Goal: Task Accomplishment & Management: Complete application form

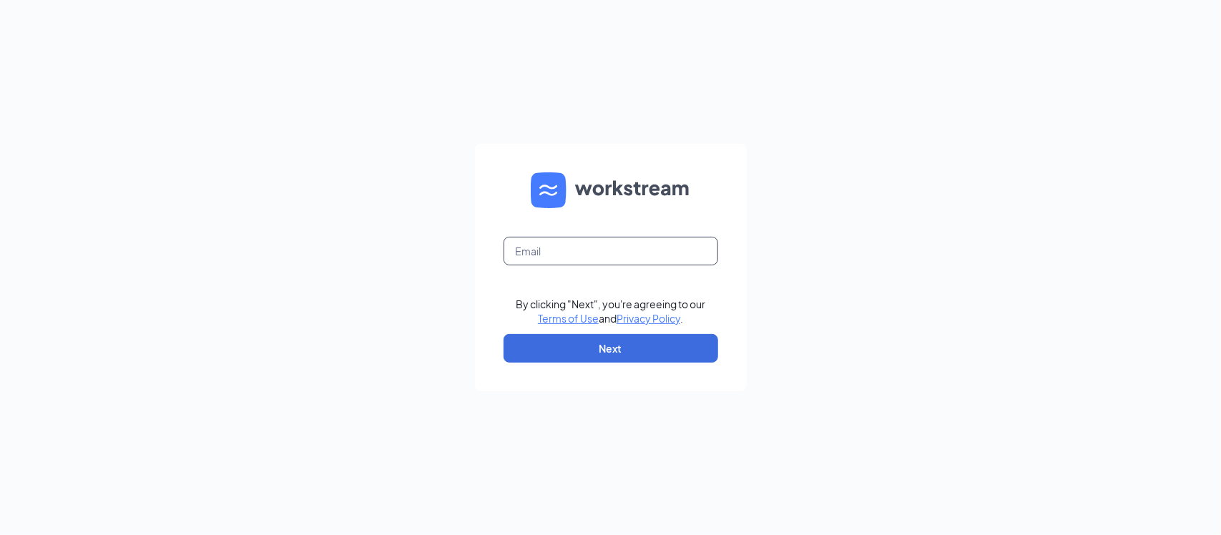
click at [534, 237] on input "text" at bounding box center [611, 251] width 215 height 29
type input "[EMAIL_ADDRESS][DOMAIN_NAME]"
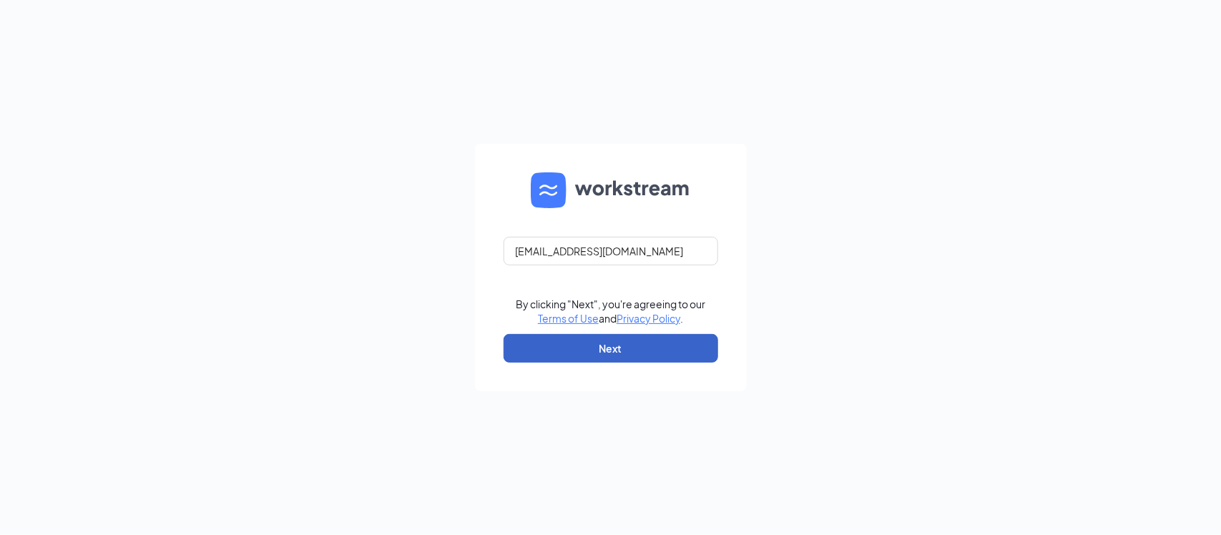
click at [648, 353] on button "Next" at bounding box center [611, 348] width 215 height 29
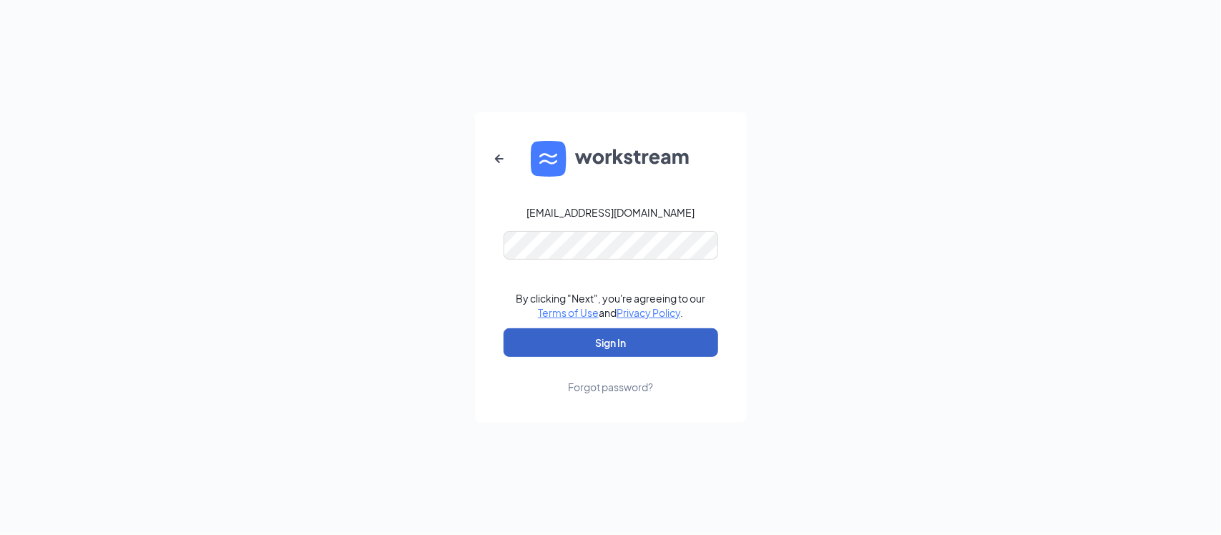
click at [631, 342] on button "Sign In" at bounding box center [611, 342] width 215 height 29
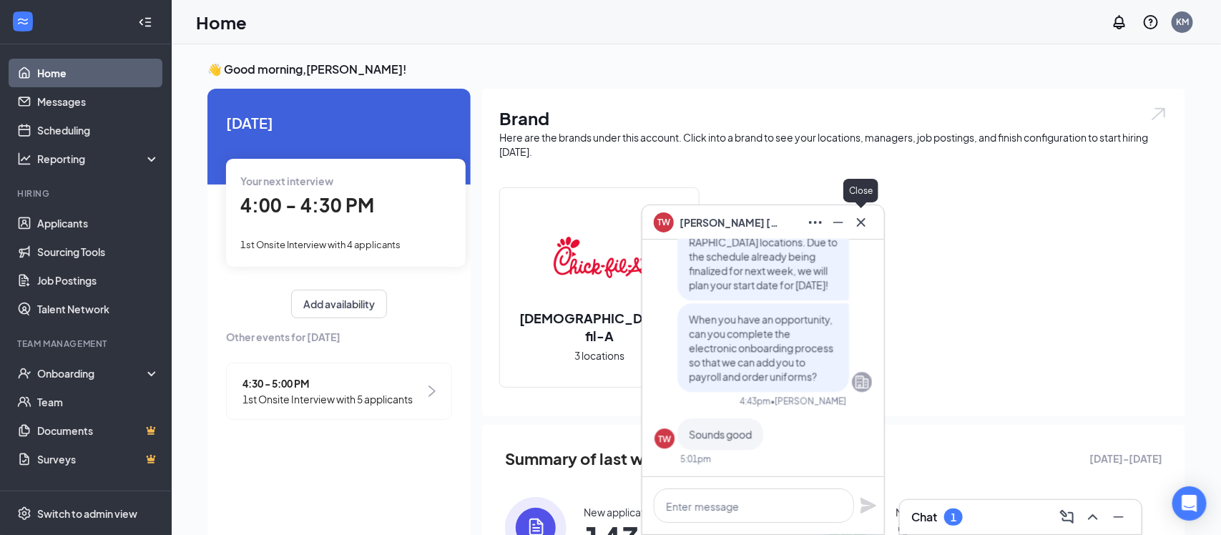
click at [861, 227] on icon "Cross" at bounding box center [861, 222] width 17 height 17
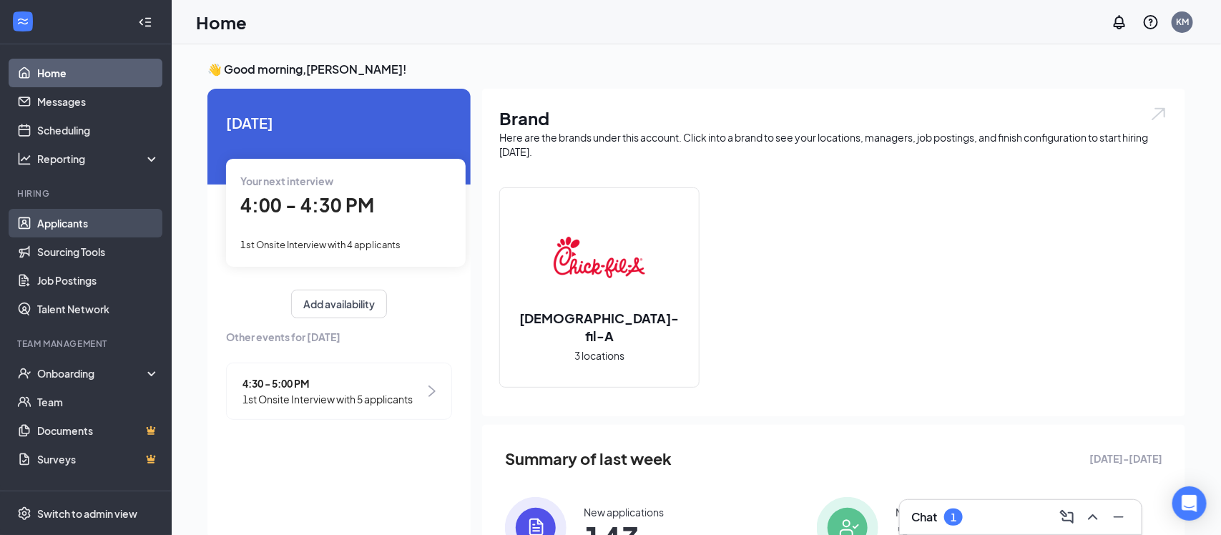
click at [82, 225] on link "Applicants" at bounding box center [98, 223] width 122 height 29
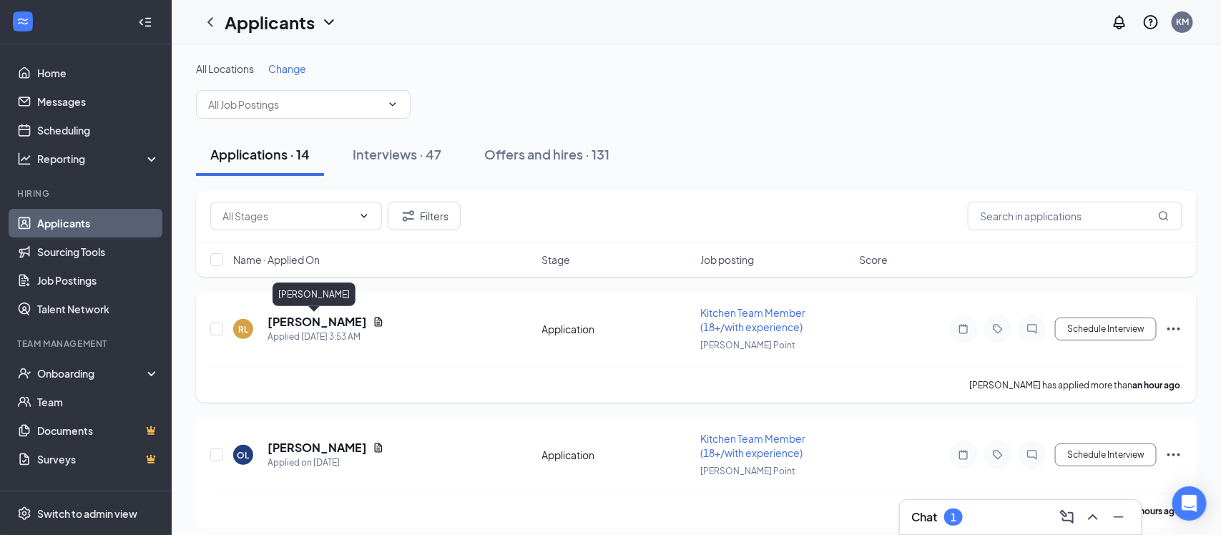
click at [293, 317] on h5 "[PERSON_NAME]" at bounding box center [317, 322] width 99 height 16
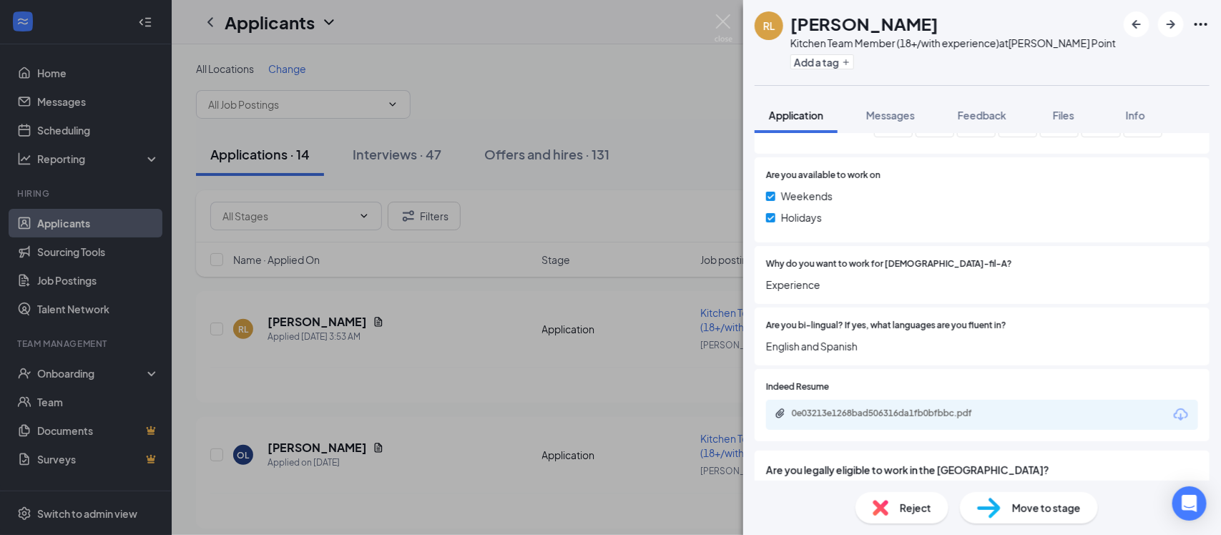
scroll to position [837, 0]
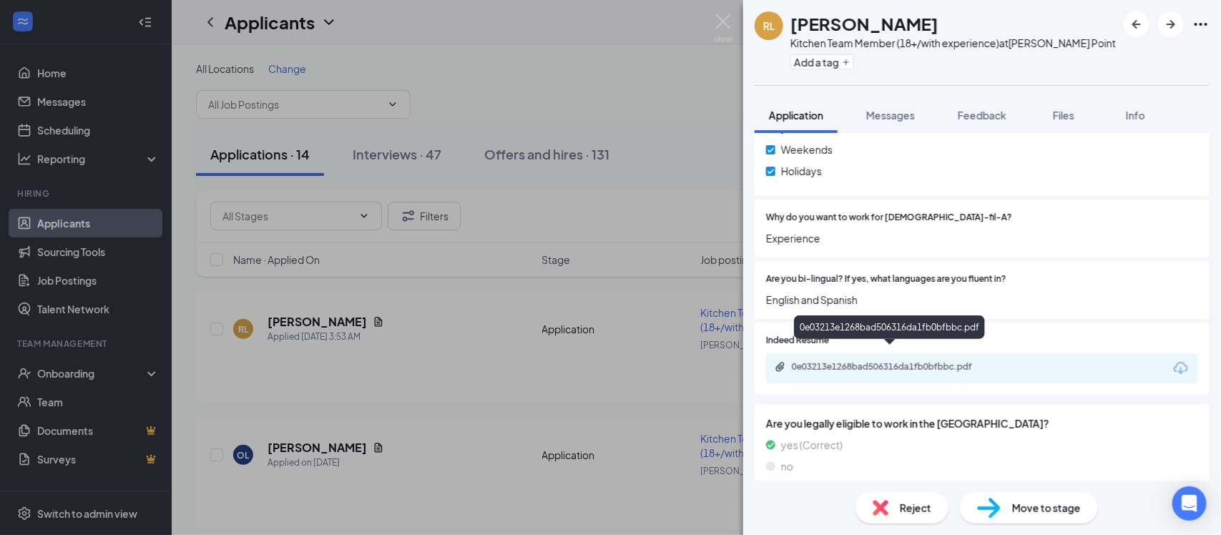
click at [869, 361] on div "0e03213e1268bad506316da1fb0bfbbc.pdf" at bounding box center [892, 366] width 200 height 11
click at [1020, 512] on span "Move to stage" at bounding box center [1046, 508] width 69 height 16
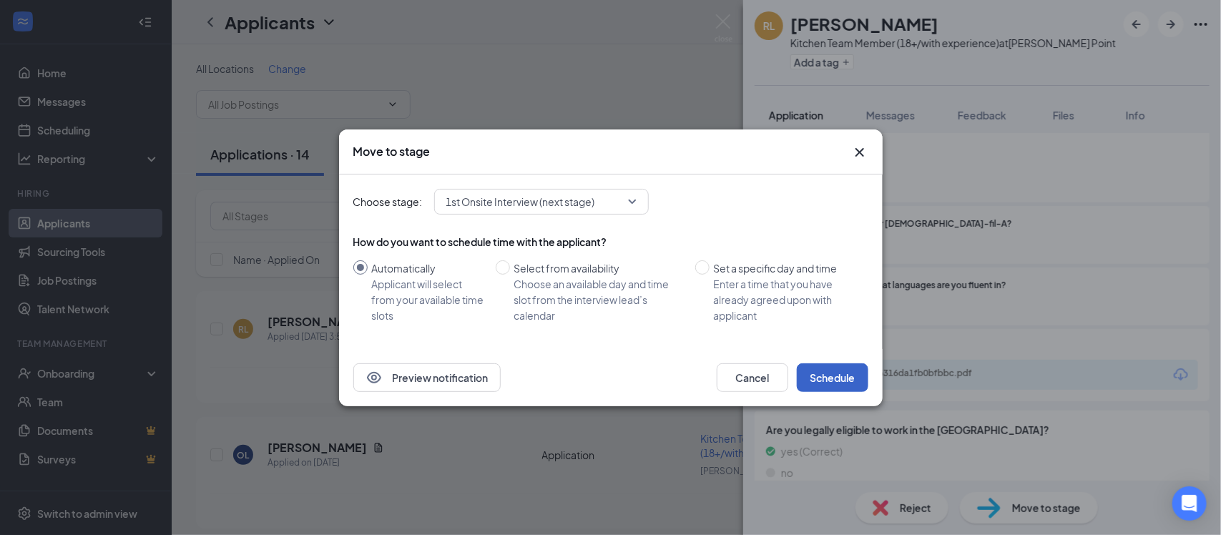
click at [819, 391] on button "Schedule" at bounding box center [833, 377] width 72 height 29
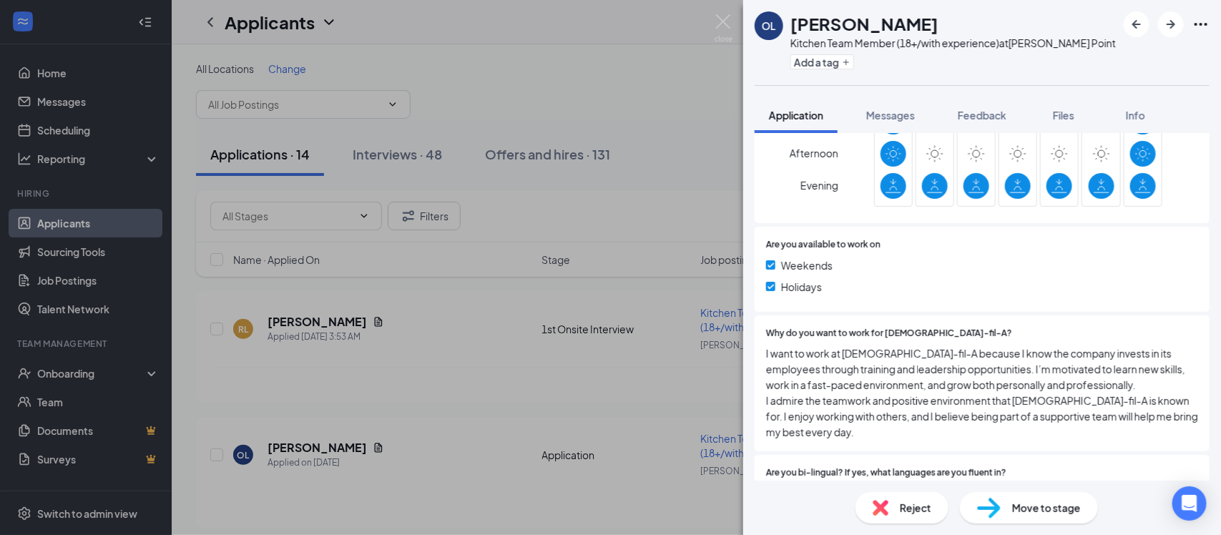
scroll to position [875, 0]
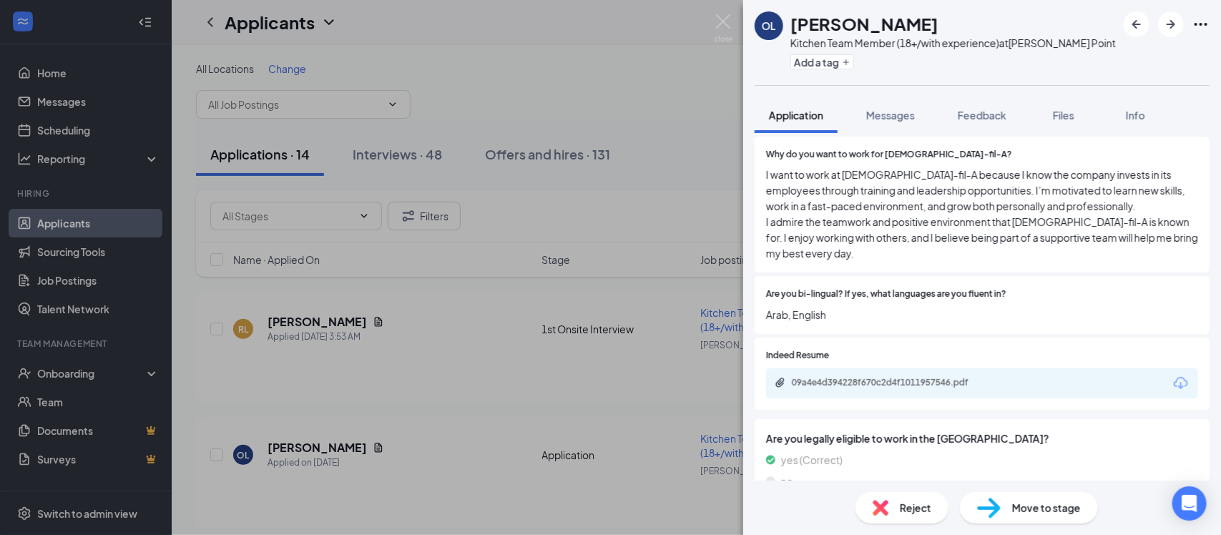
click at [1004, 377] on div "09a4e4d394228f670c2d4f1011957546.pdf" at bounding box center [891, 382] width 232 height 11
click at [972, 110] on span "Feedback" at bounding box center [982, 115] width 49 height 13
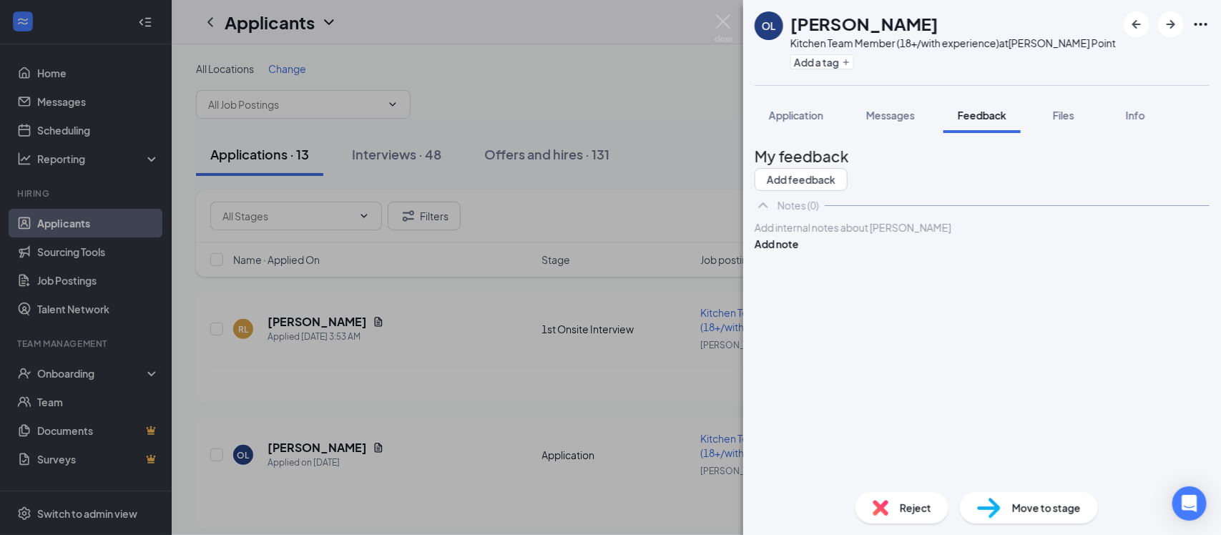
click at [882, 235] on div at bounding box center [983, 227] width 454 height 15
click at [799, 252] on button "Add note" at bounding box center [777, 244] width 44 height 16
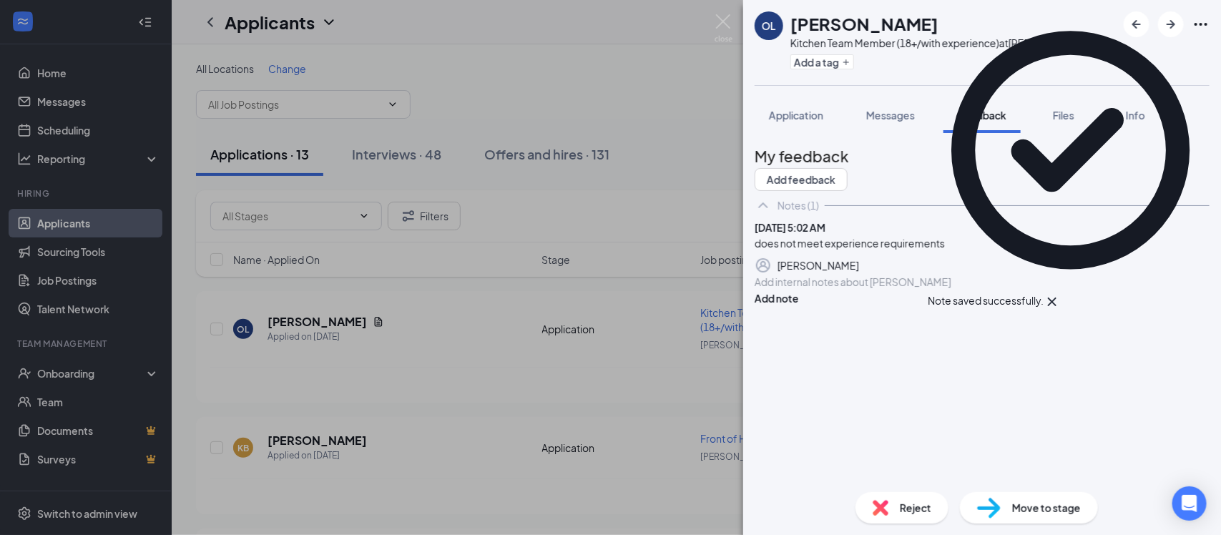
click at [905, 514] on span "Reject" at bounding box center [915, 508] width 31 height 16
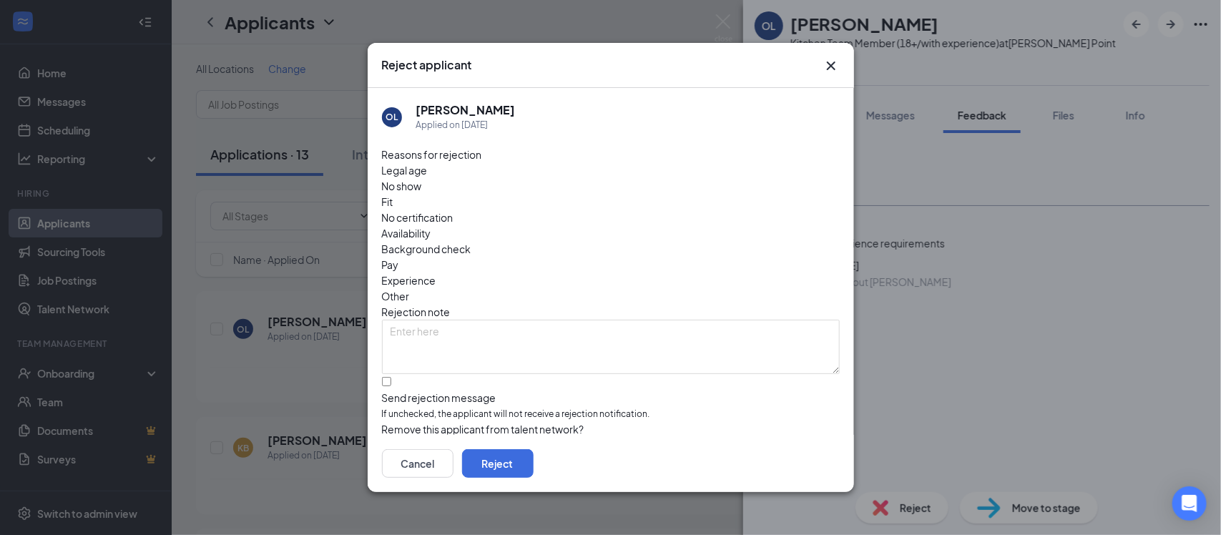
click at [436, 273] on span "Experience" at bounding box center [409, 281] width 54 height 16
click at [391, 377] on input "Send rejection message If unchecked, the applicant will not receive a rejection…" at bounding box center [386, 381] width 9 height 9
checkbox input "true"
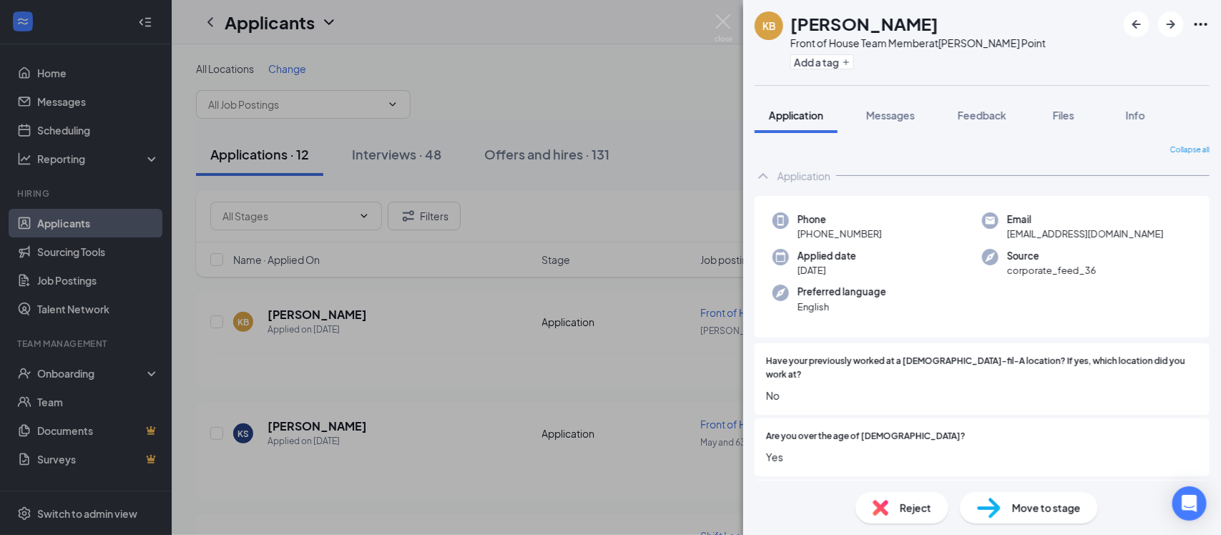
click at [1043, 502] on span "Move to stage" at bounding box center [1046, 508] width 69 height 16
click at [1042, 503] on span "Move to stage" at bounding box center [1046, 508] width 69 height 16
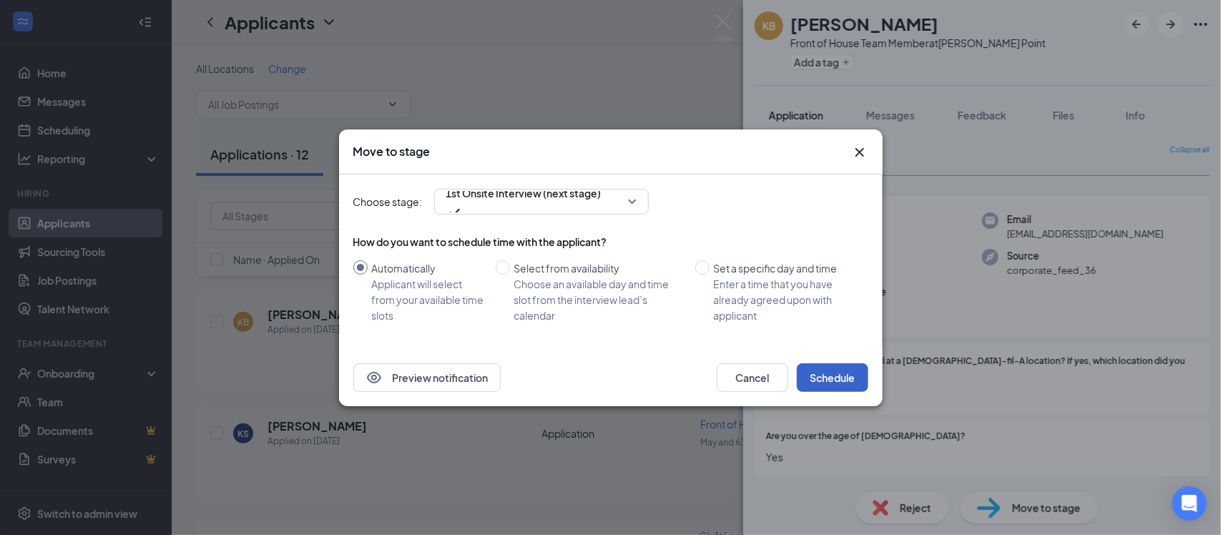
click at [838, 380] on button "Schedule" at bounding box center [833, 377] width 72 height 29
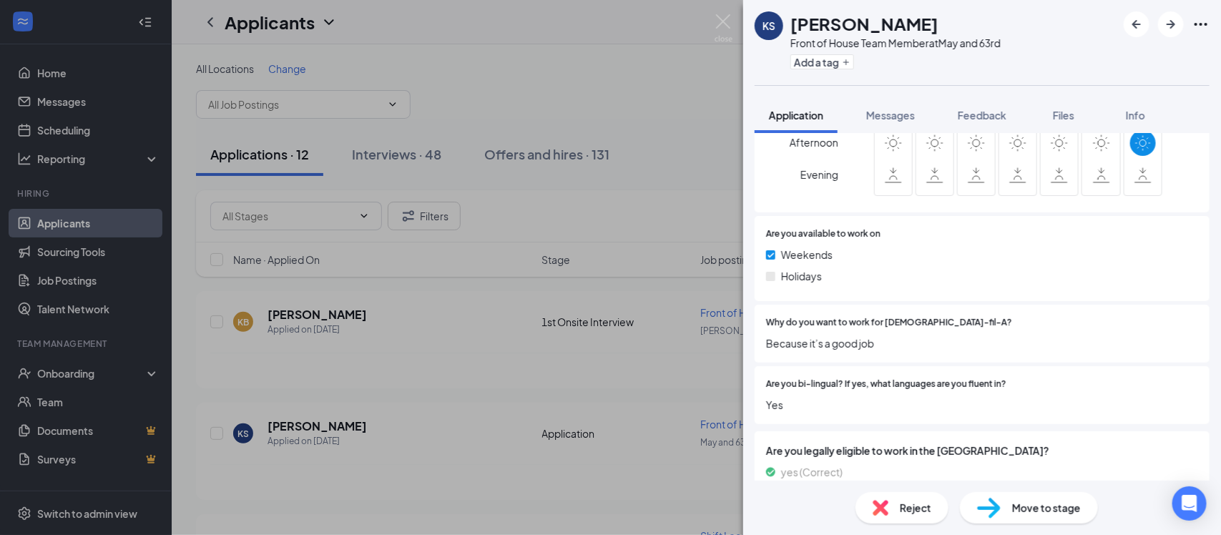
scroll to position [719, 0]
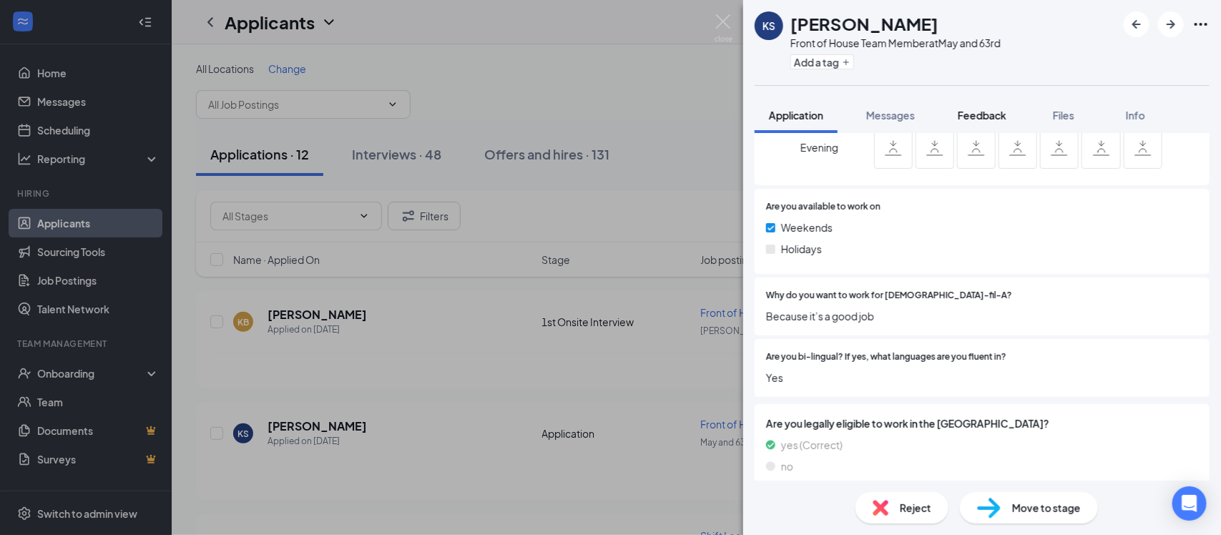
click at [987, 127] on button "Feedback" at bounding box center [982, 115] width 77 height 36
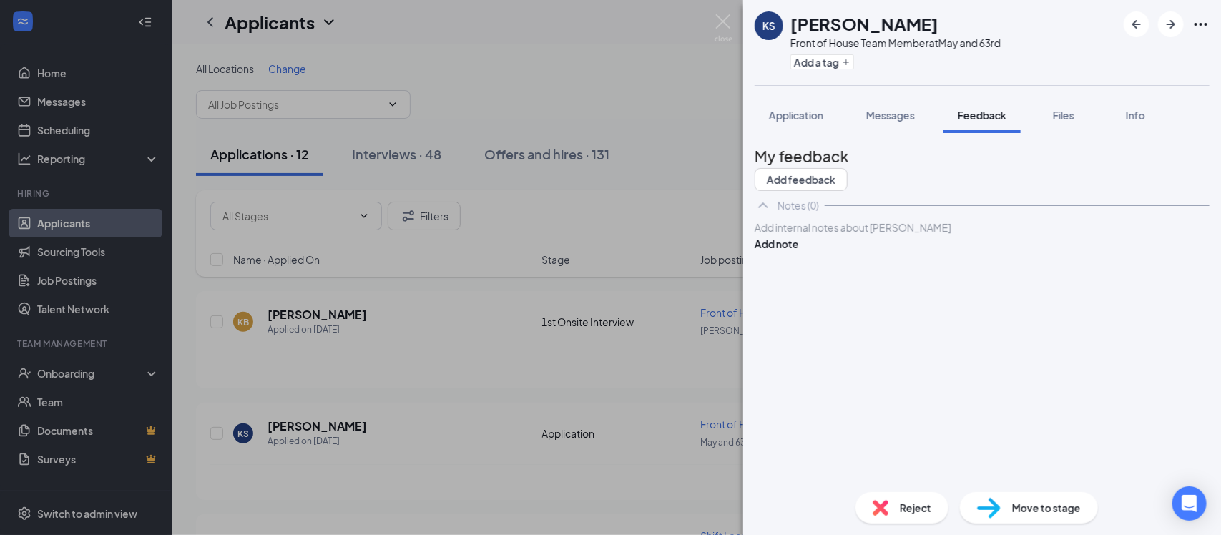
click at [902, 252] on div "Add internal notes about [PERSON_NAME] Add note" at bounding box center [982, 236] width 455 height 32
click at [897, 235] on div at bounding box center [983, 227] width 454 height 15
click at [799, 252] on button "Add note" at bounding box center [777, 244] width 44 height 16
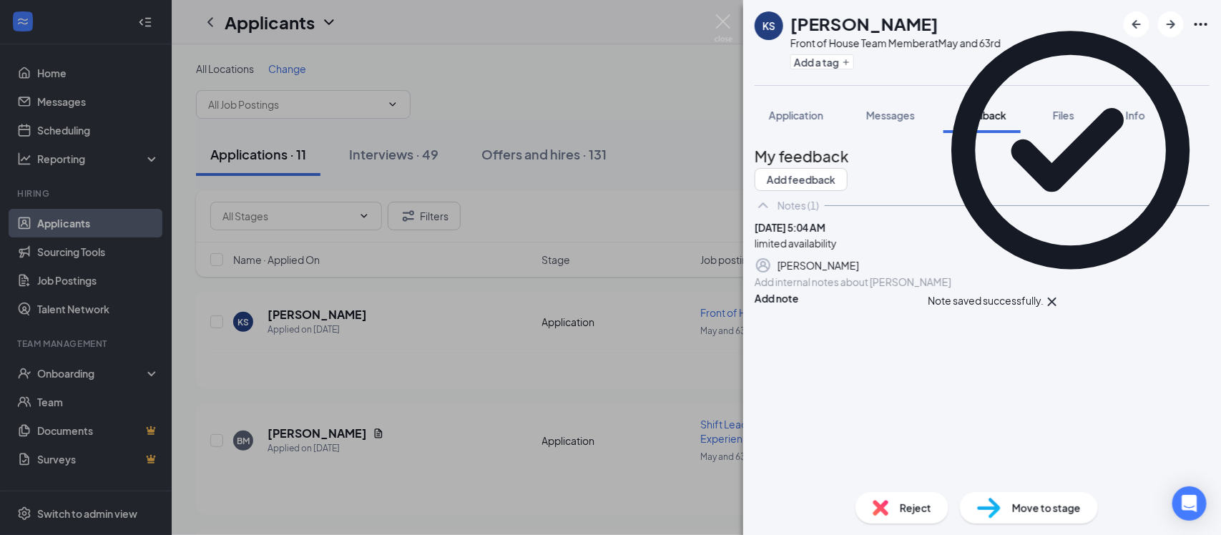
click at [902, 507] on span "Reject" at bounding box center [915, 508] width 31 height 16
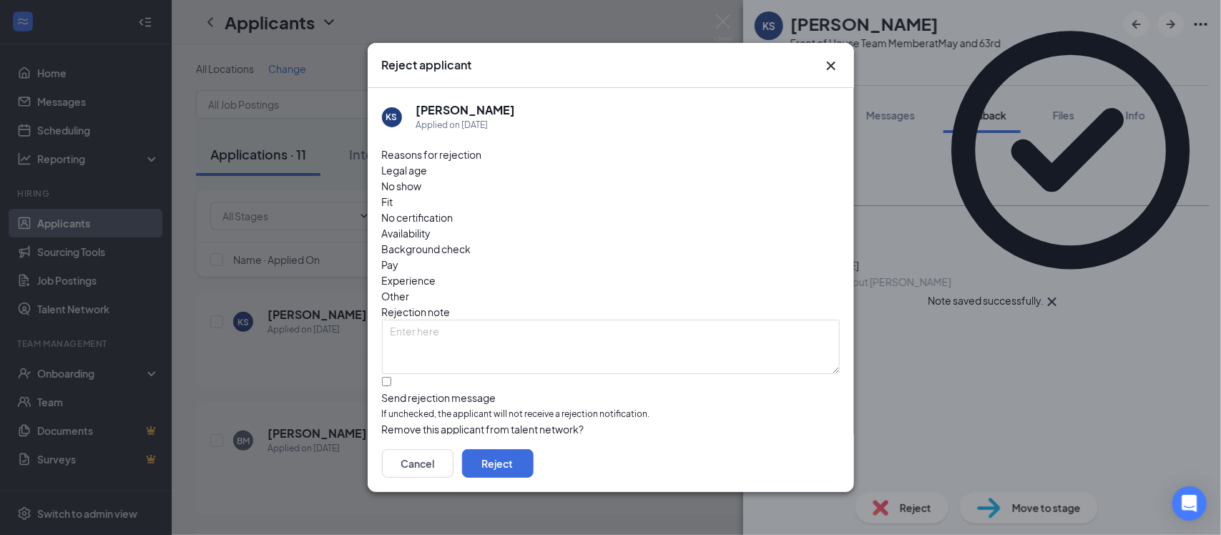
click at [431, 225] on span "Availability" at bounding box center [406, 233] width 49 height 16
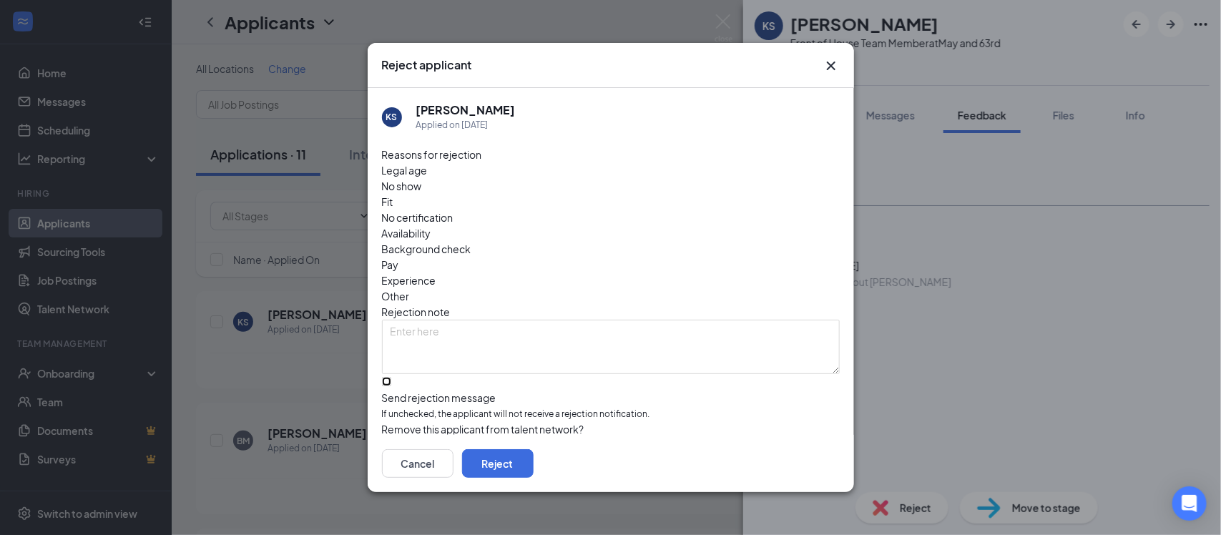
click at [388, 377] on input "Send rejection message If unchecked, the applicant will not receive a rejection…" at bounding box center [386, 381] width 9 height 9
checkbox input "true"
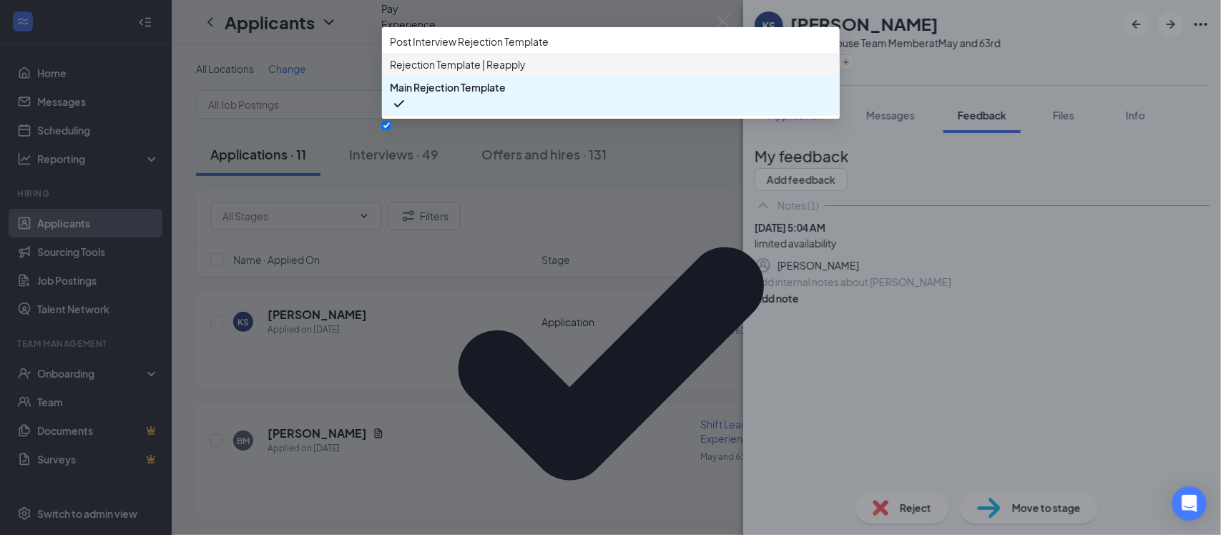
click at [464, 72] on span "Rejection Template | Reapply" at bounding box center [459, 65] width 136 height 16
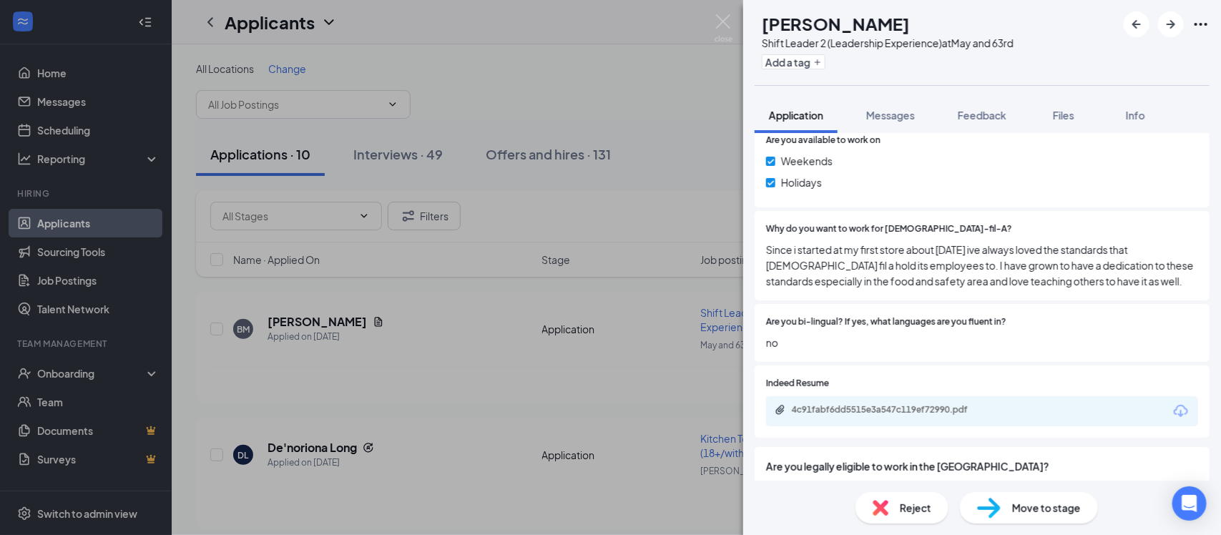
scroll to position [868, 0]
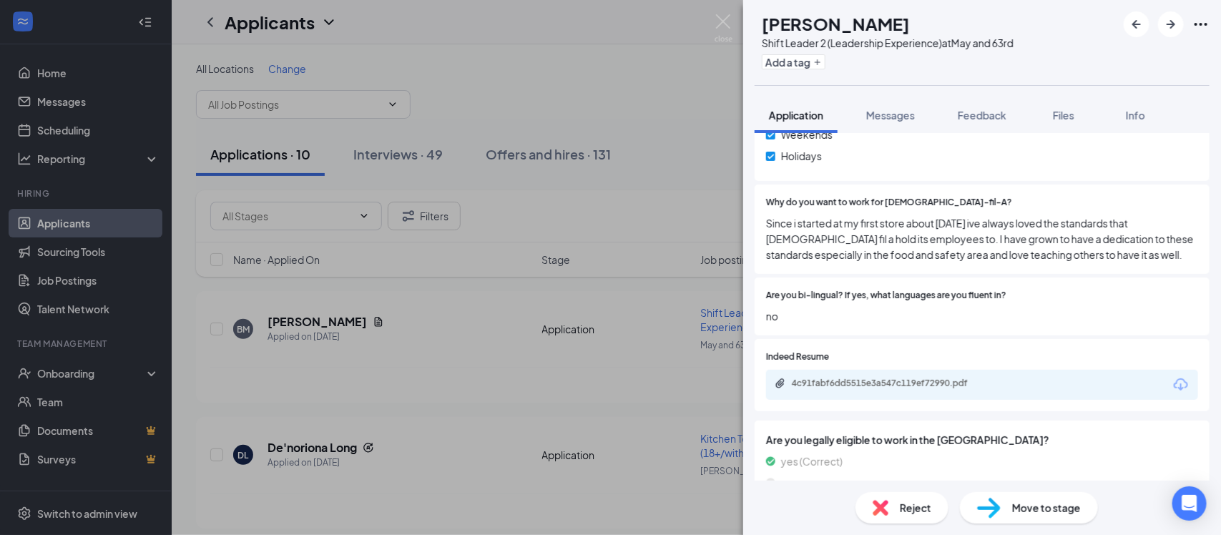
click at [1072, 370] on div "4c91fabf6dd5515e3a547c119ef72990.pdf" at bounding box center [982, 385] width 432 height 30
click at [897, 378] on div "4c91fabf6dd5515e3a547c119ef72990.pdf" at bounding box center [892, 383] width 200 height 11
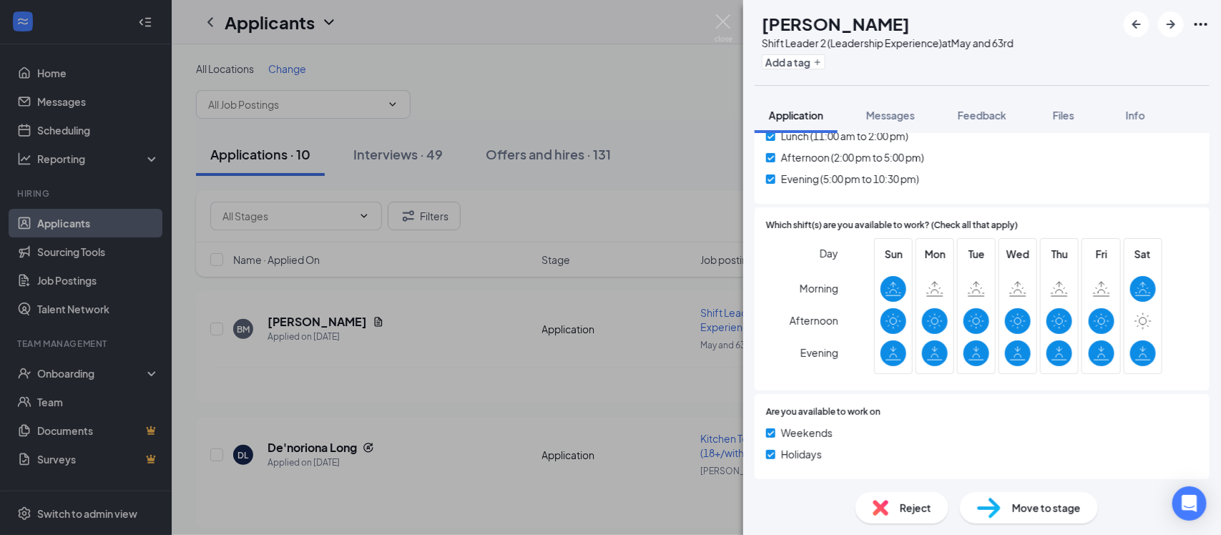
scroll to position [0, 0]
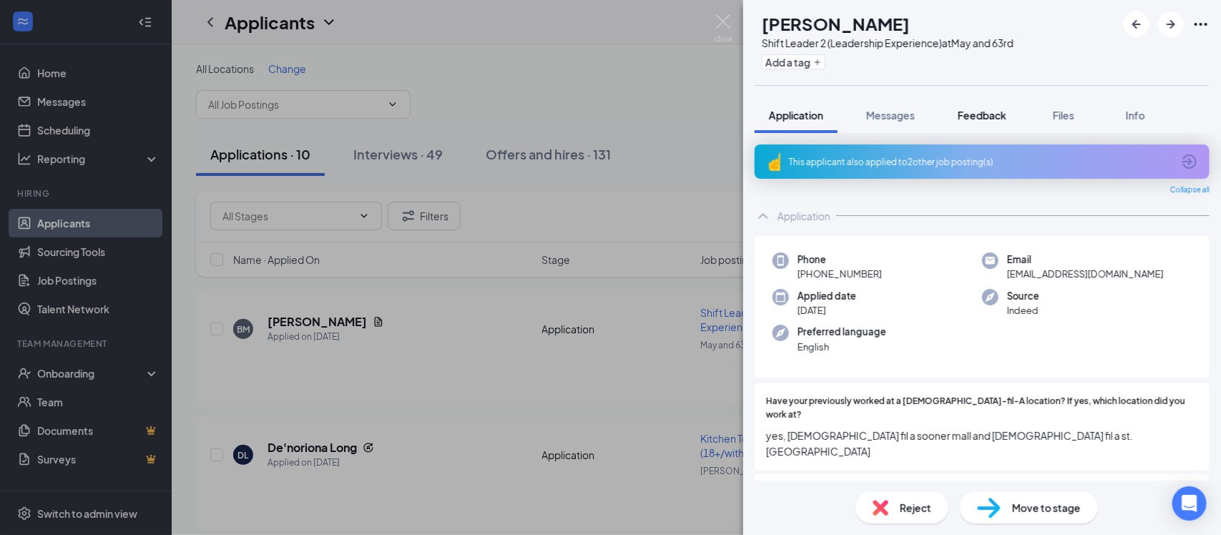
click at [999, 122] on div "Feedback" at bounding box center [982, 115] width 49 height 14
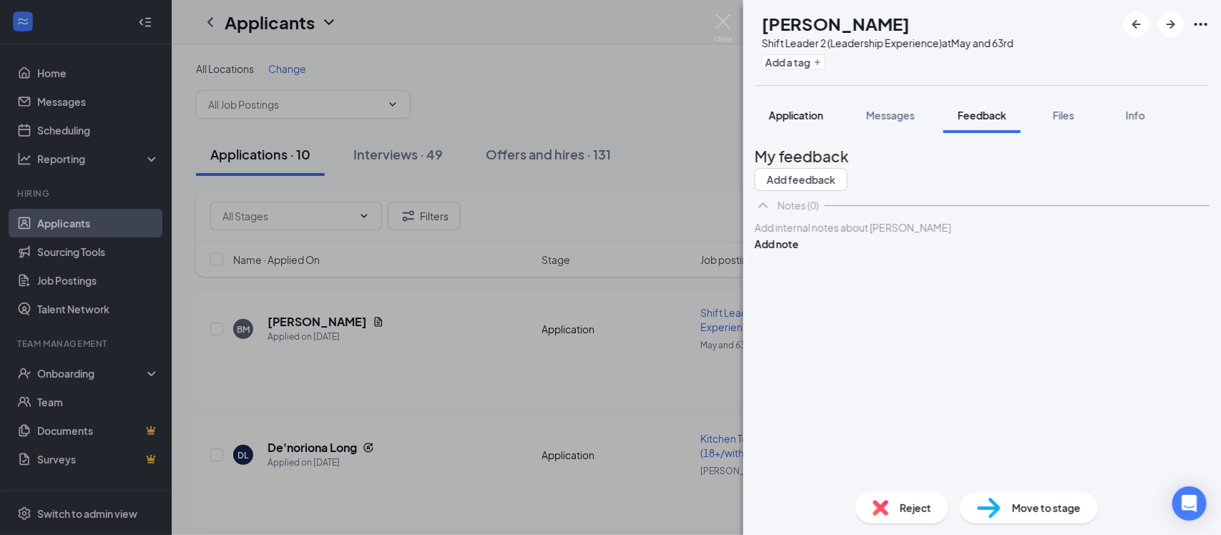
click at [817, 122] on button "Application" at bounding box center [796, 115] width 83 height 36
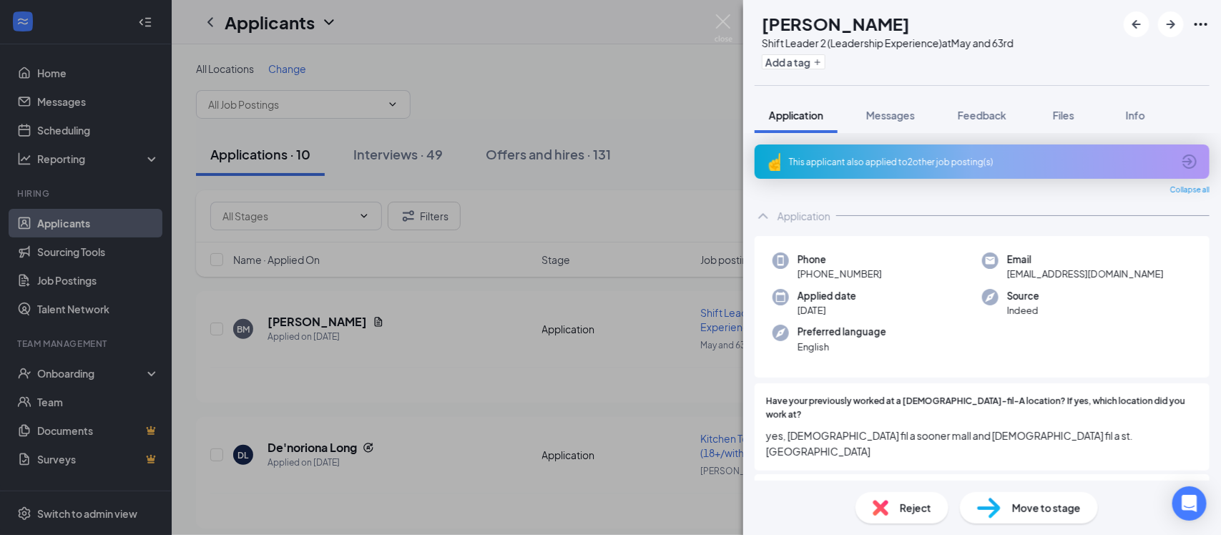
click at [887, 166] on div "This applicant also applied to 2 other job posting(s)" at bounding box center [981, 162] width 384 height 12
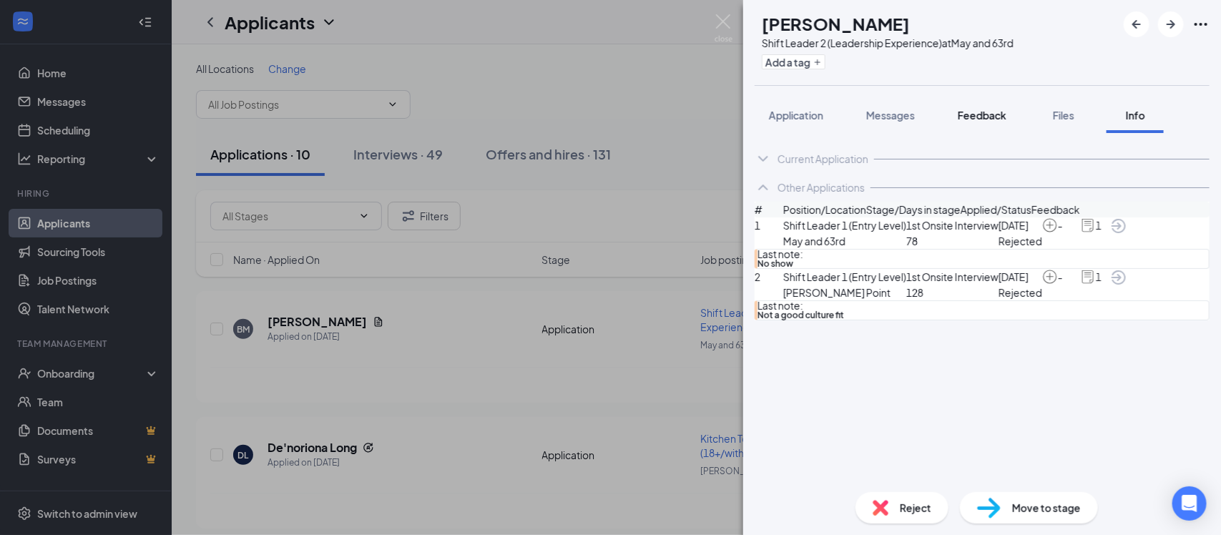
click at [983, 112] on span "Feedback" at bounding box center [982, 115] width 49 height 13
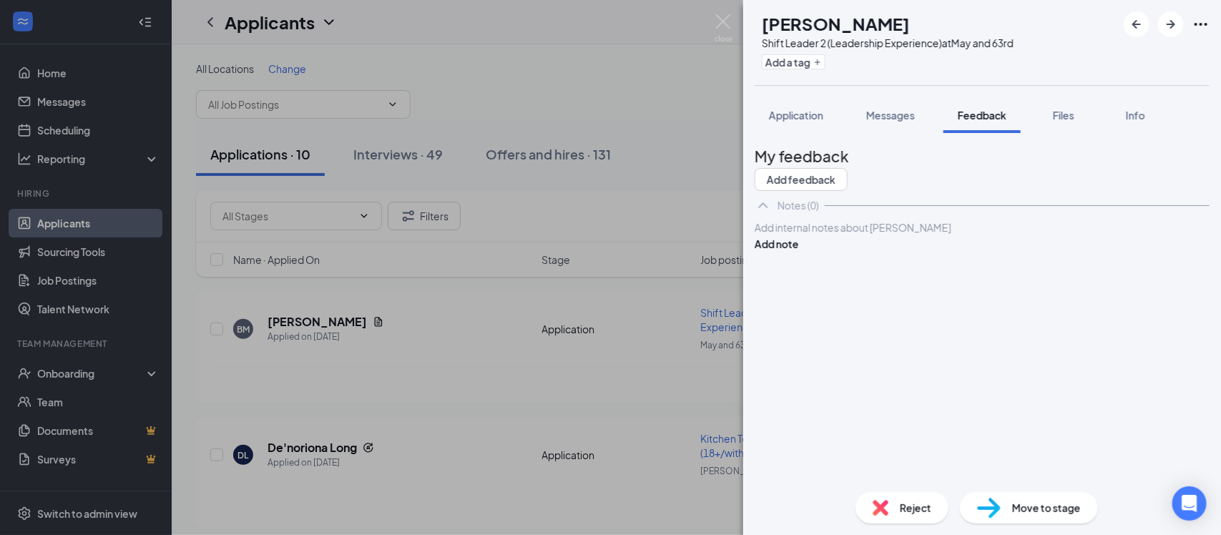
click at [874, 235] on div at bounding box center [983, 227] width 454 height 15
click at [799, 252] on button "Add note" at bounding box center [777, 244] width 44 height 16
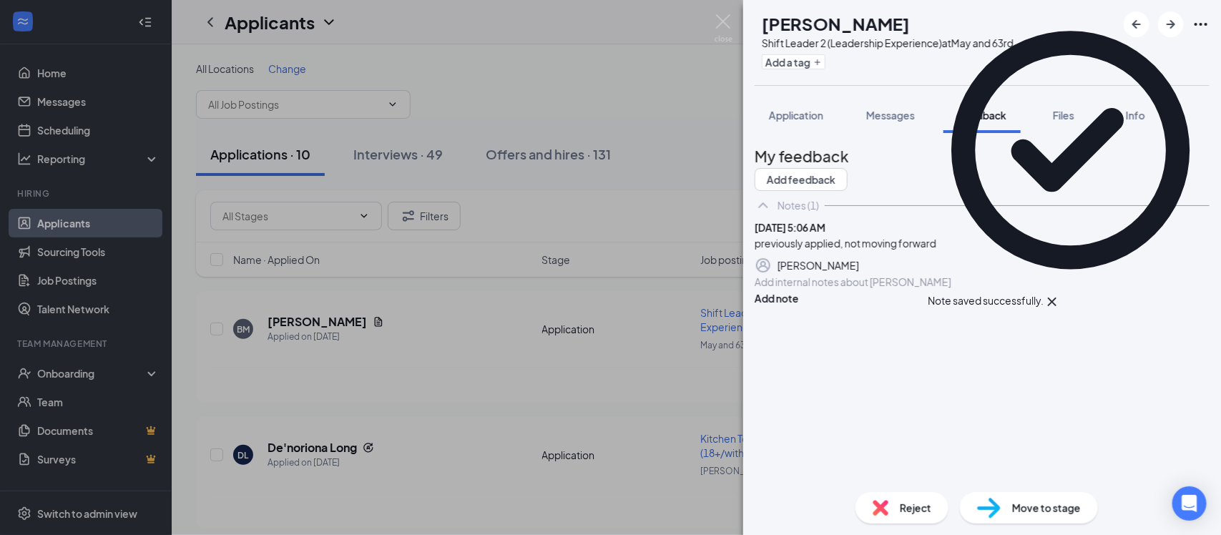
click at [904, 517] on div "Reject" at bounding box center [902, 507] width 93 height 31
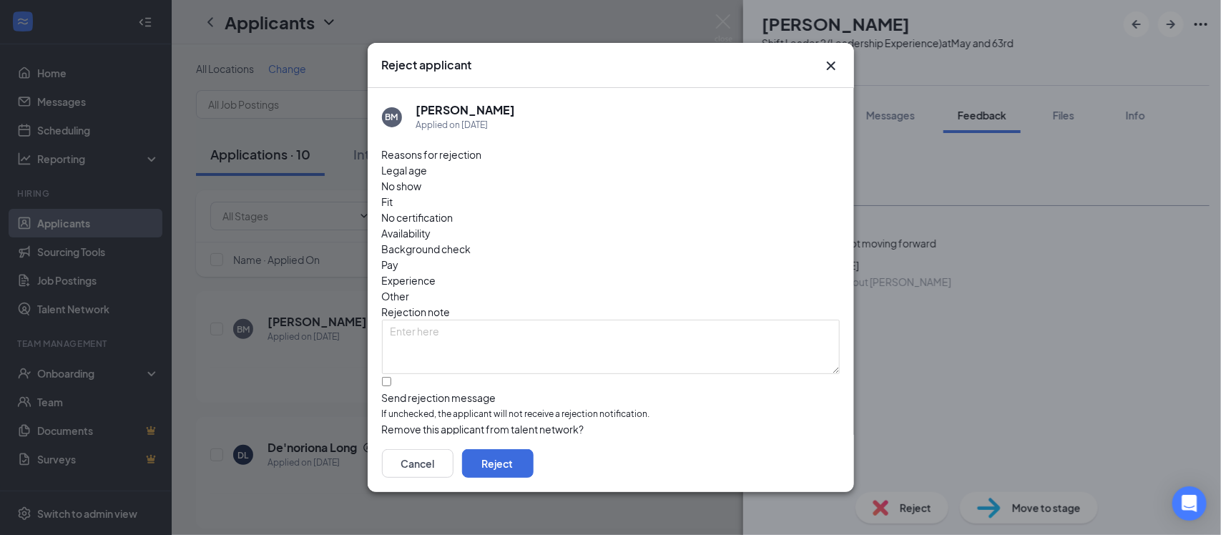
click at [410, 288] on span "Other" at bounding box center [396, 296] width 28 height 16
click at [386, 377] on input "Send rejection message If unchecked, the applicant will not receive a rejection…" at bounding box center [386, 381] width 9 height 9
checkbox input "true"
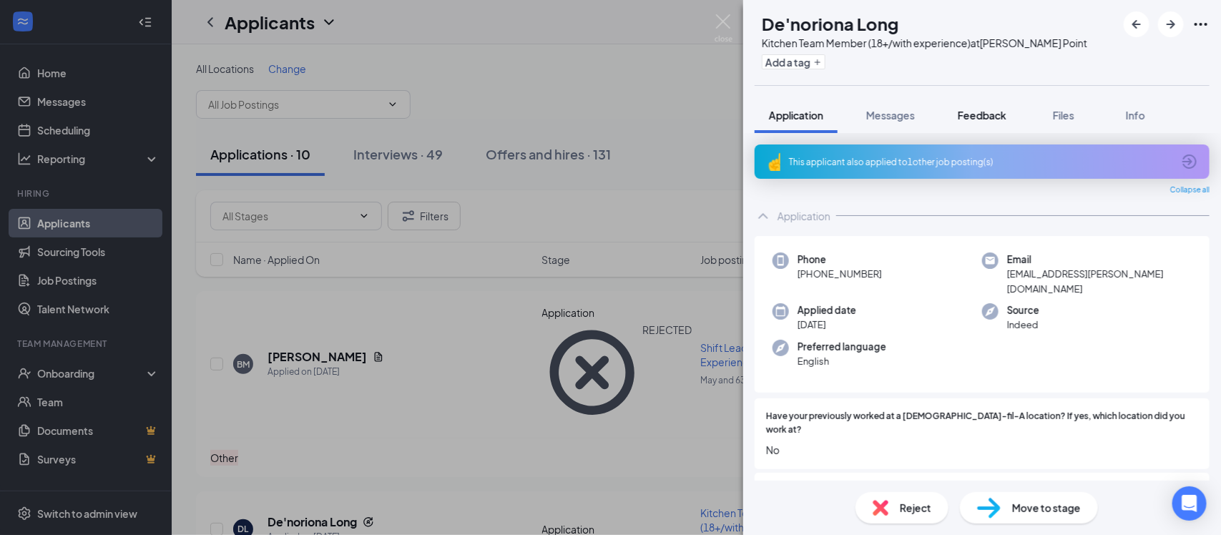
click at [974, 113] on span "Feedback" at bounding box center [982, 115] width 49 height 13
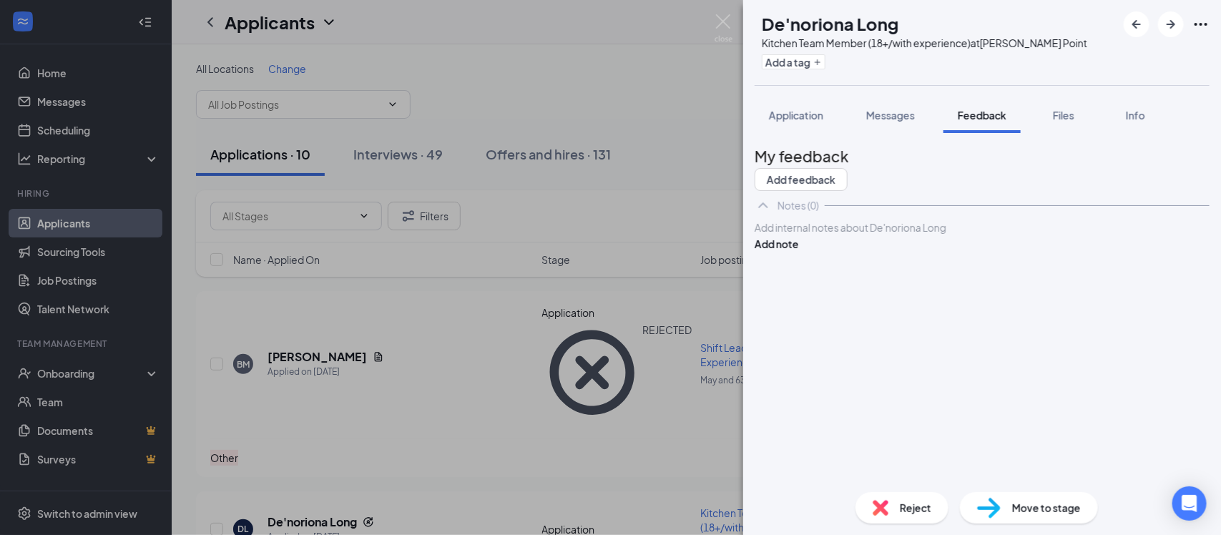
click at [844, 235] on div at bounding box center [983, 227] width 454 height 15
click at [799, 252] on button "Add note" at bounding box center [777, 244] width 44 height 16
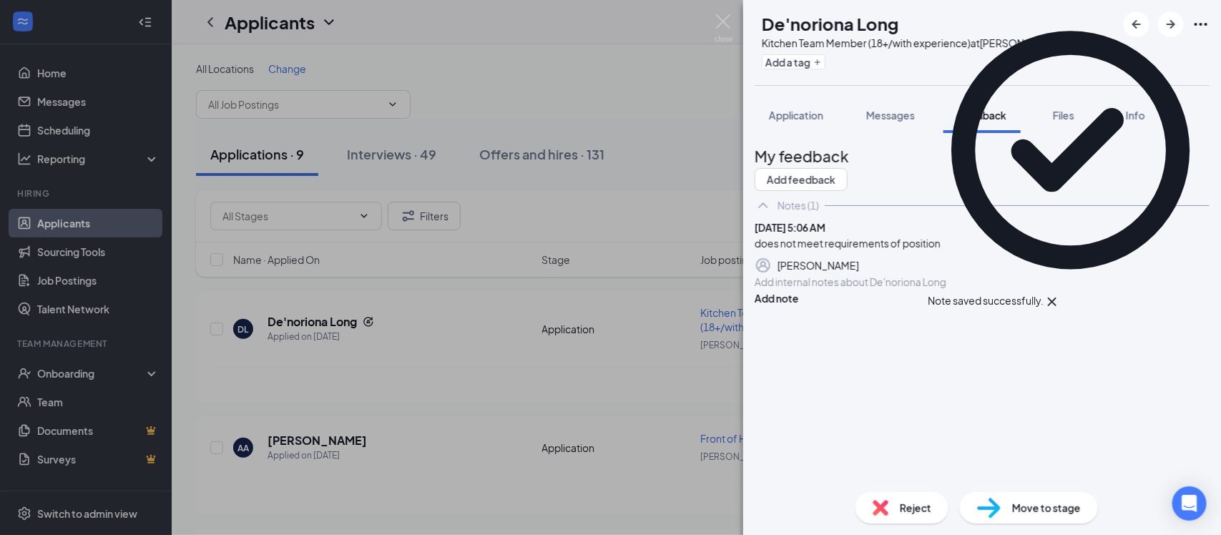
click at [889, 511] on img at bounding box center [881, 508] width 16 height 16
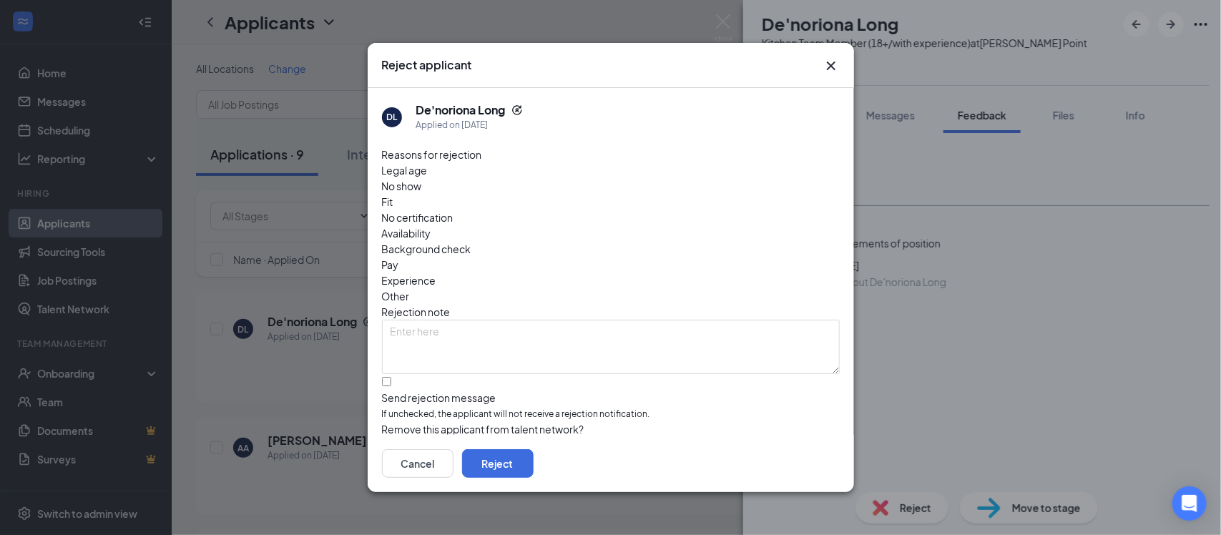
click at [436, 273] on span "Experience" at bounding box center [409, 281] width 54 height 16
click at [391, 377] on input "Send rejection message If unchecked, the applicant will not receive a rejection…" at bounding box center [386, 381] width 9 height 9
checkbox input "true"
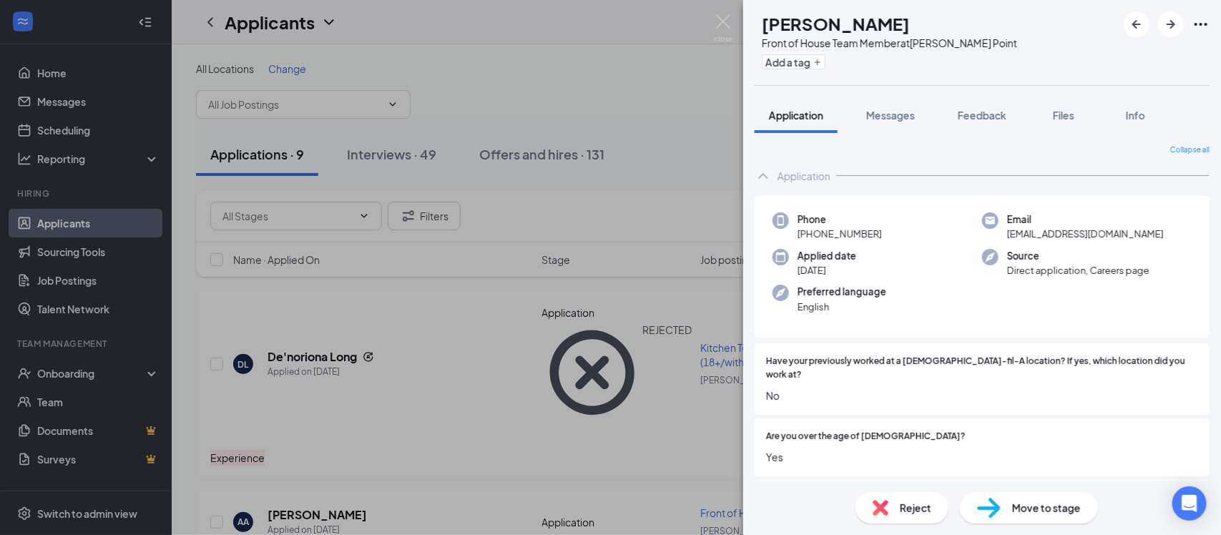
click at [1049, 509] on span "Move to stage" at bounding box center [1046, 508] width 69 height 16
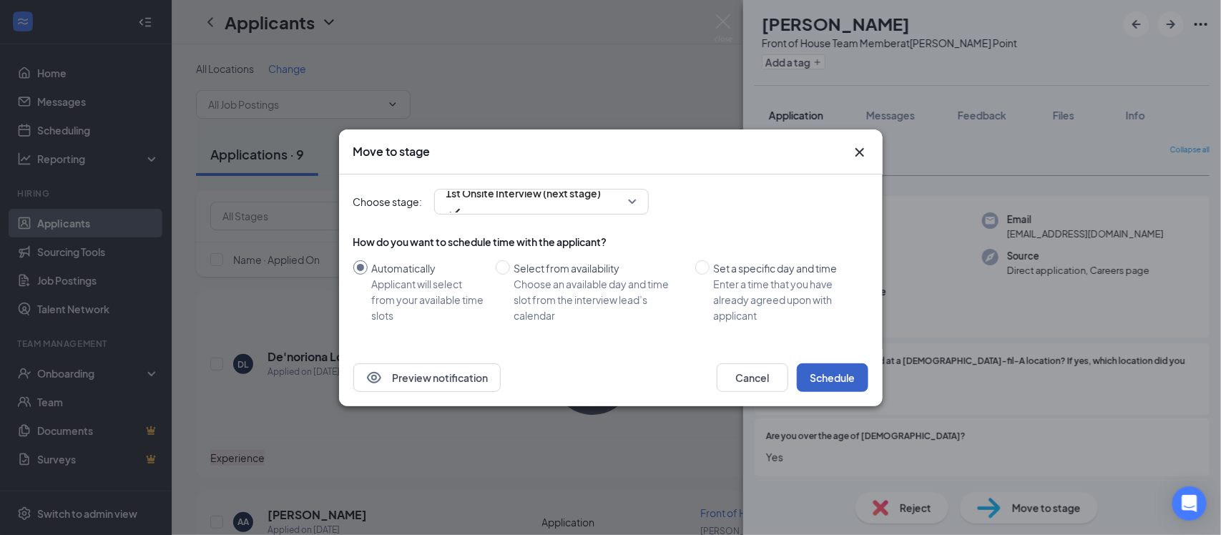
click at [831, 379] on button "Schedule" at bounding box center [833, 377] width 72 height 29
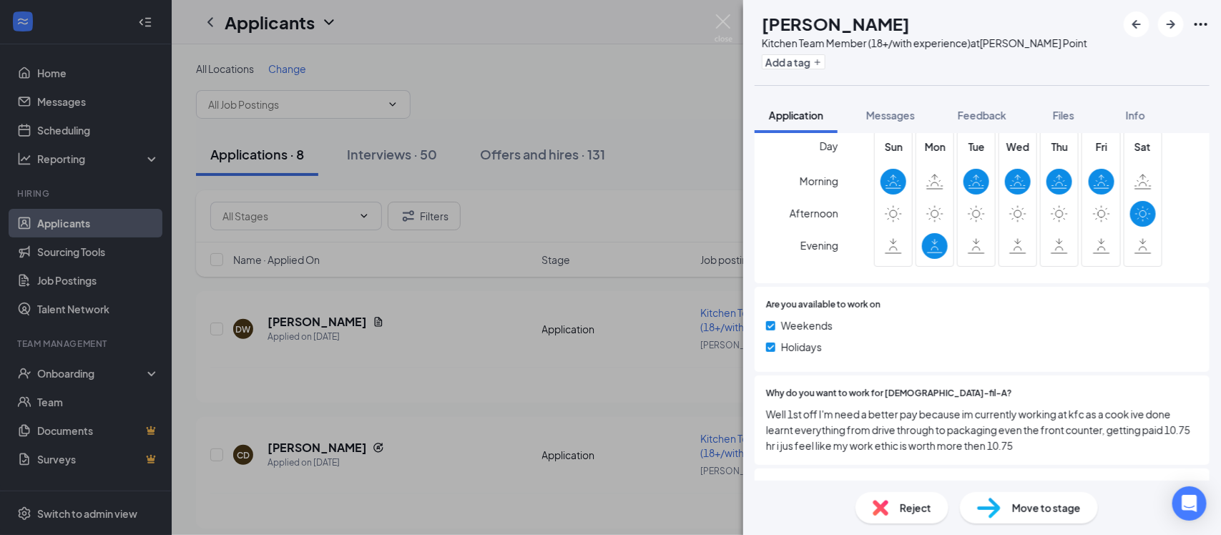
scroll to position [632, 0]
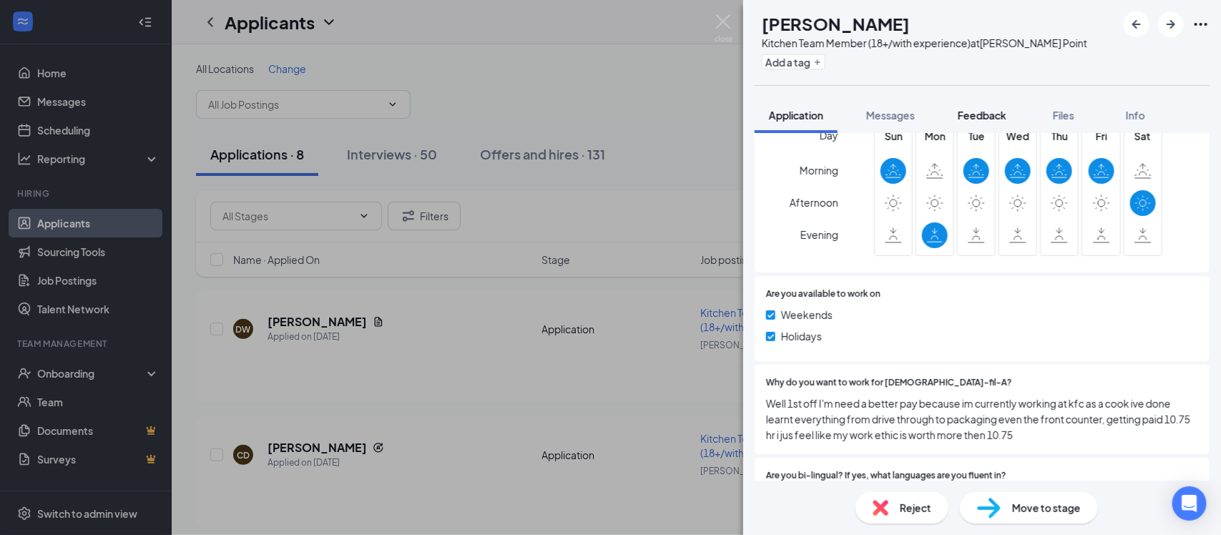
click at [990, 113] on span "Feedback" at bounding box center [982, 115] width 49 height 13
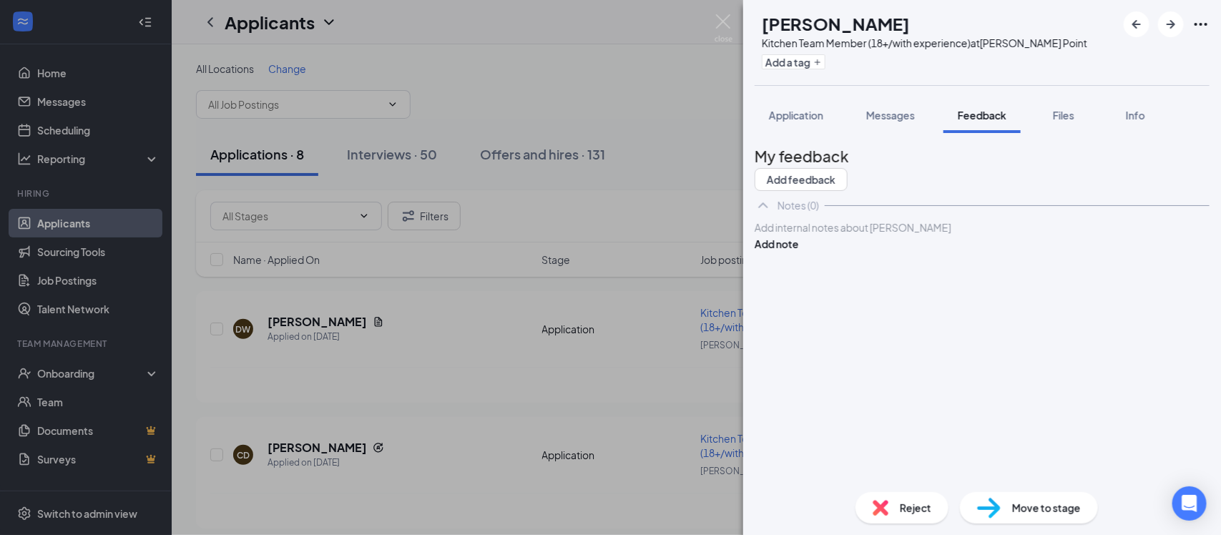
click at [901, 235] on div at bounding box center [983, 227] width 454 height 15
click at [799, 252] on button "Add note" at bounding box center [777, 244] width 44 height 16
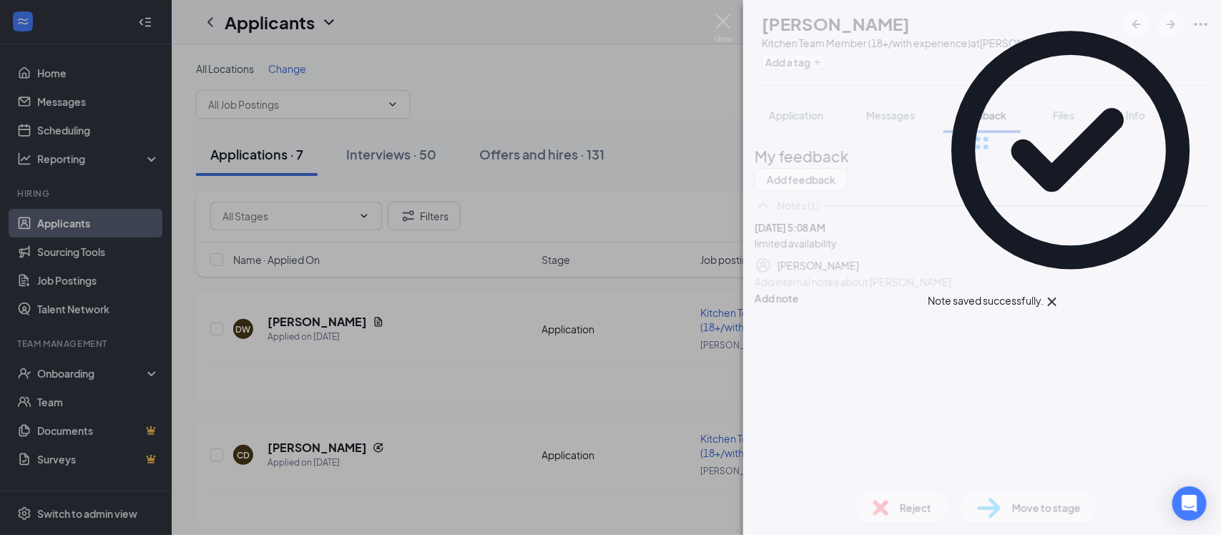
click at [907, 507] on span "Reject" at bounding box center [915, 508] width 31 height 16
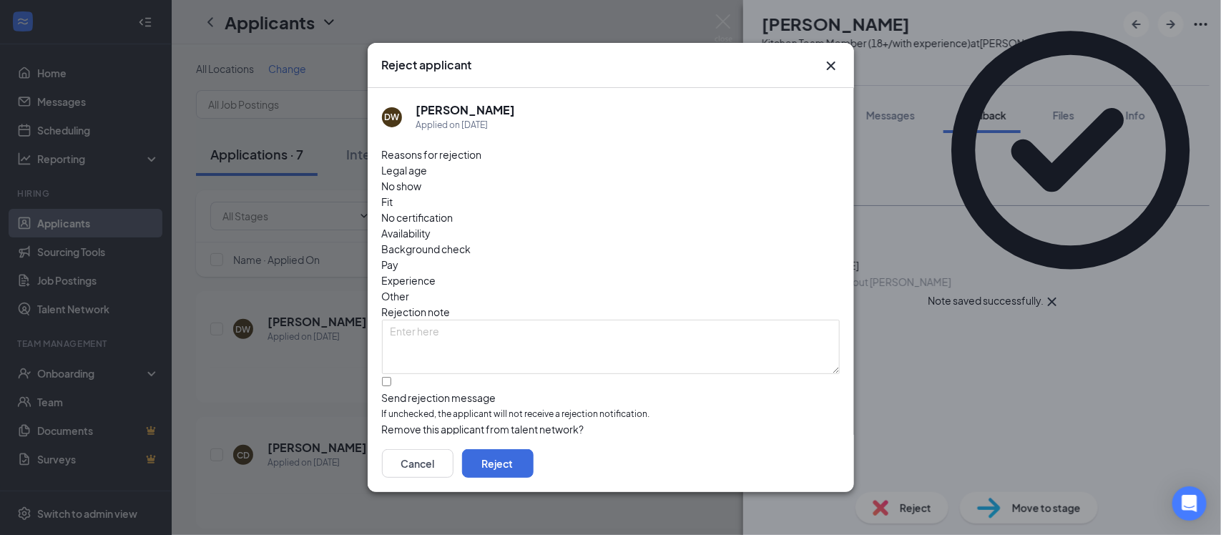
click at [709, 195] on div "Legal age No show Fit No certification Availability Background check Pay Experi…" at bounding box center [611, 233] width 458 height 142
click at [431, 225] on span "Availability" at bounding box center [406, 233] width 49 height 16
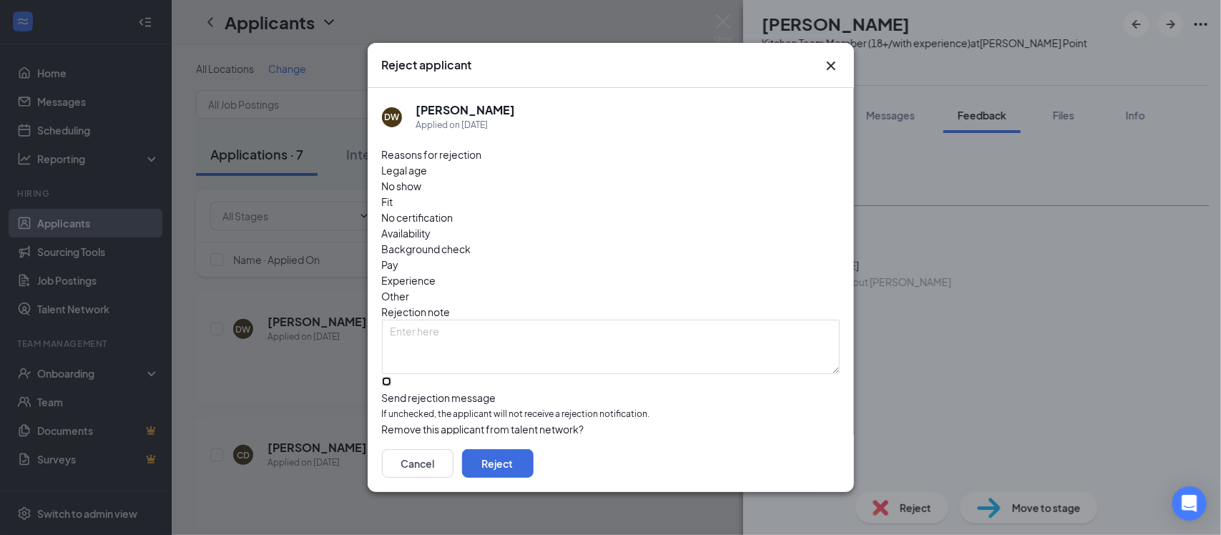
click at [391, 377] on input "Send rejection message If unchecked, the applicant will not receive a rejection…" at bounding box center [386, 381] width 9 height 9
checkbox input "true"
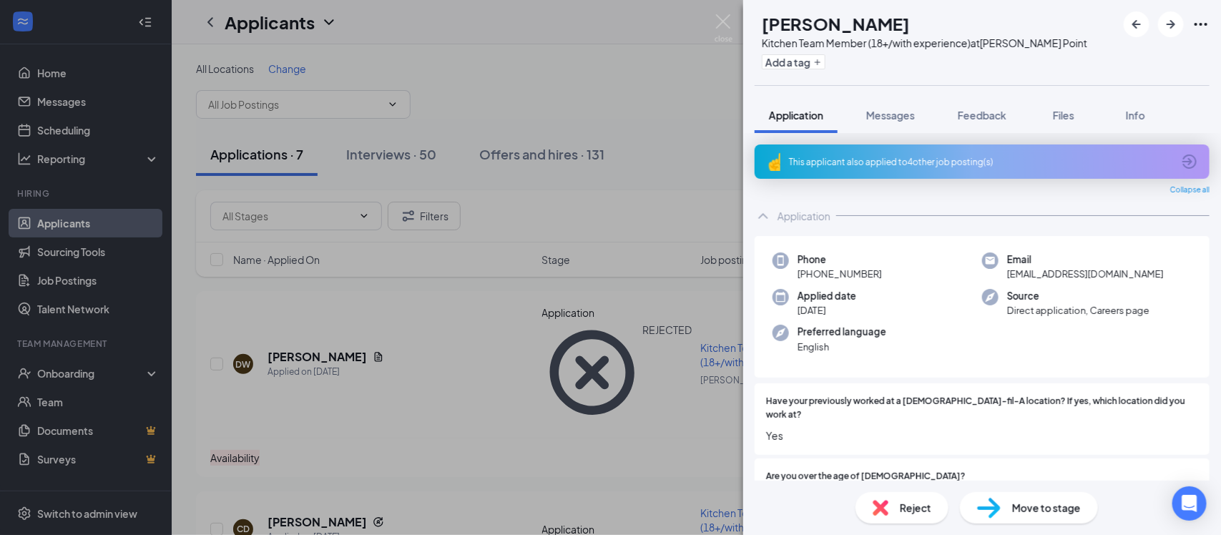
click at [919, 160] on div "This applicant also applied to 4 other job posting(s)" at bounding box center [981, 162] width 384 height 12
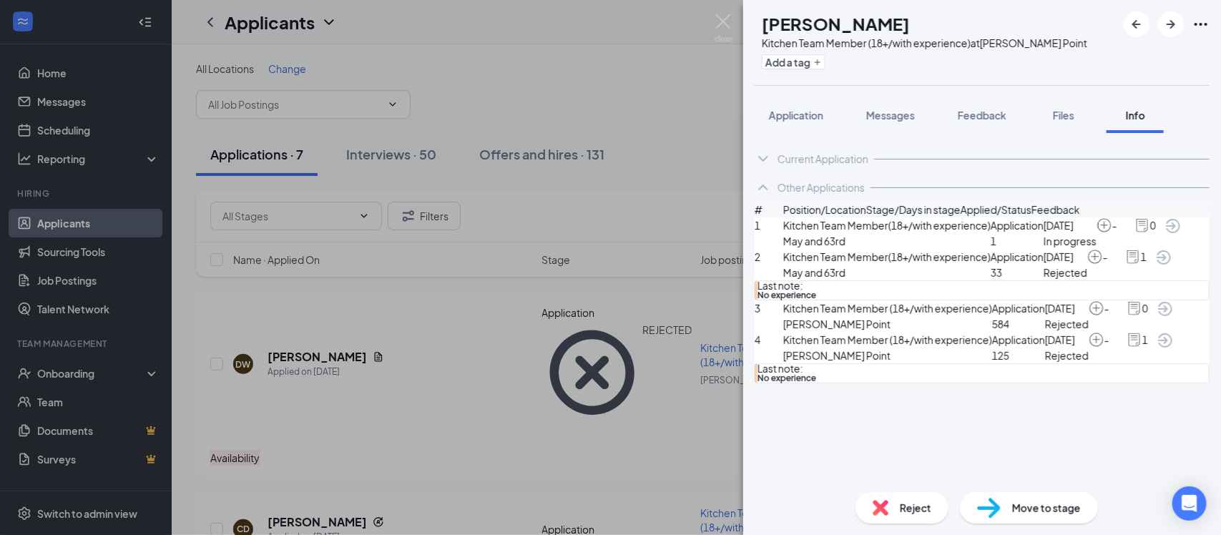
scroll to position [87, 0]
click at [786, 118] on span "Application" at bounding box center [796, 115] width 54 height 13
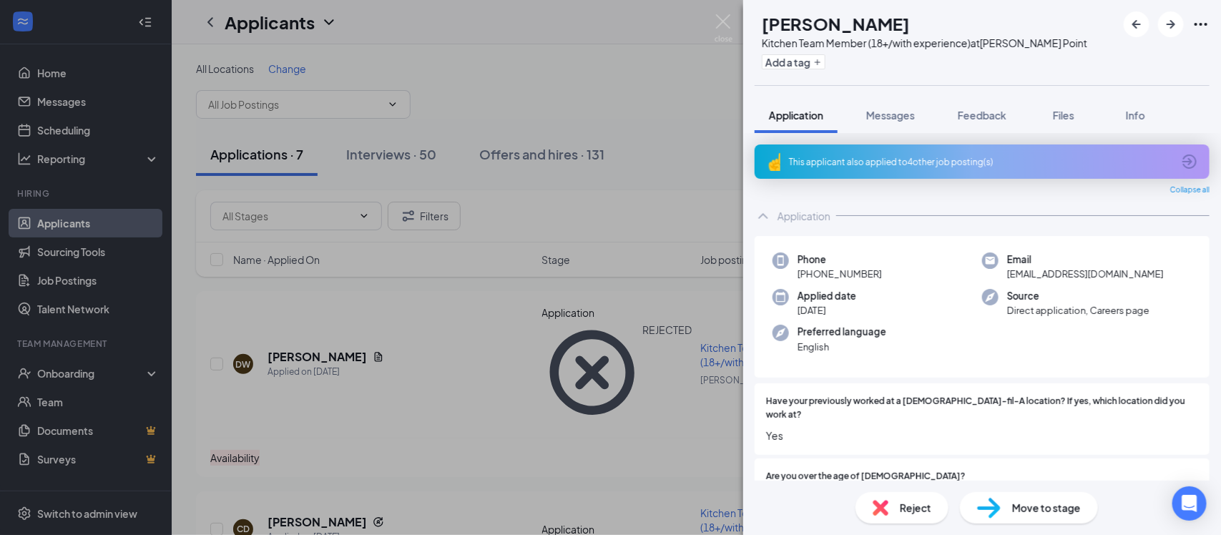
click at [1006, 517] on div "Move to stage" at bounding box center [1029, 507] width 138 height 31
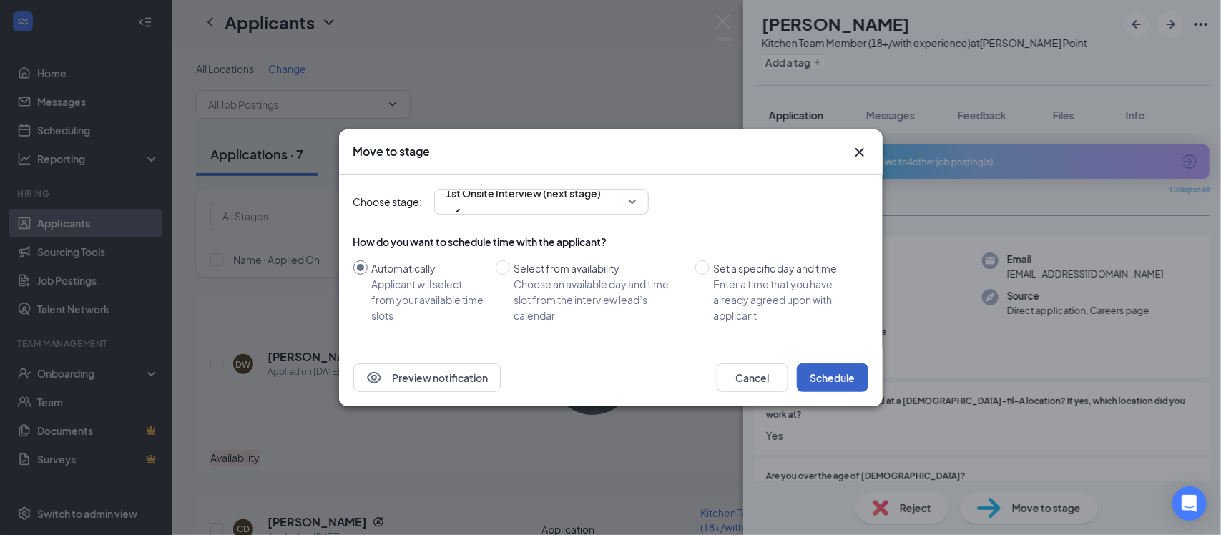
click at [816, 371] on button "Schedule" at bounding box center [833, 377] width 72 height 29
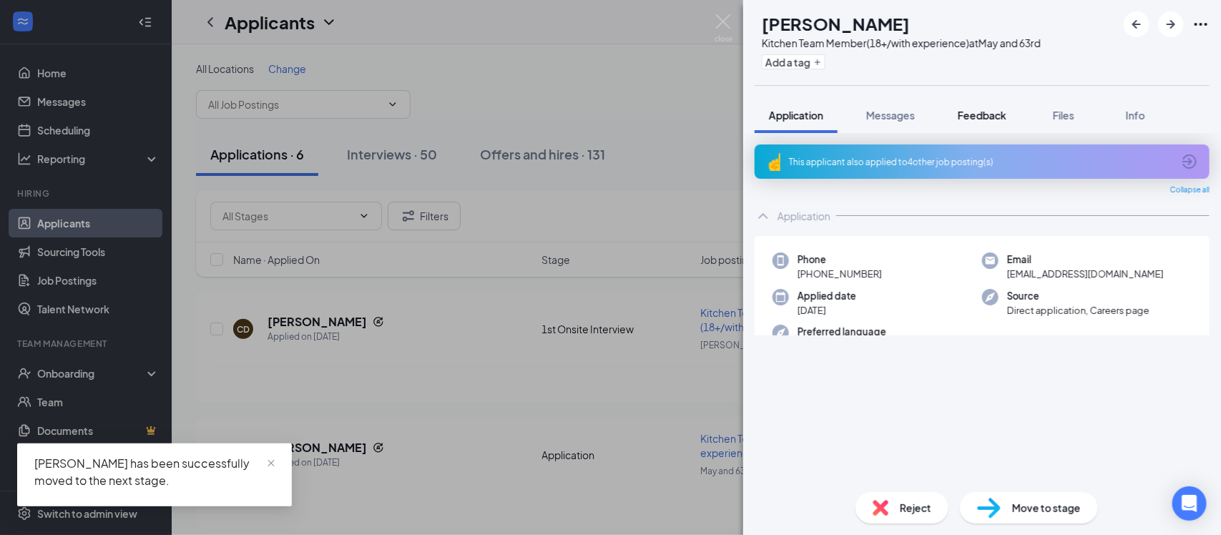
click at [973, 124] on button "Feedback" at bounding box center [982, 115] width 77 height 36
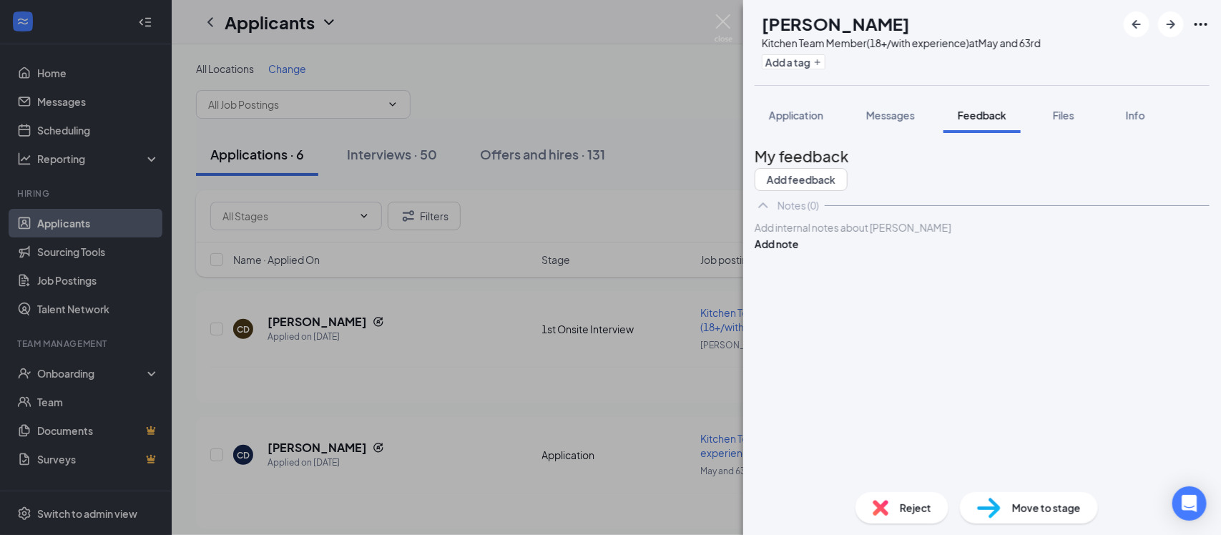
click at [944, 235] on div at bounding box center [983, 227] width 454 height 15
click at [799, 252] on button "Add note" at bounding box center [777, 244] width 44 height 16
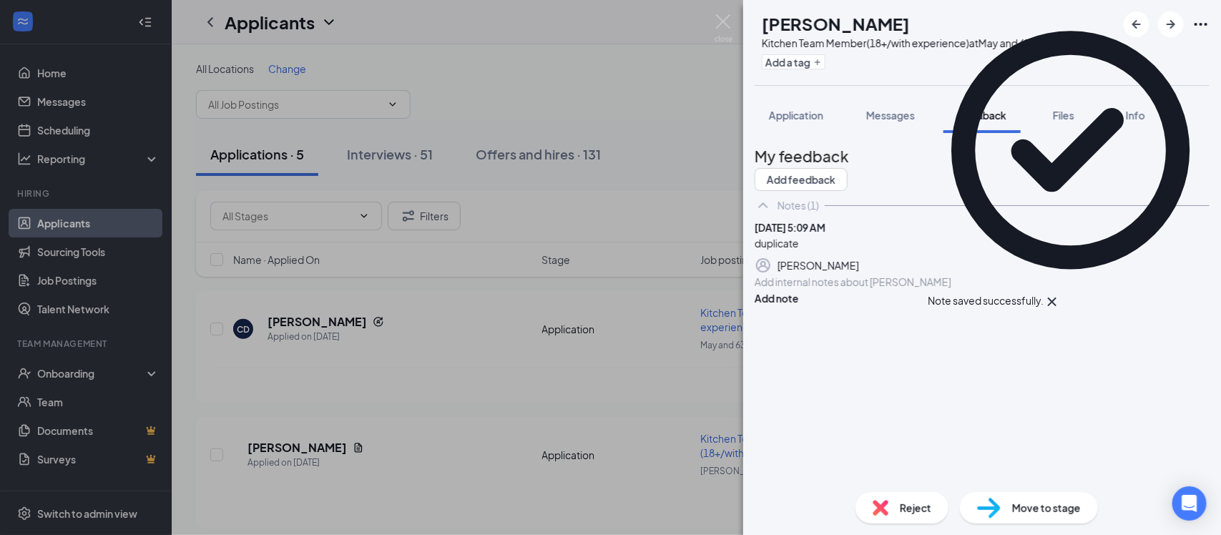
click at [894, 512] on div "Reject" at bounding box center [902, 507] width 93 height 31
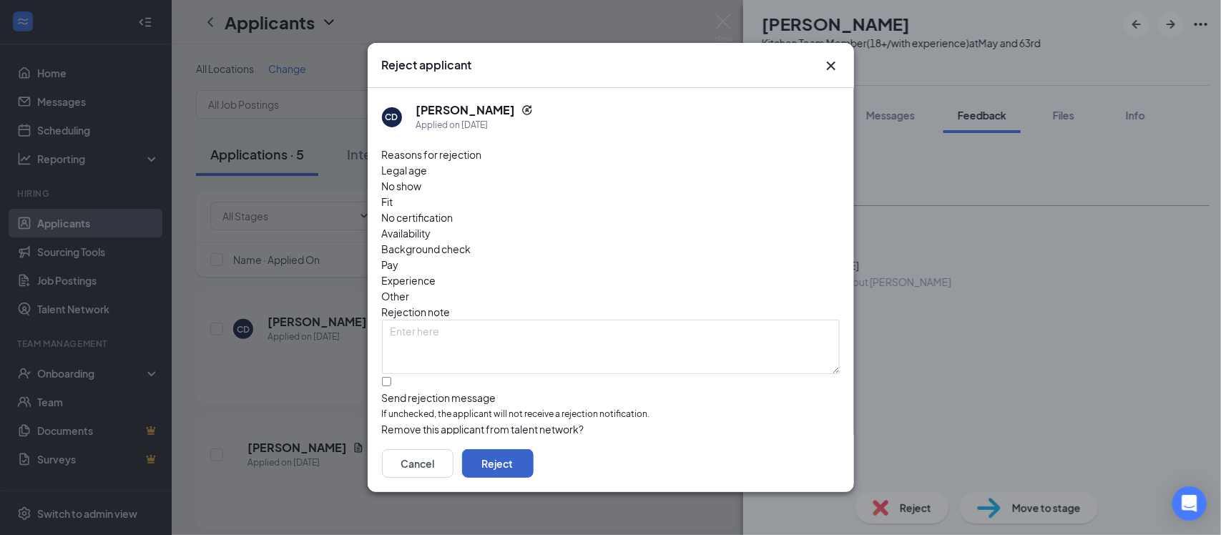
click at [534, 458] on button "Reject" at bounding box center [498, 463] width 72 height 29
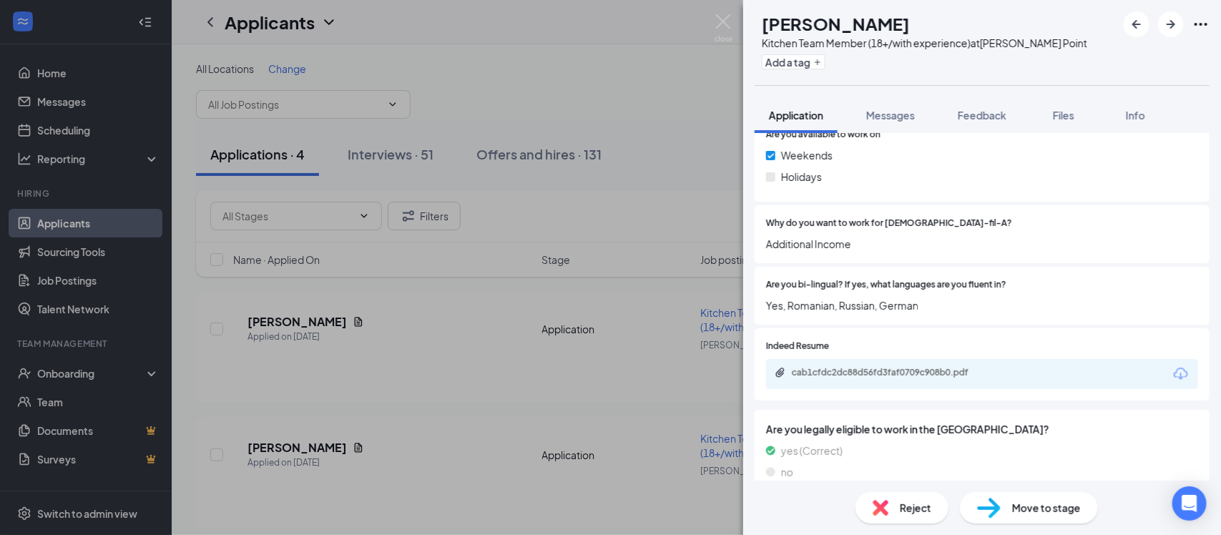
scroll to position [796, 0]
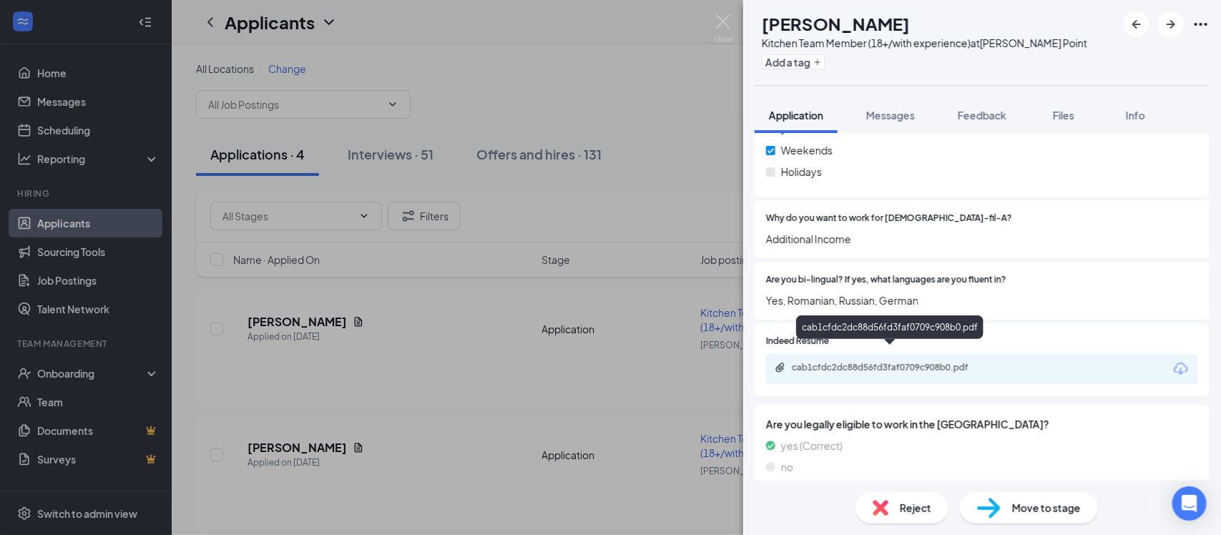
click at [887, 362] on div "cab1cfdc2dc88d56fd3faf0709c908b0.pdf" at bounding box center [892, 367] width 200 height 11
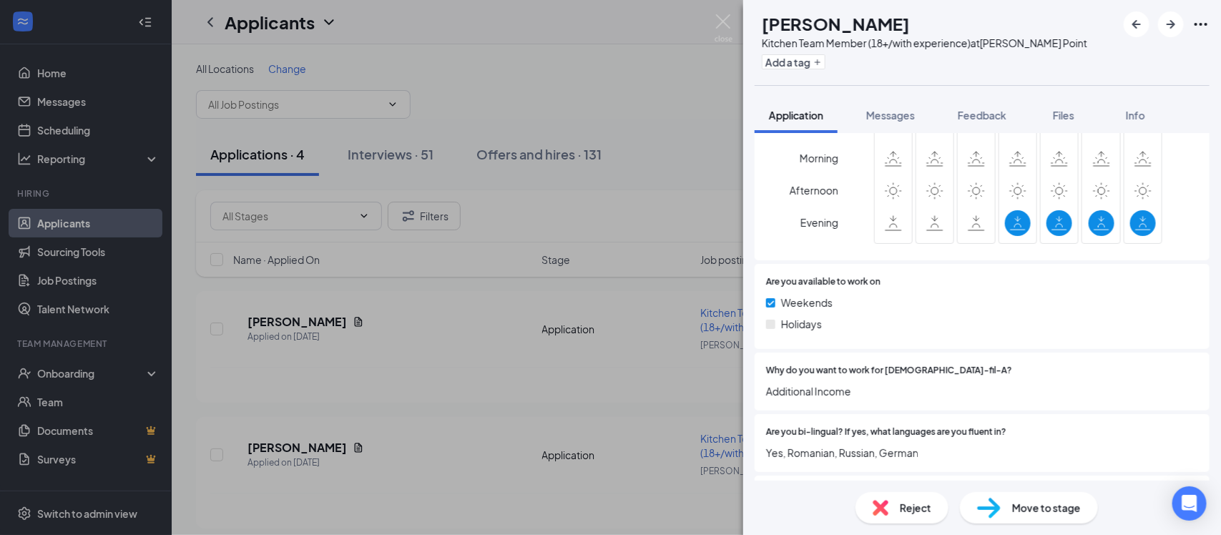
scroll to position [477, 0]
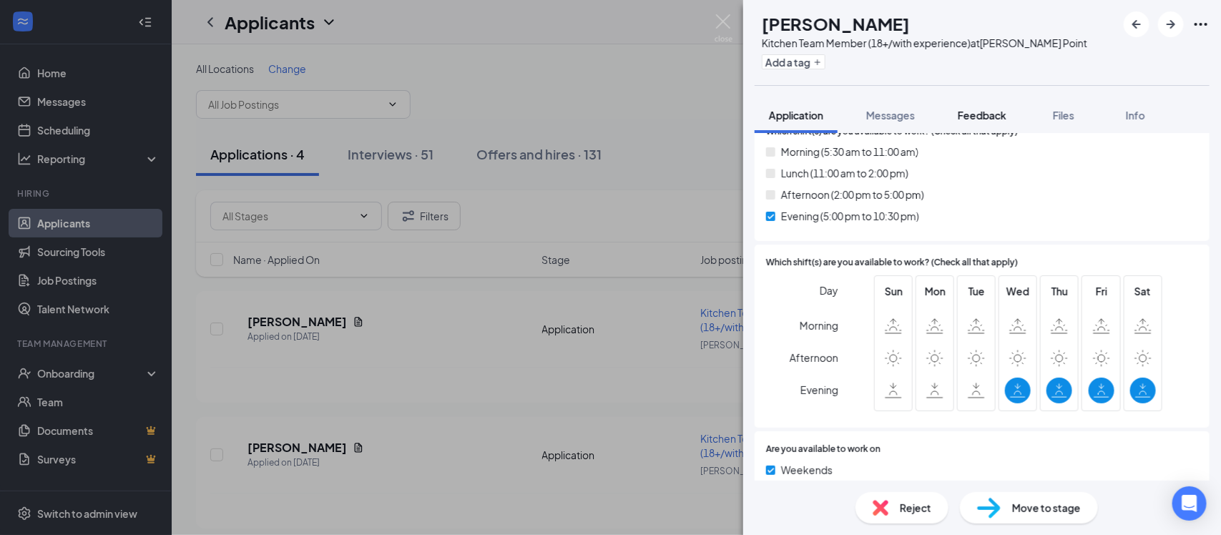
click at [989, 112] on span "Feedback" at bounding box center [982, 115] width 49 height 13
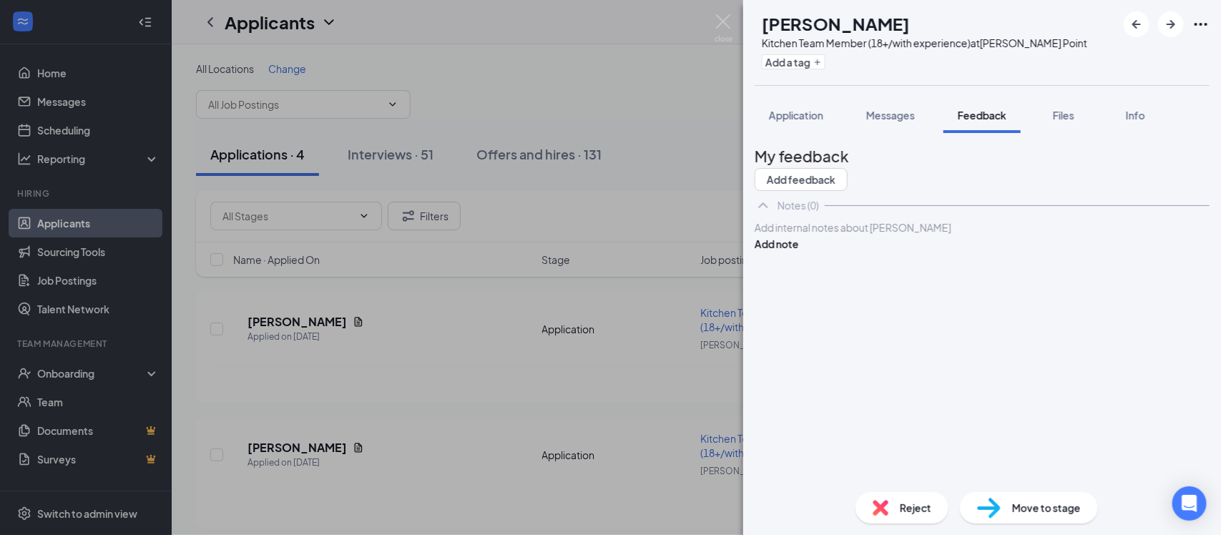
click at [831, 235] on div at bounding box center [983, 227] width 454 height 15
click at [799, 252] on button "Add note" at bounding box center [777, 244] width 44 height 16
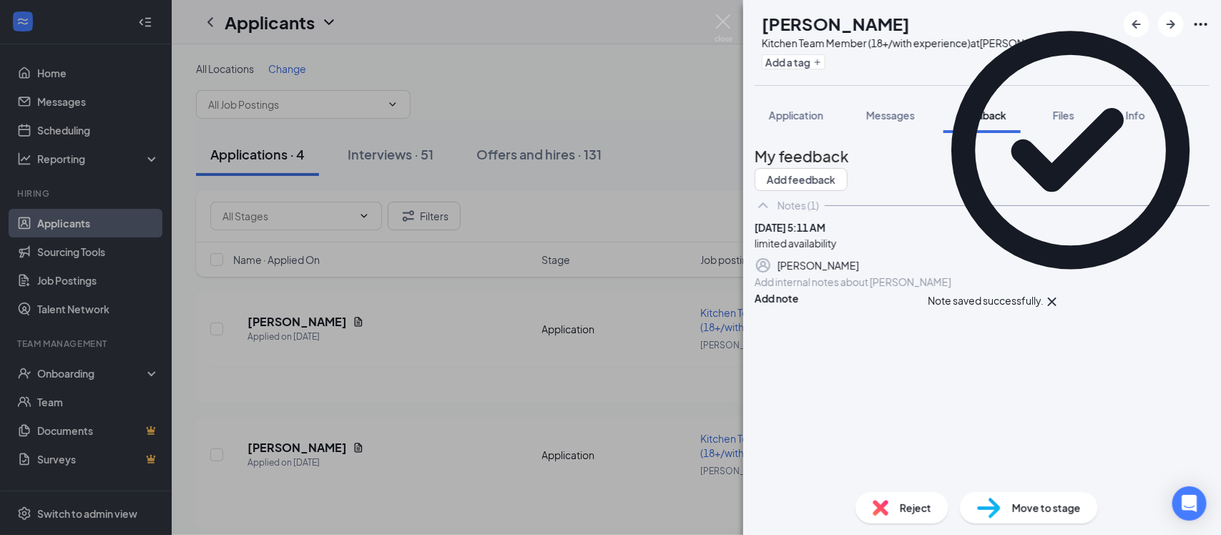
click at [927, 503] on span "Reject" at bounding box center [915, 508] width 31 height 16
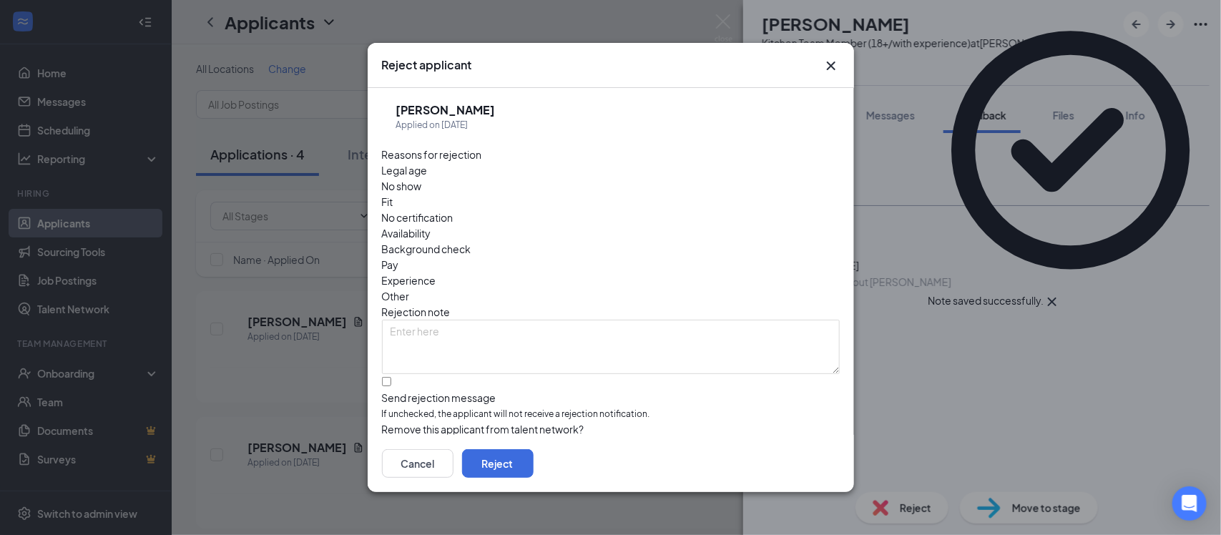
click at [431, 225] on span "Availability" at bounding box center [406, 233] width 49 height 16
click at [390, 377] on input "Send rejection message If unchecked, the applicant will not receive a rejection…" at bounding box center [386, 381] width 9 height 9
checkbox input "true"
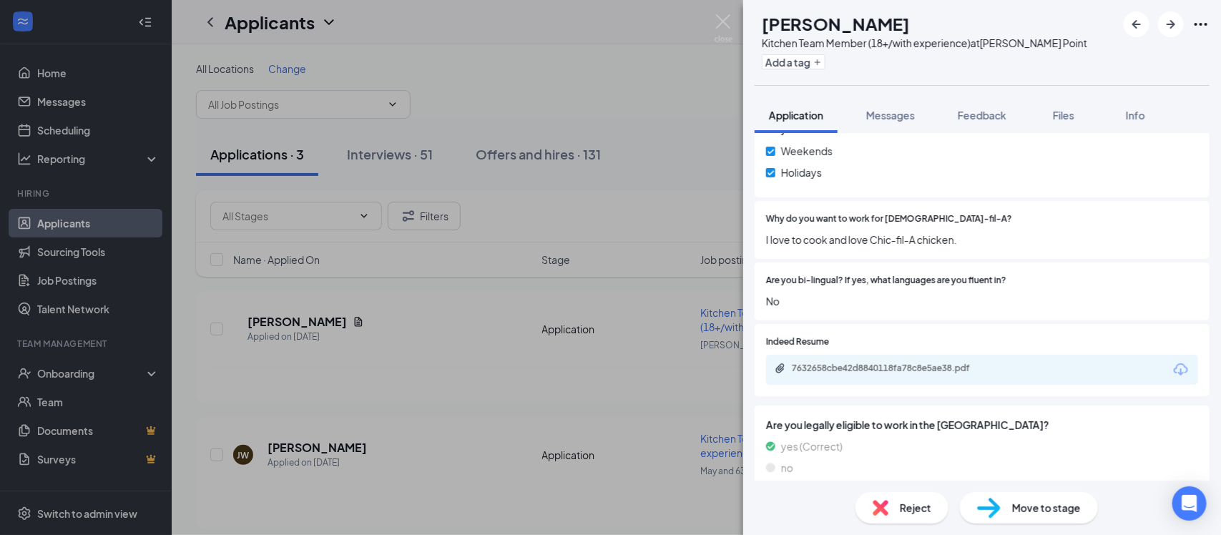
scroll to position [796, 0]
click at [937, 362] on div "7632658cbe42d8840118fa78c8e5ae38.pdf" at bounding box center [982, 369] width 432 height 30
click at [933, 362] on div "7632658cbe42d8840118fa78c8e5ae38.pdf" at bounding box center [892, 367] width 200 height 11
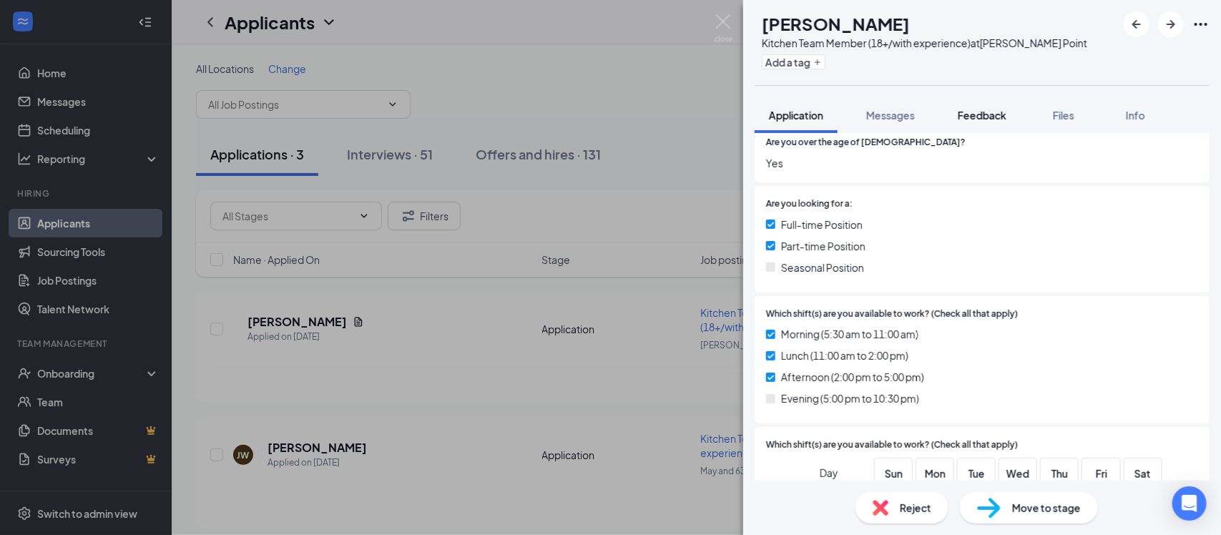
scroll to position [0, 0]
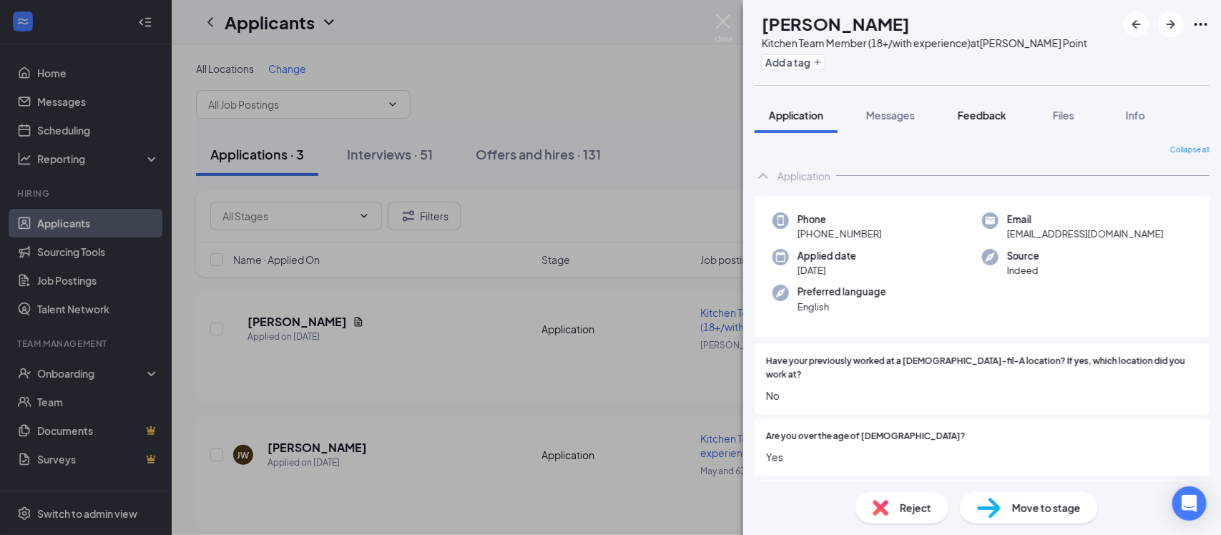
click at [987, 115] on span "Feedback" at bounding box center [982, 115] width 49 height 13
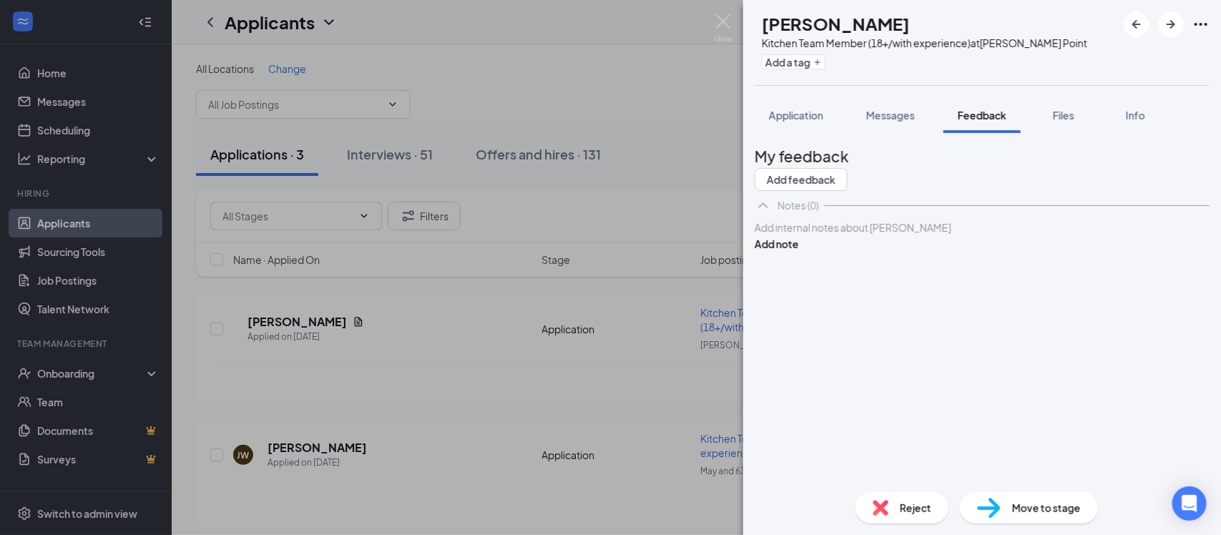
click at [895, 235] on div at bounding box center [983, 227] width 454 height 15
click at [799, 252] on button "Add note" at bounding box center [777, 244] width 44 height 16
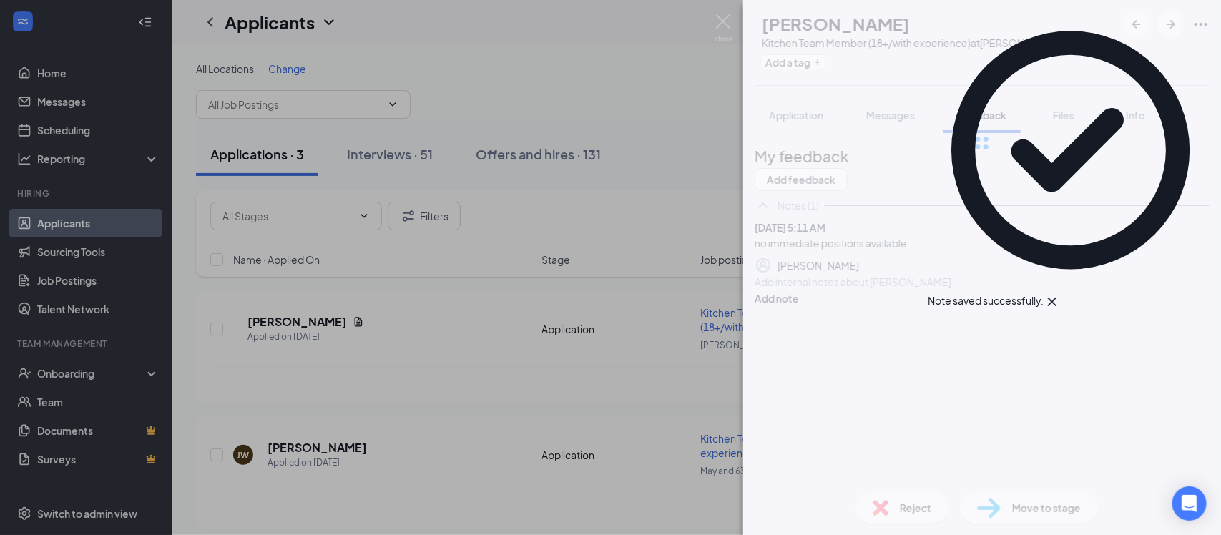
click at [899, 513] on div "SM [PERSON_NAME] Kitchen Team Member (18+/with experience) at [PERSON_NAME] Poi…" at bounding box center [982, 267] width 478 height 535
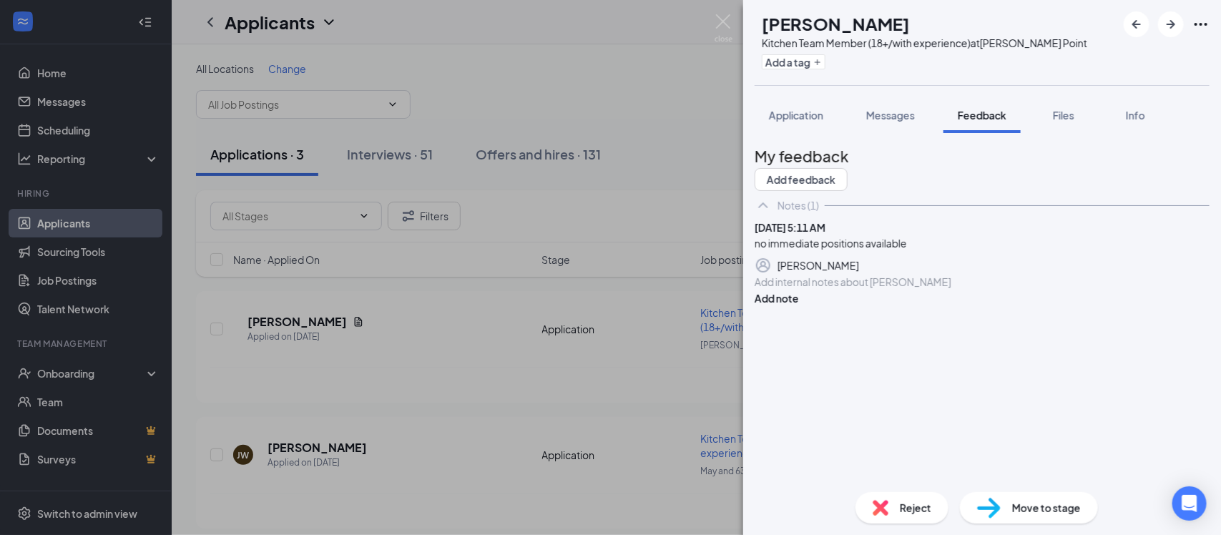
click at [899, 514] on div "Reject" at bounding box center [902, 507] width 93 height 31
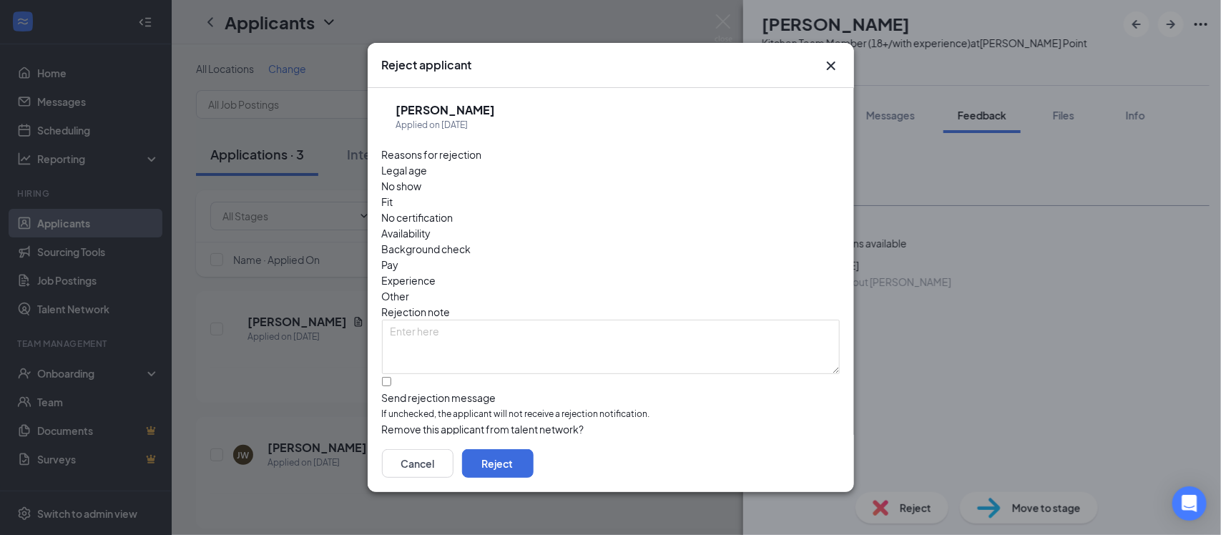
click at [431, 225] on span "Availability" at bounding box center [406, 233] width 49 height 16
click at [385, 377] on input "Send rejection message If unchecked, the applicant will not receive a rejection…" at bounding box center [386, 381] width 9 height 9
checkbox input "true"
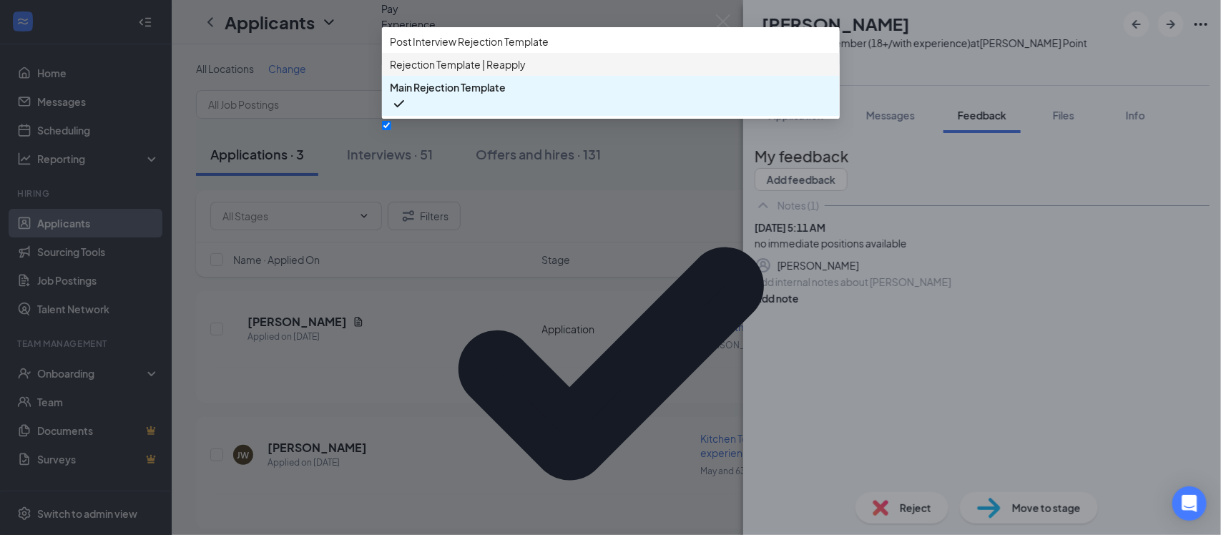
click at [487, 72] on span "Rejection Template | Reapply" at bounding box center [459, 65] width 136 height 16
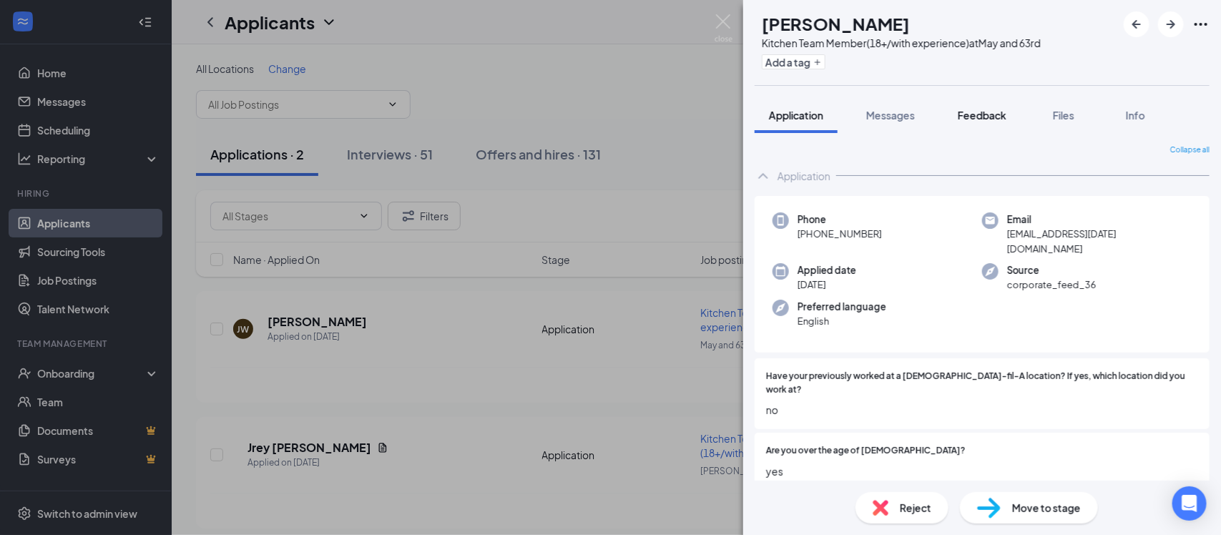
click at [989, 118] on span "Feedback" at bounding box center [982, 115] width 49 height 13
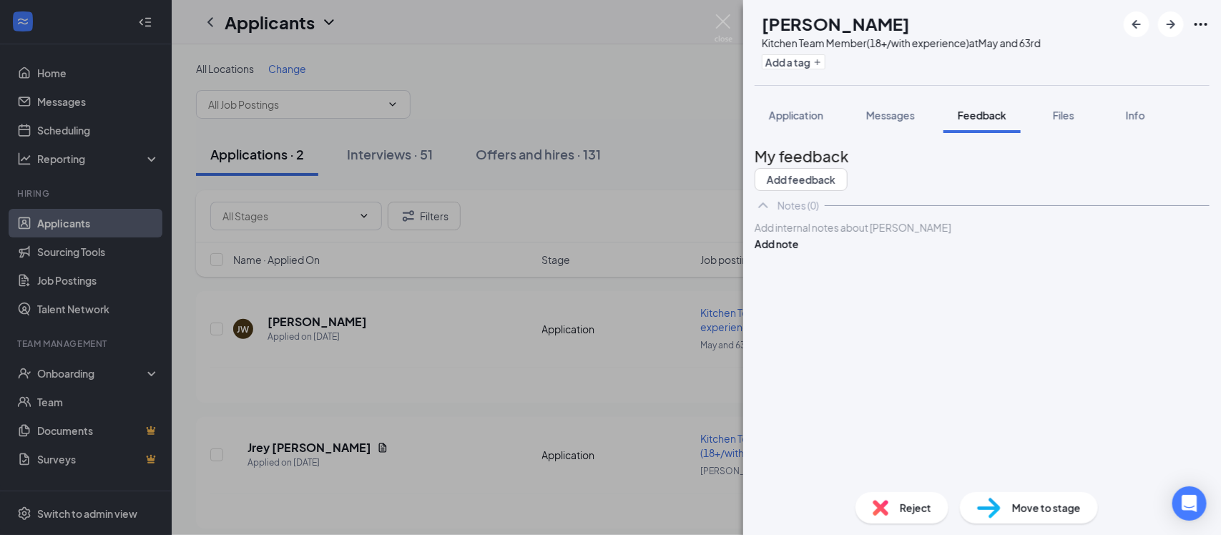
click at [886, 235] on div at bounding box center [983, 227] width 454 height 15
click at [799, 252] on button "Add note" at bounding box center [777, 244] width 44 height 16
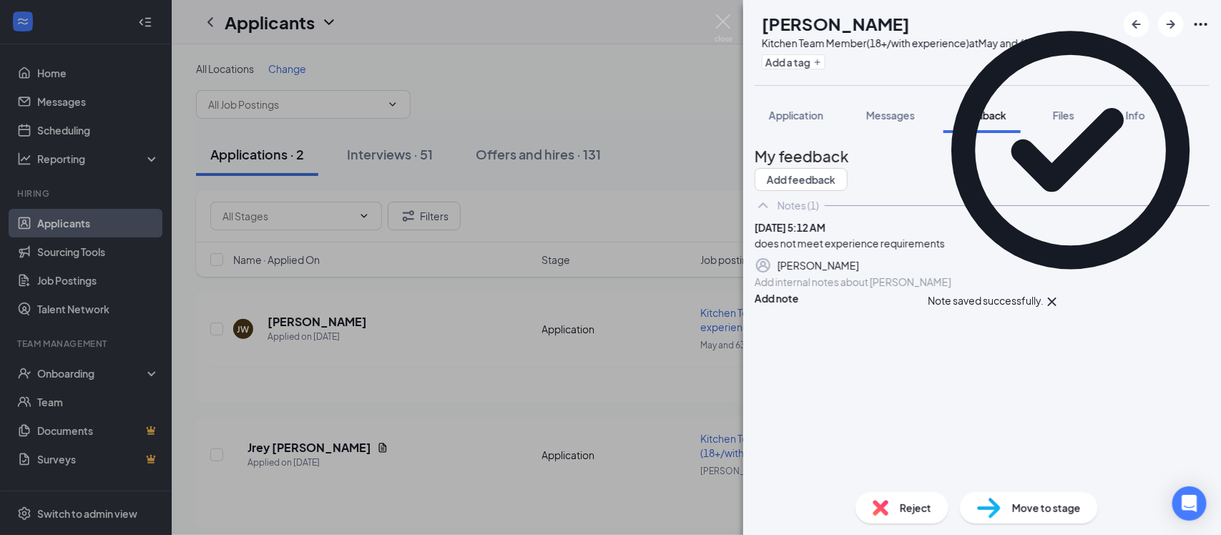
click at [882, 519] on div "Reject" at bounding box center [902, 507] width 93 height 31
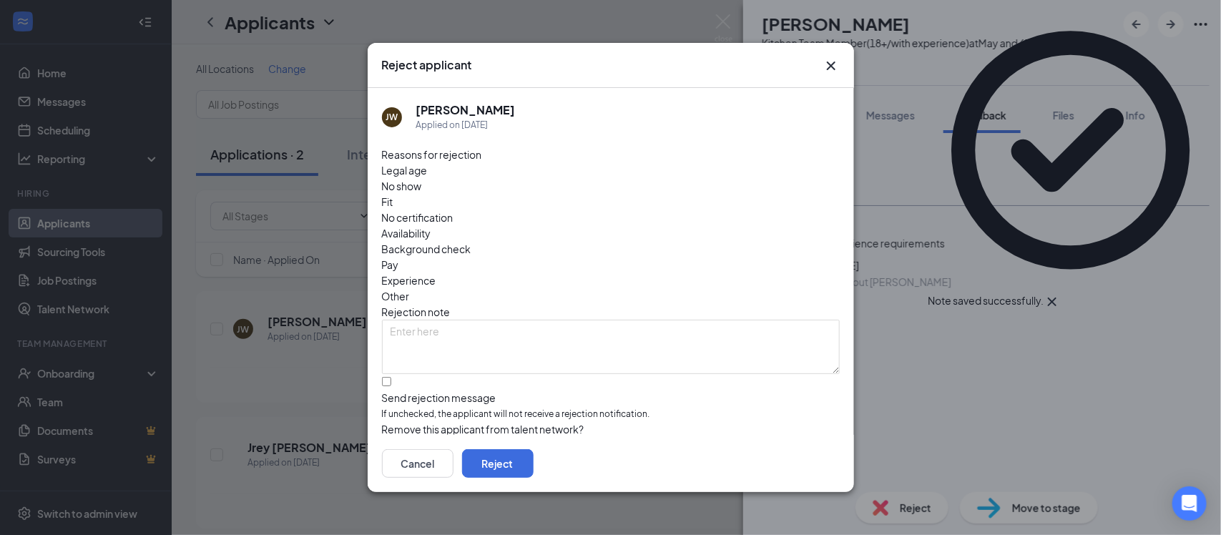
click at [436, 273] on span "Experience" at bounding box center [409, 281] width 54 height 16
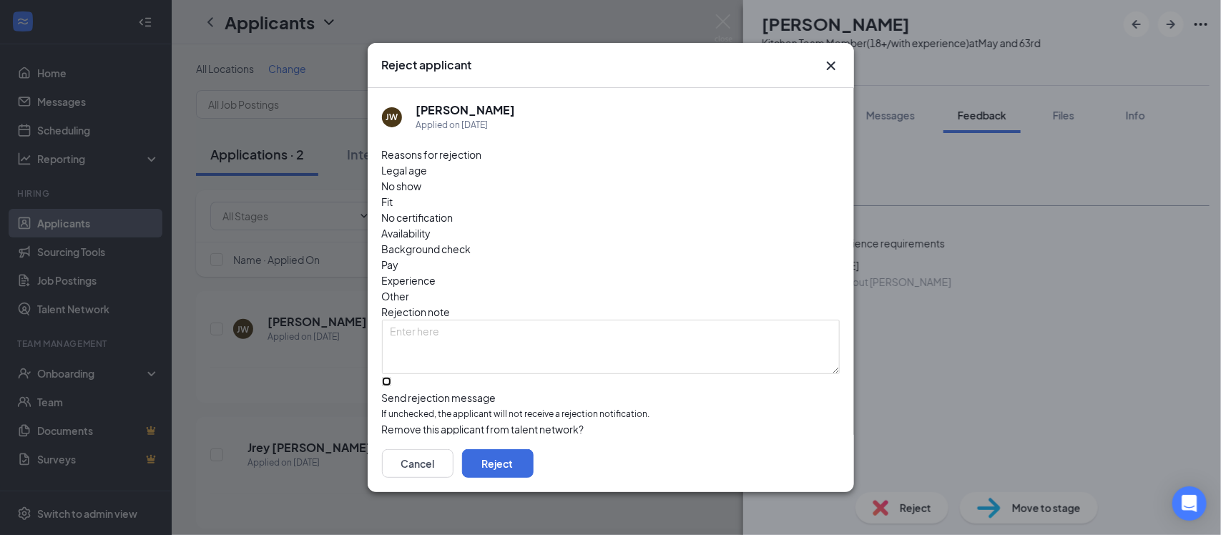
click at [390, 377] on input "Send rejection message If unchecked, the applicant will not receive a rejection…" at bounding box center [386, 381] width 9 height 9
checkbox input "true"
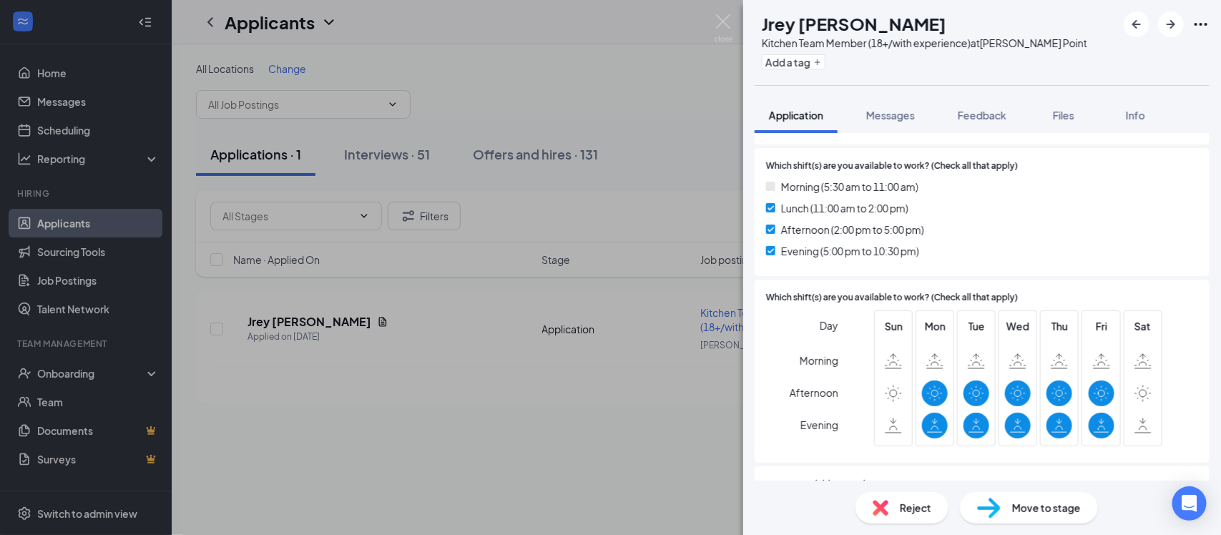
scroll to position [459, 0]
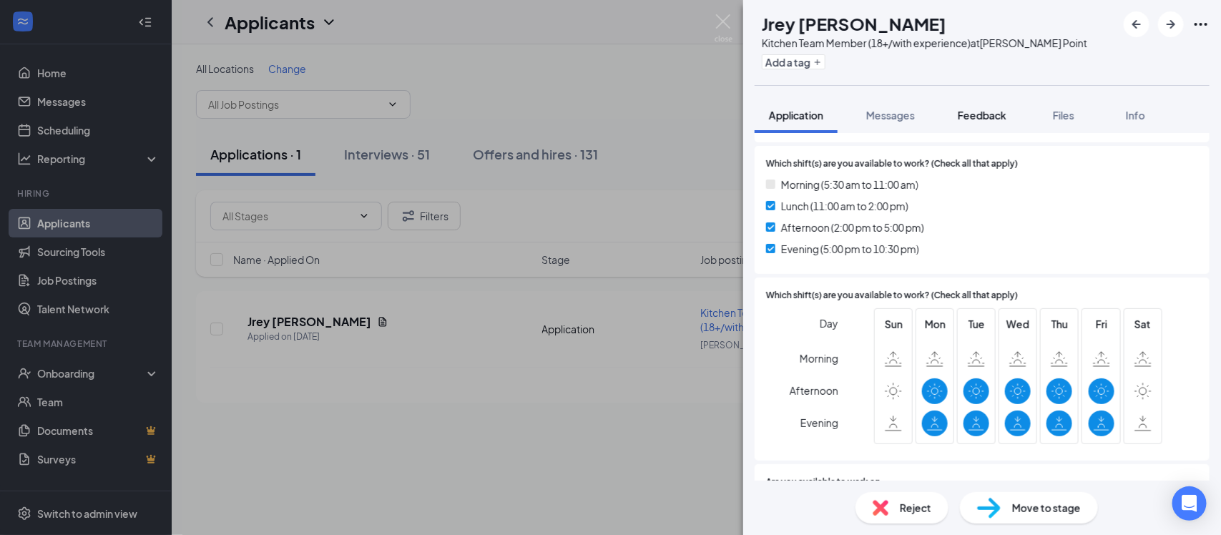
click at [972, 113] on span "Feedback" at bounding box center [982, 115] width 49 height 13
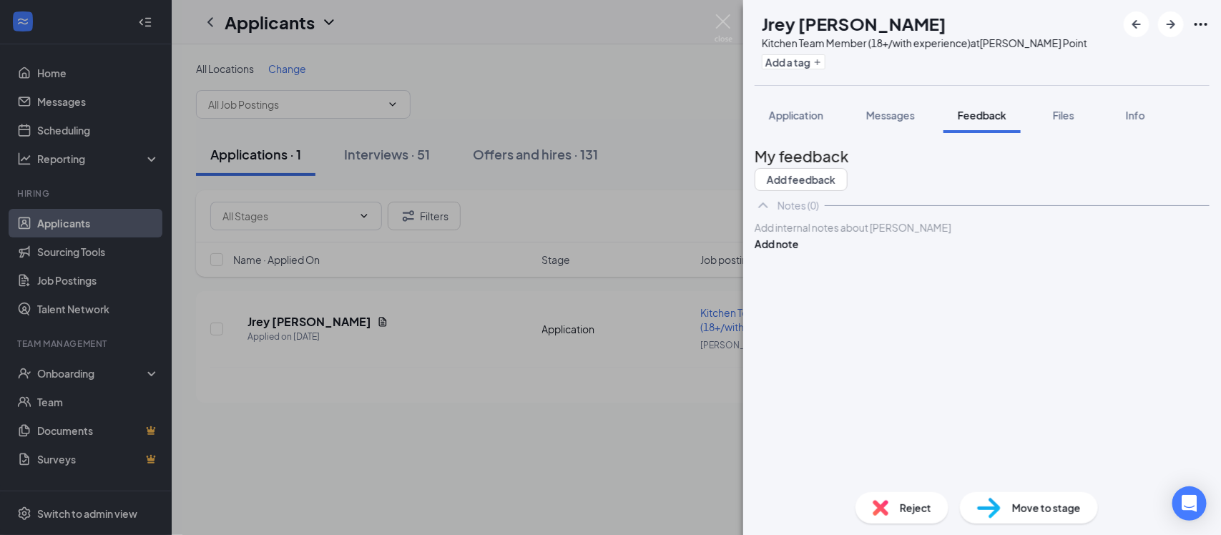
click at [866, 235] on div at bounding box center [983, 227] width 454 height 15
click at [799, 252] on button "Add note" at bounding box center [777, 244] width 44 height 16
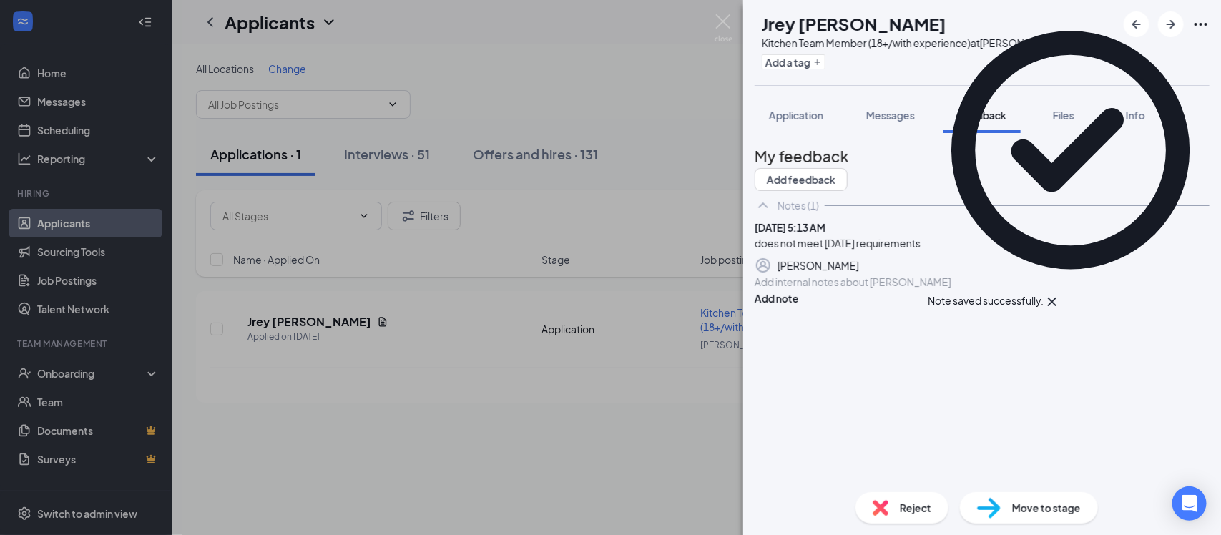
click at [892, 502] on div "Reject" at bounding box center [902, 507] width 93 height 31
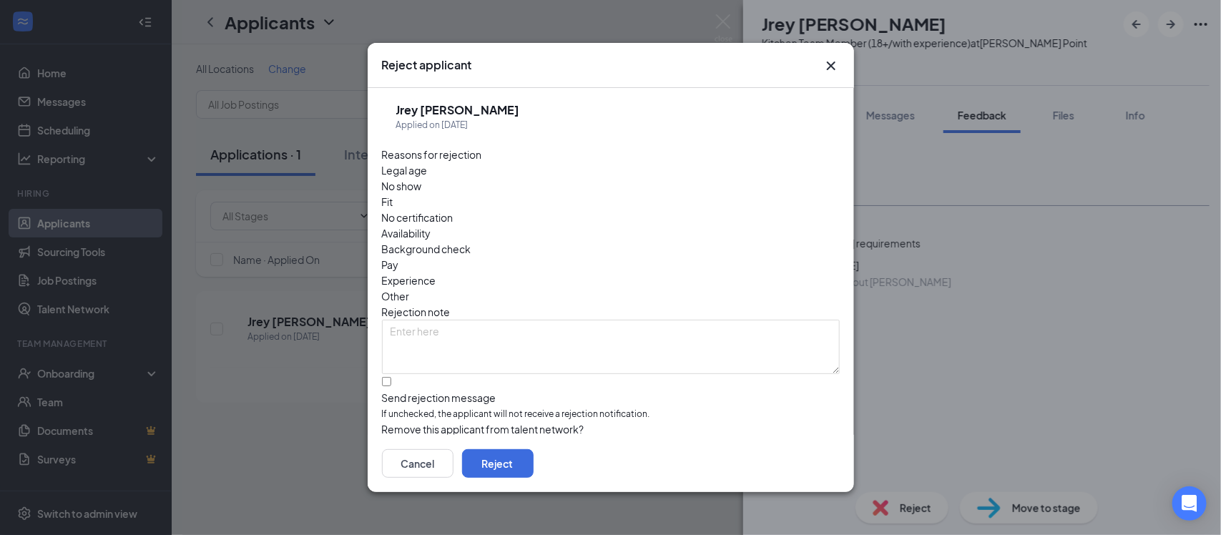
click at [431, 225] on span "Availability" at bounding box center [406, 233] width 49 height 16
click at [391, 377] on input "Send rejection message If unchecked, the applicant will not receive a rejection…" at bounding box center [386, 381] width 9 height 9
checkbox input "true"
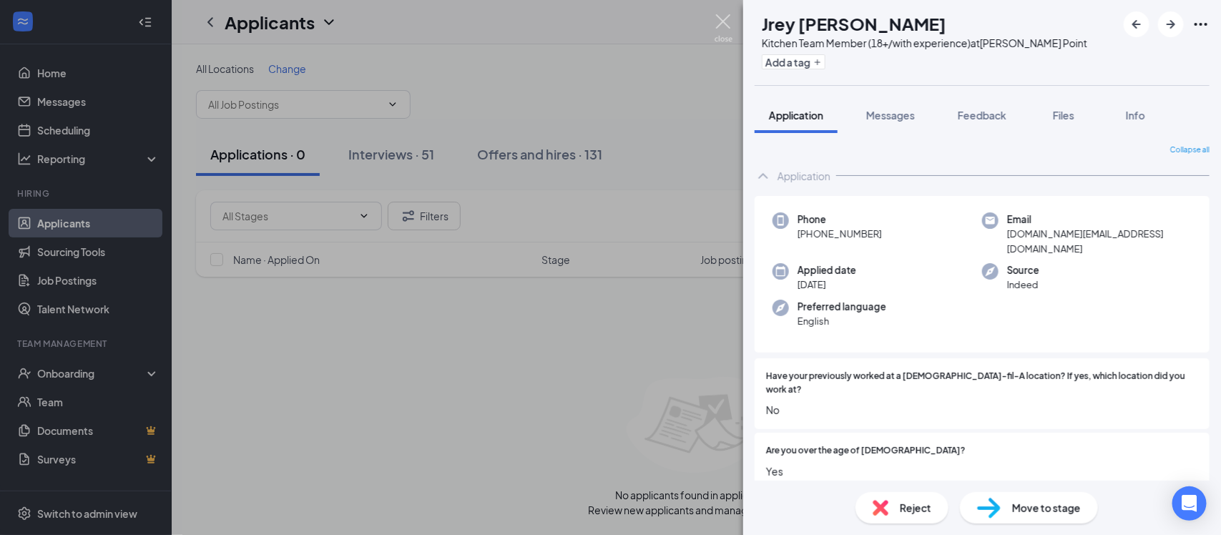
click at [719, 23] on img at bounding box center [724, 28] width 18 height 28
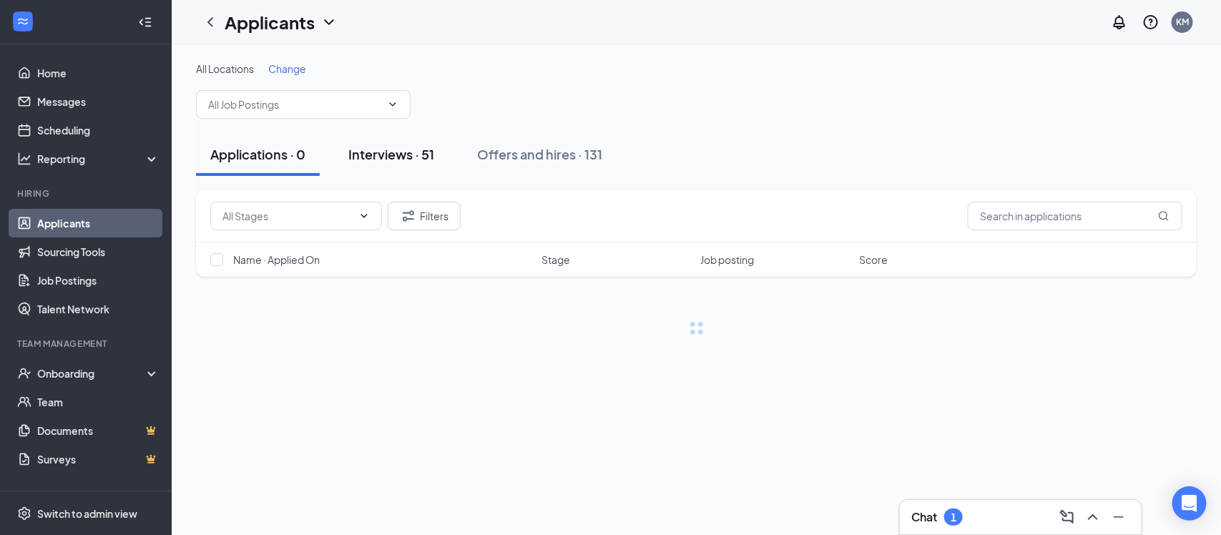
click at [402, 155] on div "Interviews · 51" at bounding box center [391, 154] width 86 height 18
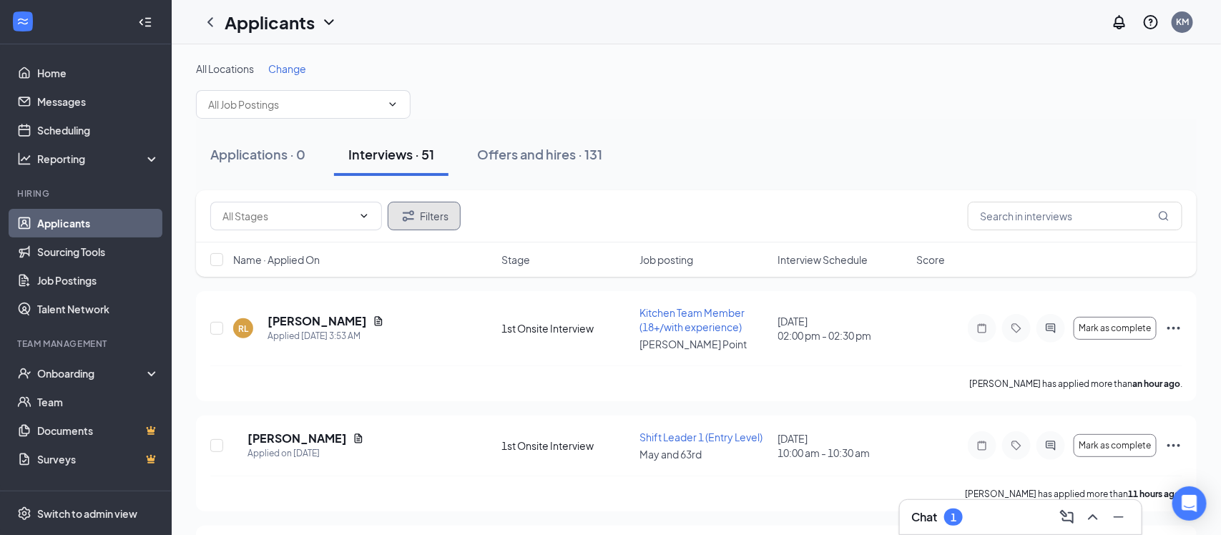
click at [414, 220] on icon "Filter" at bounding box center [408, 215] width 11 height 11
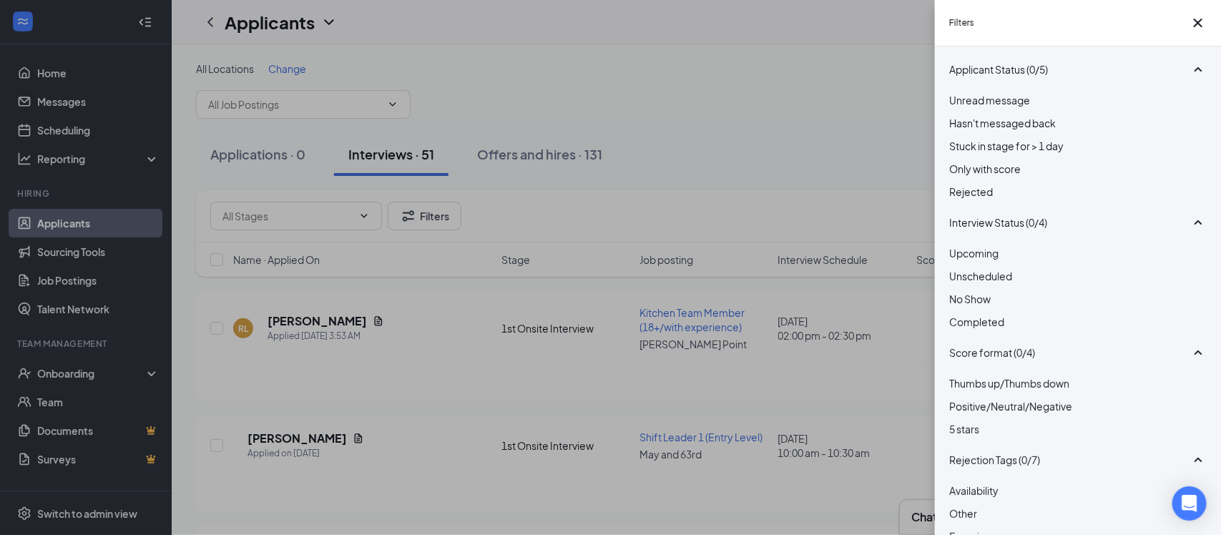
click at [959, 314] on div at bounding box center [1078, 314] width 258 height 0
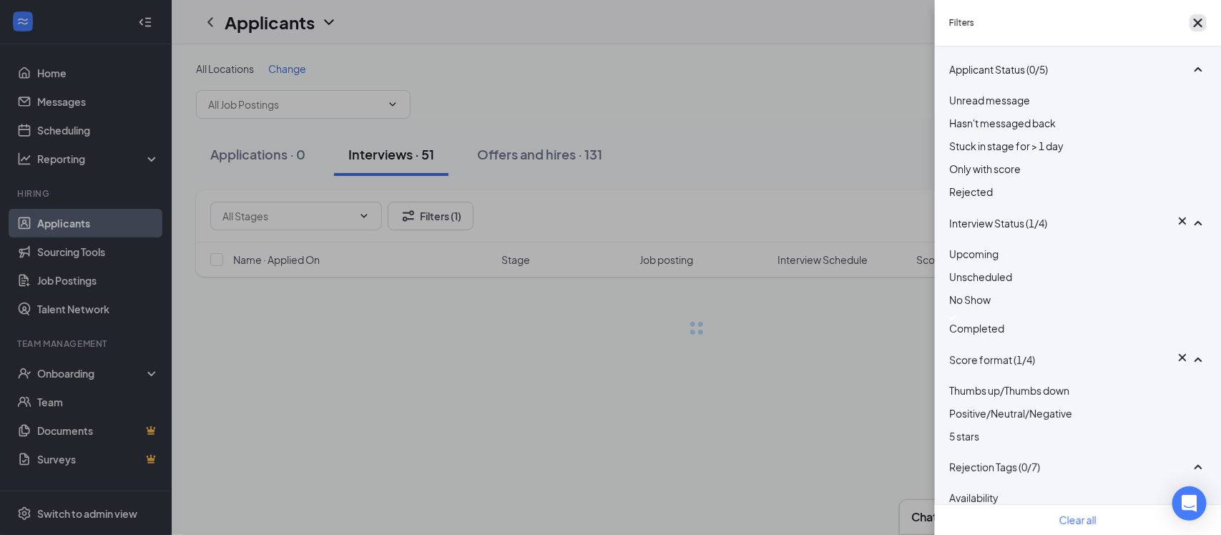
click at [1195, 21] on icon "Cross" at bounding box center [1198, 22] width 17 height 17
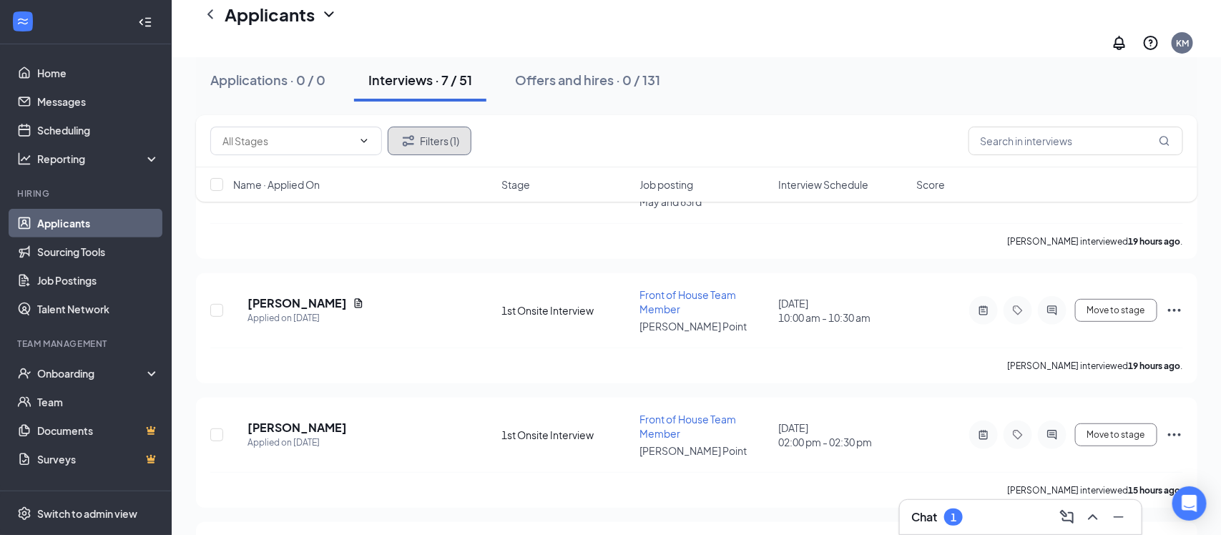
scroll to position [170, 0]
click at [1173, 302] on div "Move to stage" at bounding box center [1076, 310] width 215 height 29
click at [1175, 308] on icon "Ellipses" at bounding box center [1174, 309] width 13 height 3
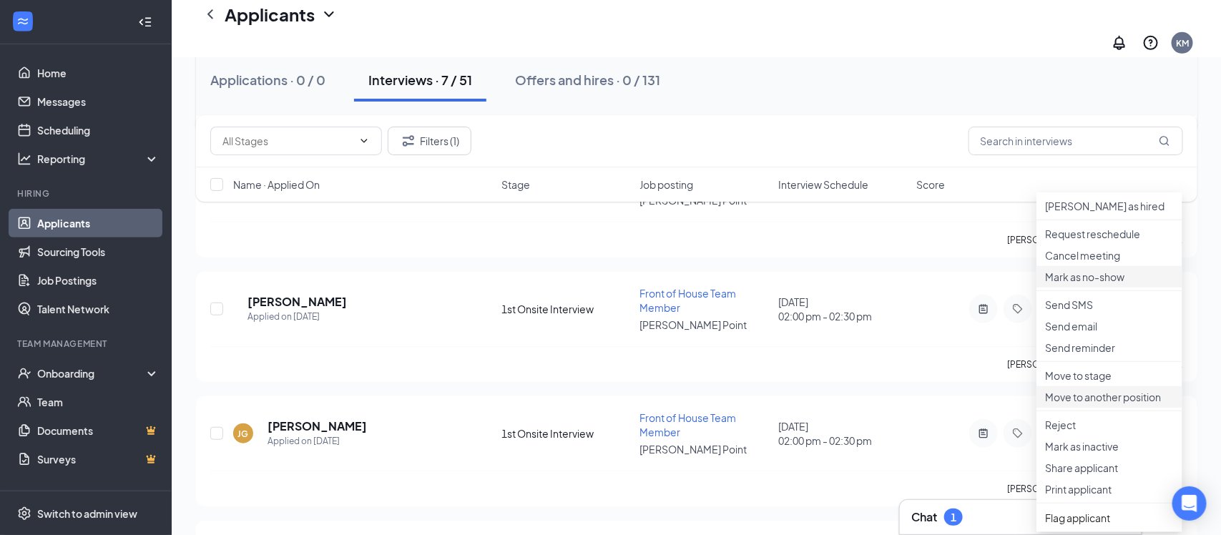
scroll to position [299, 0]
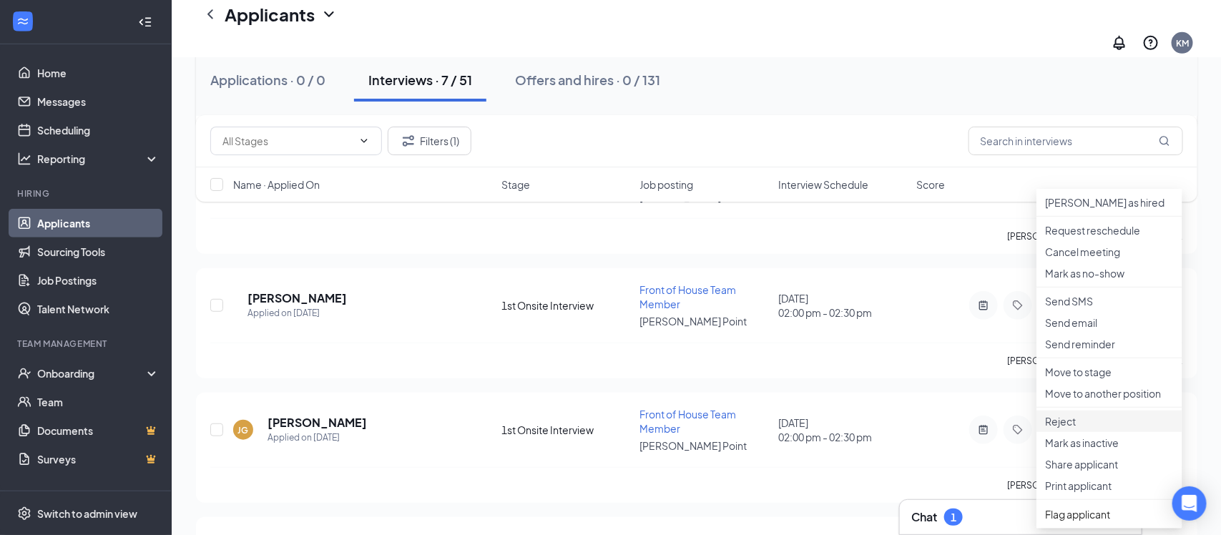
click at [1084, 429] on p "Reject" at bounding box center [1109, 421] width 129 height 14
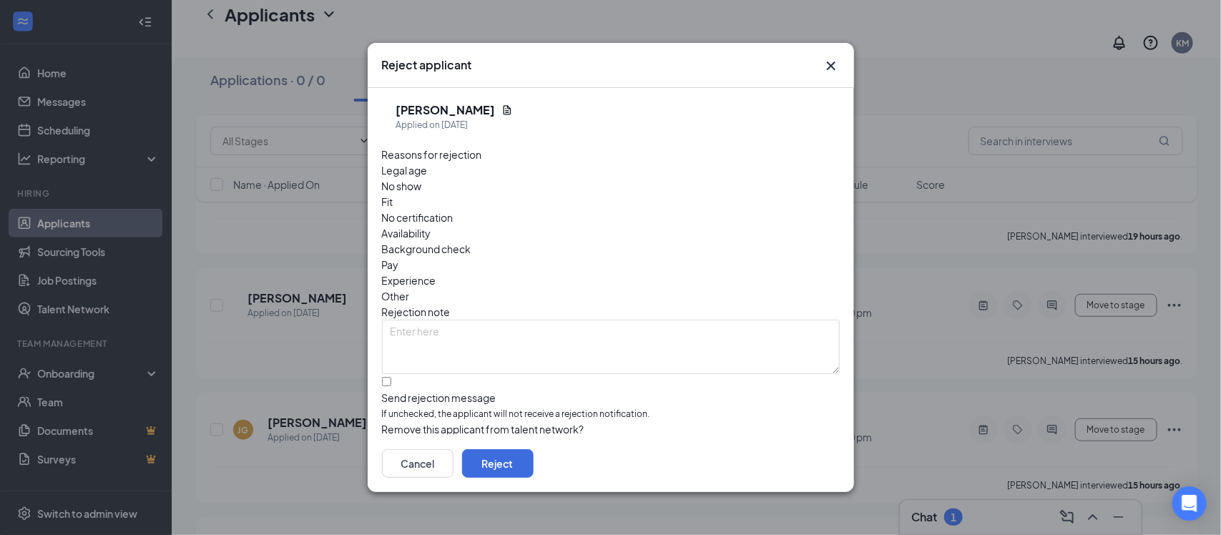
click at [394, 194] on span "Fit" at bounding box center [387, 202] width 11 height 16
click at [387, 377] on input "Send rejection message If unchecked, the applicant will not receive a rejection…" at bounding box center [386, 381] width 9 height 9
checkbox input "true"
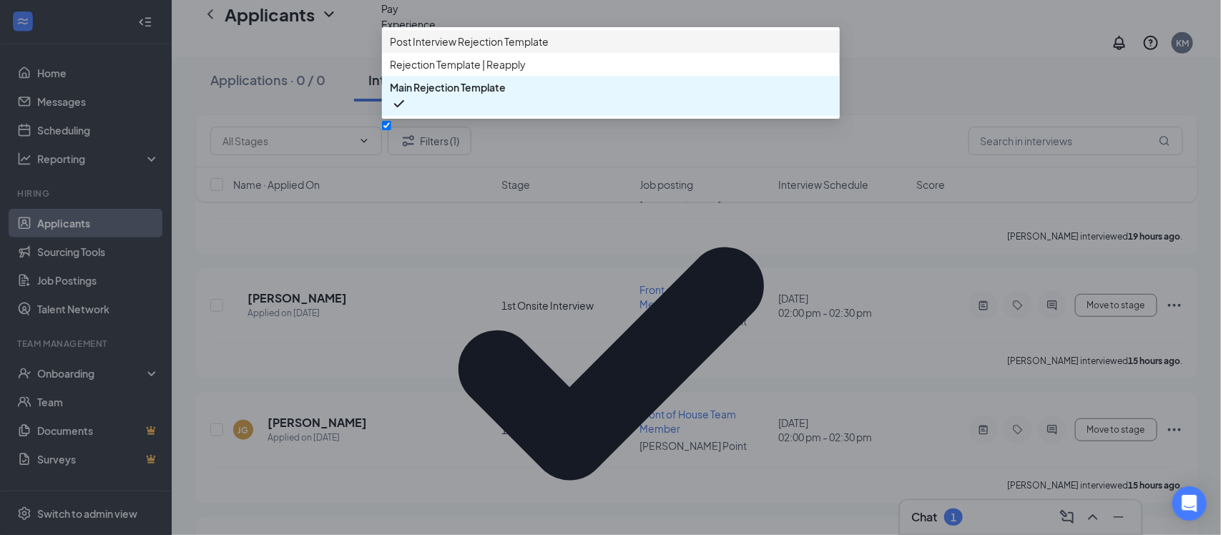
click at [429, 49] on span "Post Interview Rejection Template" at bounding box center [470, 42] width 159 height 16
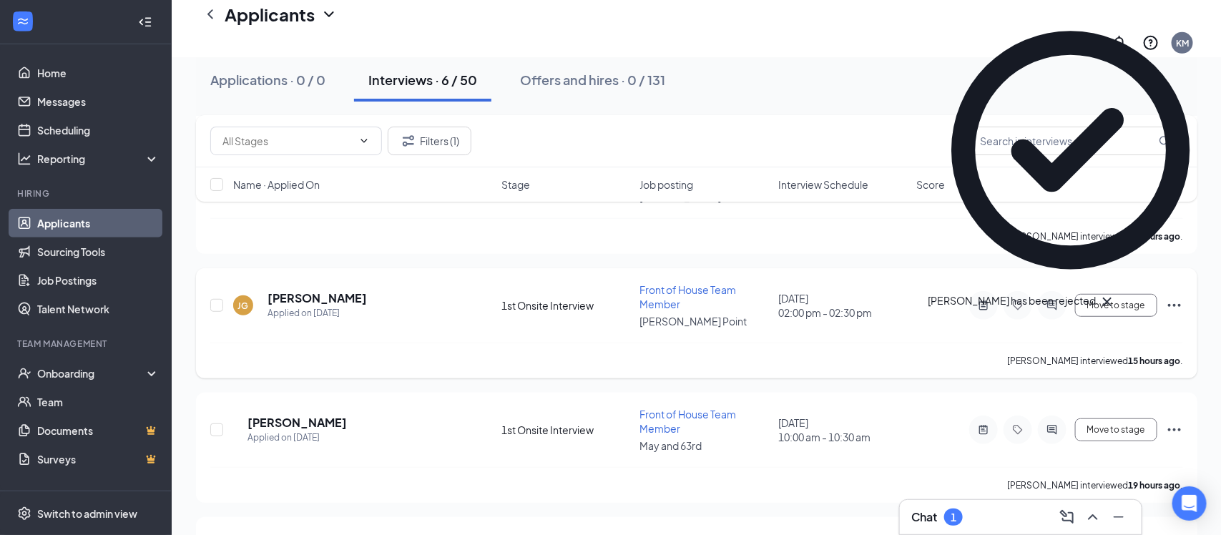
click at [1171, 297] on icon "Ellipses" at bounding box center [1174, 305] width 17 height 17
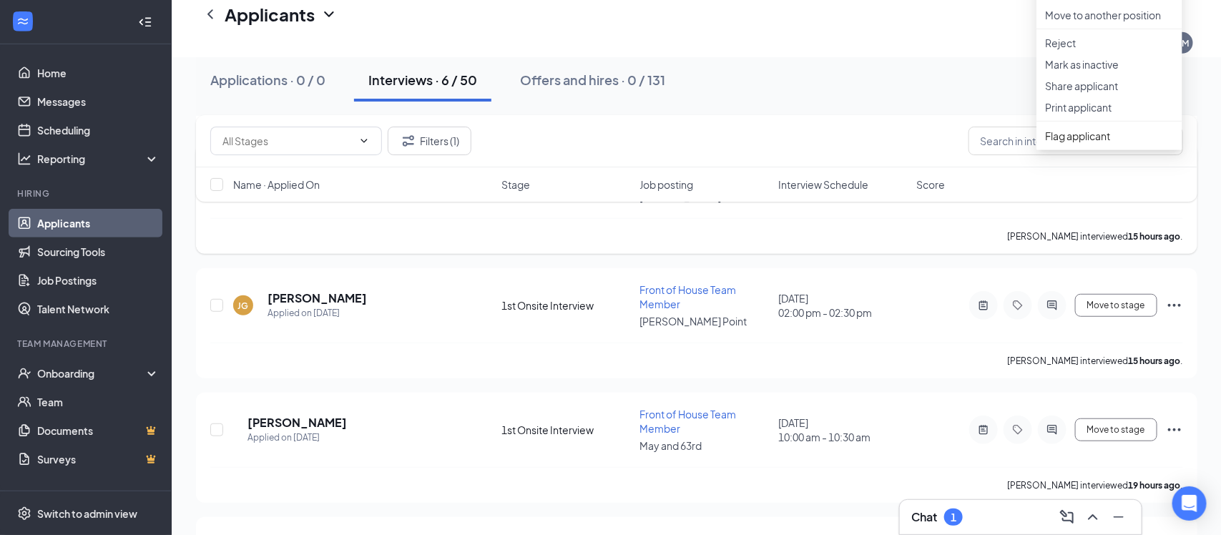
click at [952, 228] on div "[PERSON_NAME] interviewed 15 hours ago ." at bounding box center [696, 236] width 973 height 36
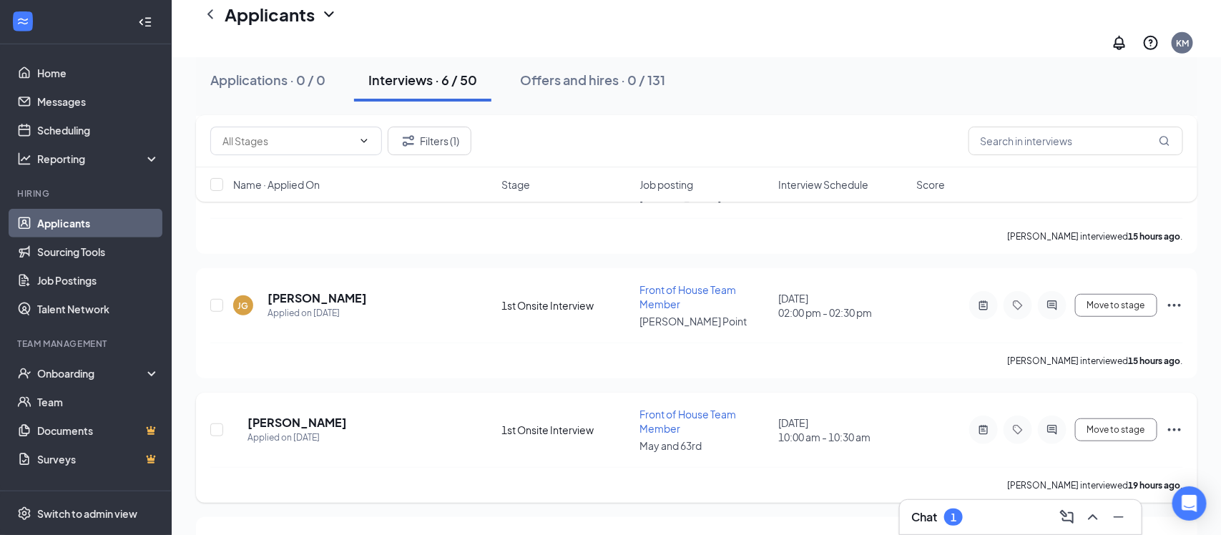
click at [1178, 421] on icon "Ellipses" at bounding box center [1174, 429] width 17 height 17
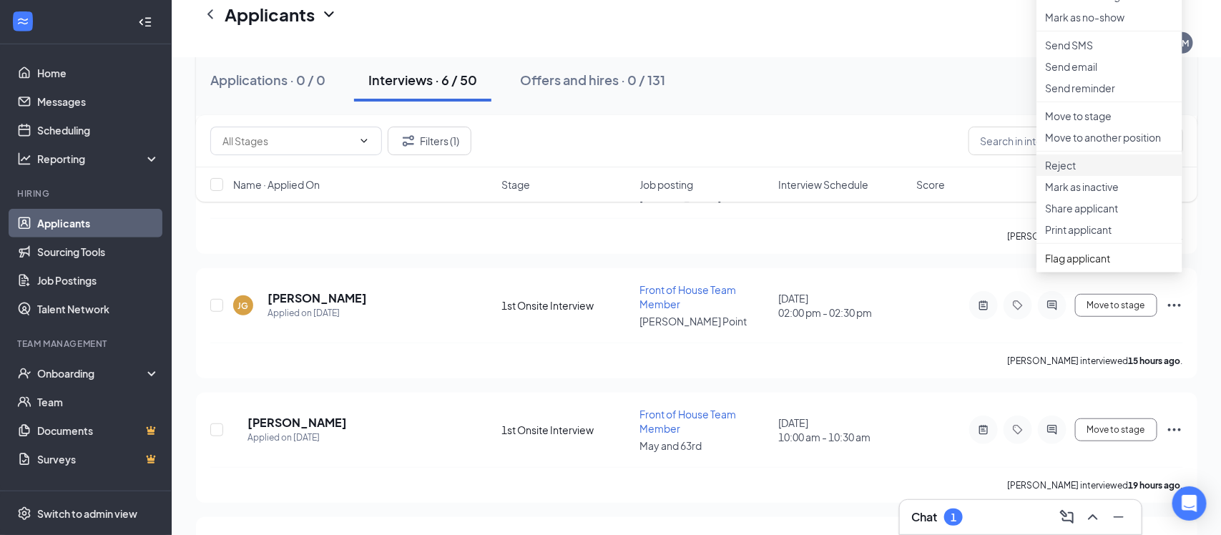
click at [1070, 172] on p "Reject" at bounding box center [1109, 165] width 129 height 14
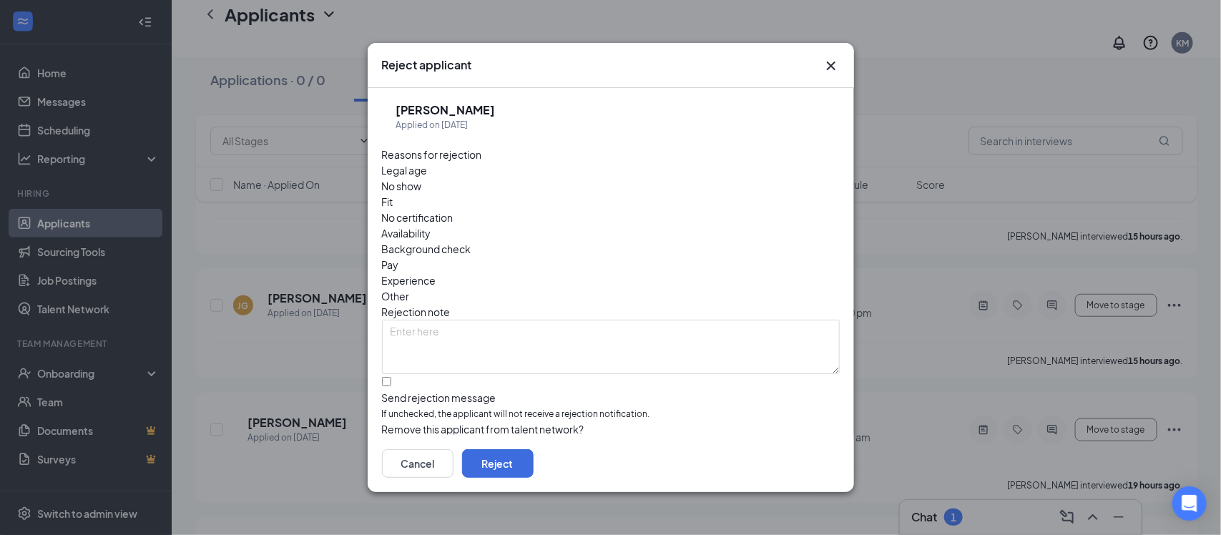
click at [394, 194] on span "Fit" at bounding box center [387, 202] width 11 height 16
click at [391, 377] on input "Send rejection message If unchecked, the applicant will not receive a rejection…" at bounding box center [386, 381] width 9 height 9
checkbox input "true"
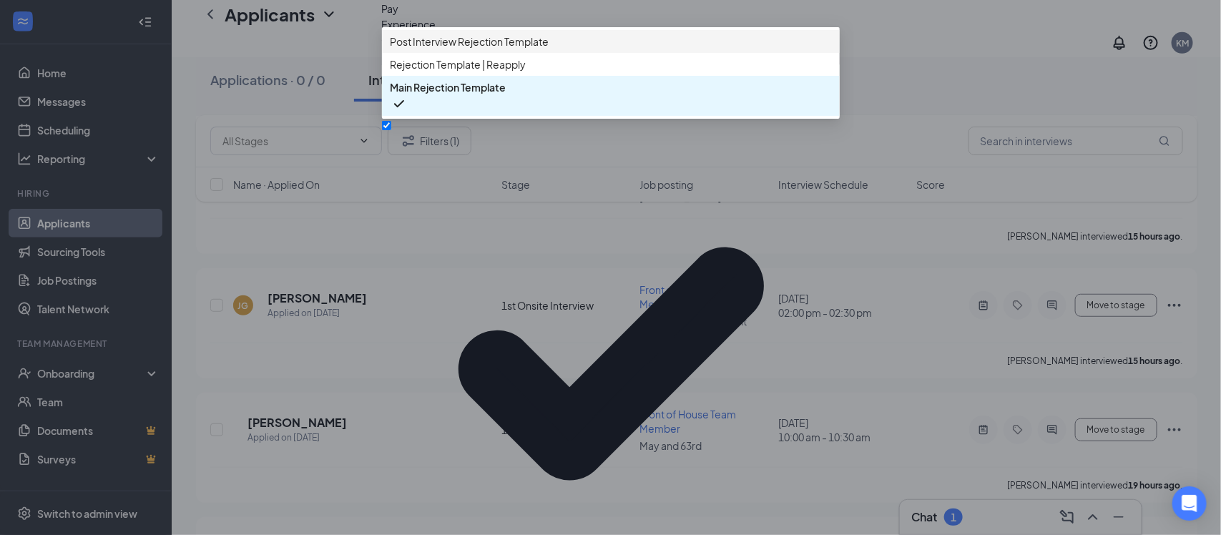
click at [454, 49] on span "Post Interview Rejection Template" at bounding box center [470, 42] width 159 height 16
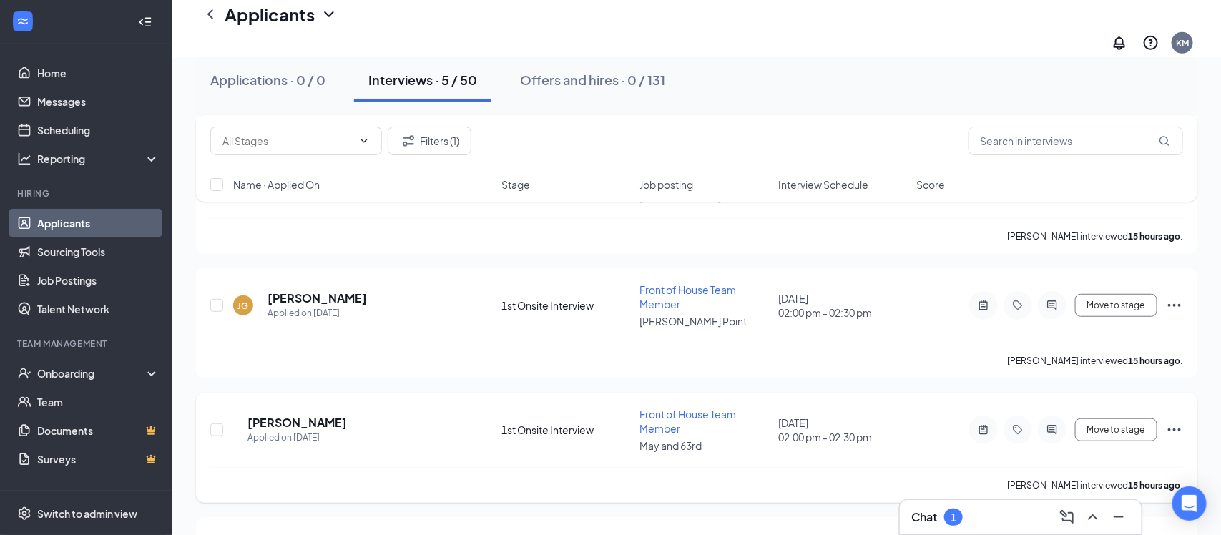
click at [1174, 421] on icon "Ellipses" at bounding box center [1174, 429] width 17 height 17
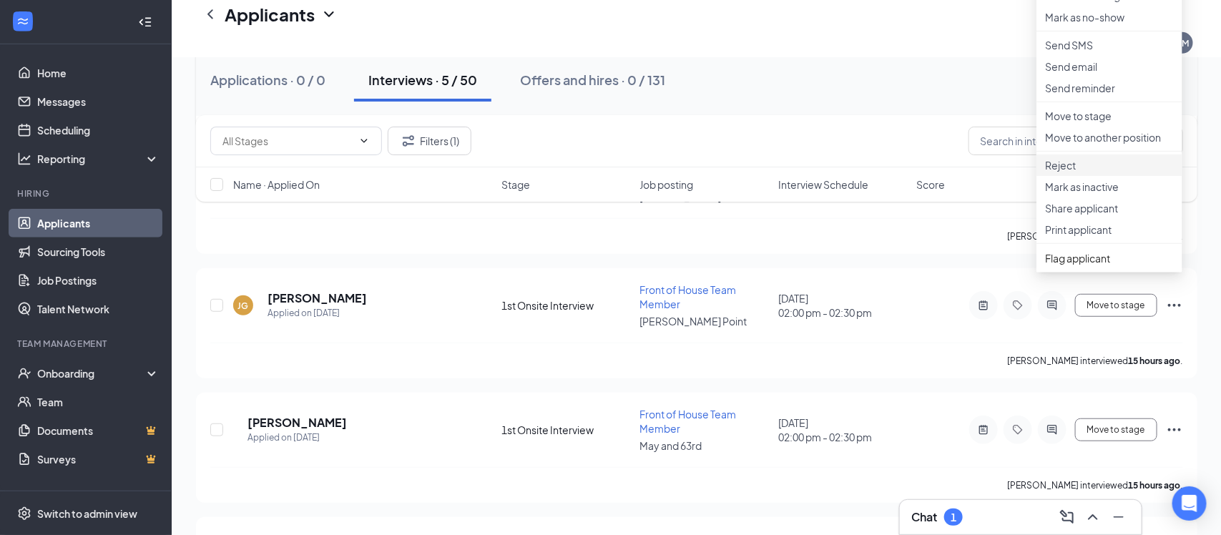
click at [1069, 172] on p "Reject" at bounding box center [1109, 165] width 129 height 14
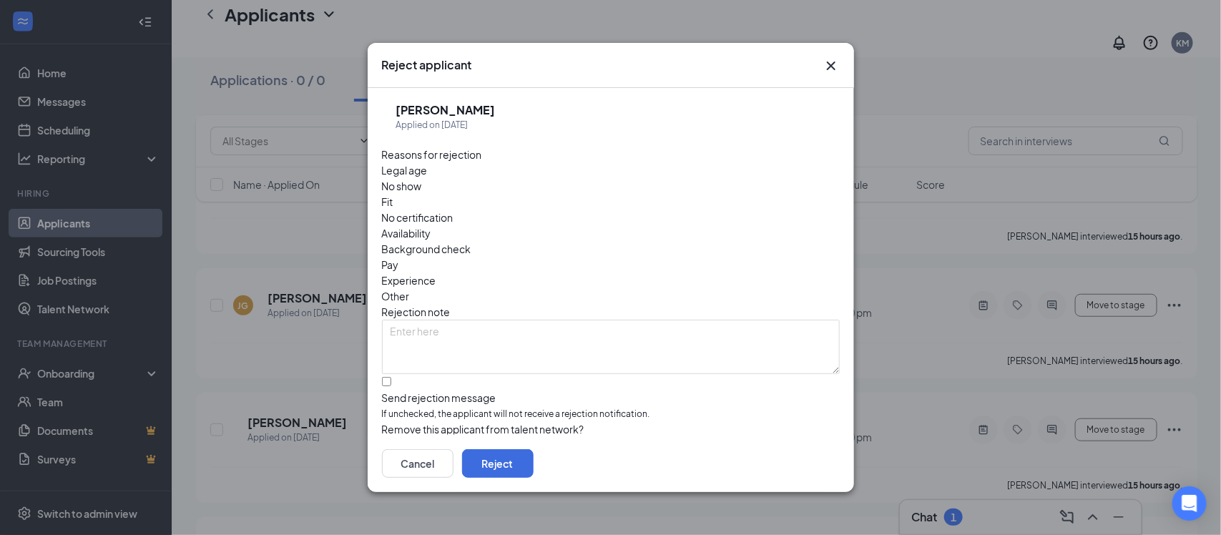
click at [530, 194] on div "Fit" at bounding box center [611, 202] width 458 height 16
click at [389, 377] on input "Send rejection message If unchecked, the applicant will not receive a rejection…" at bounding box center [386, 381] width 9 height 9
checkbox input "true"
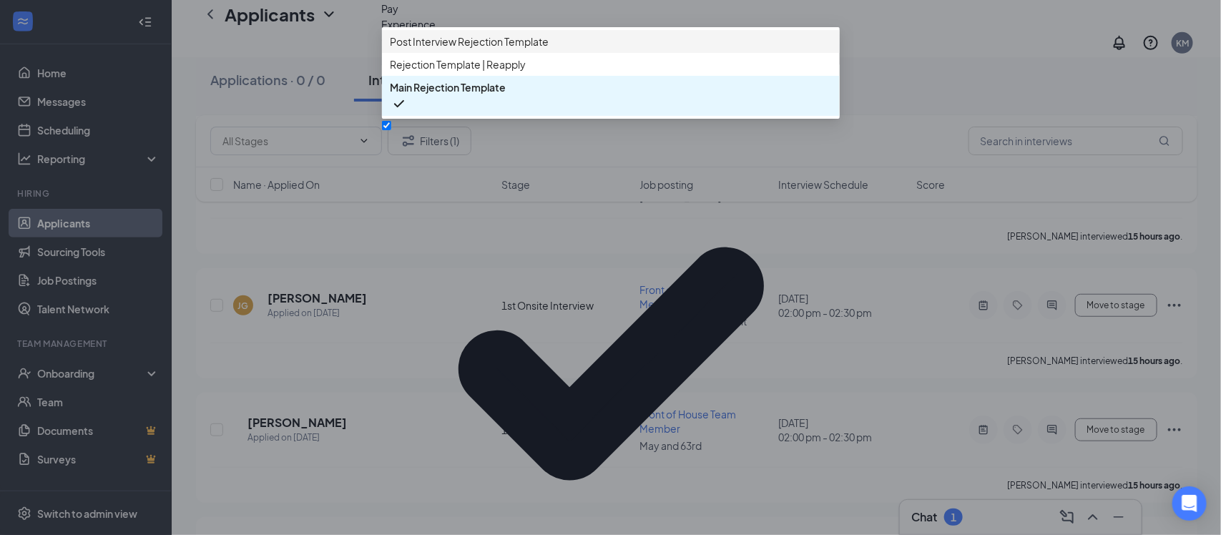
click at [464, 49] on span "Post Interview Rejection Template" at bounding box center [470, 42] width 159 height 16
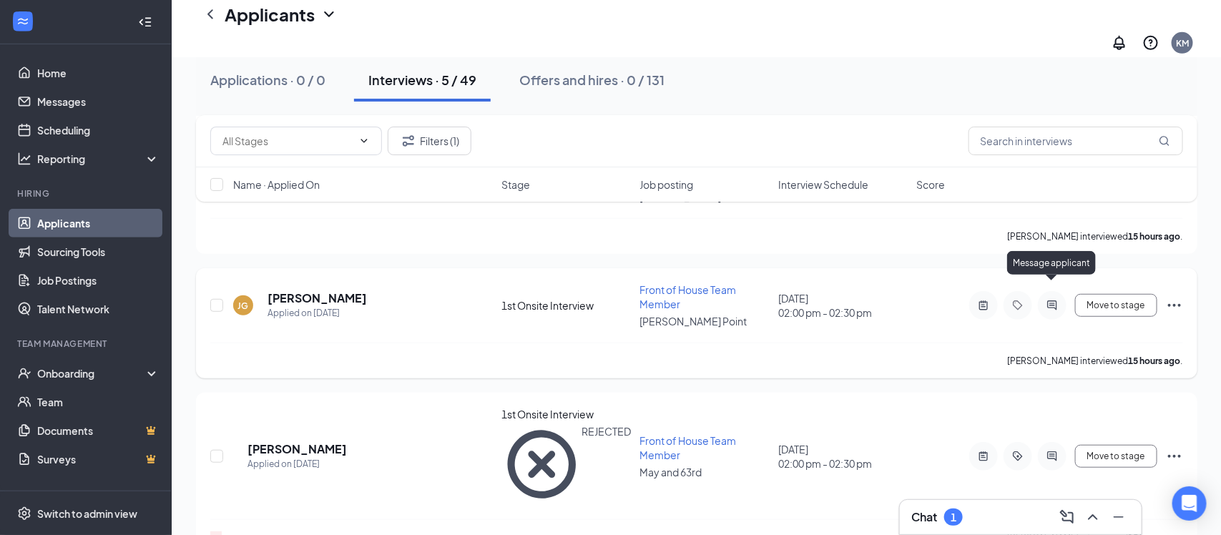
click at [1052, 301] on icon "ActiveChat" at bounding box center [1052, 305] width 9 height 9
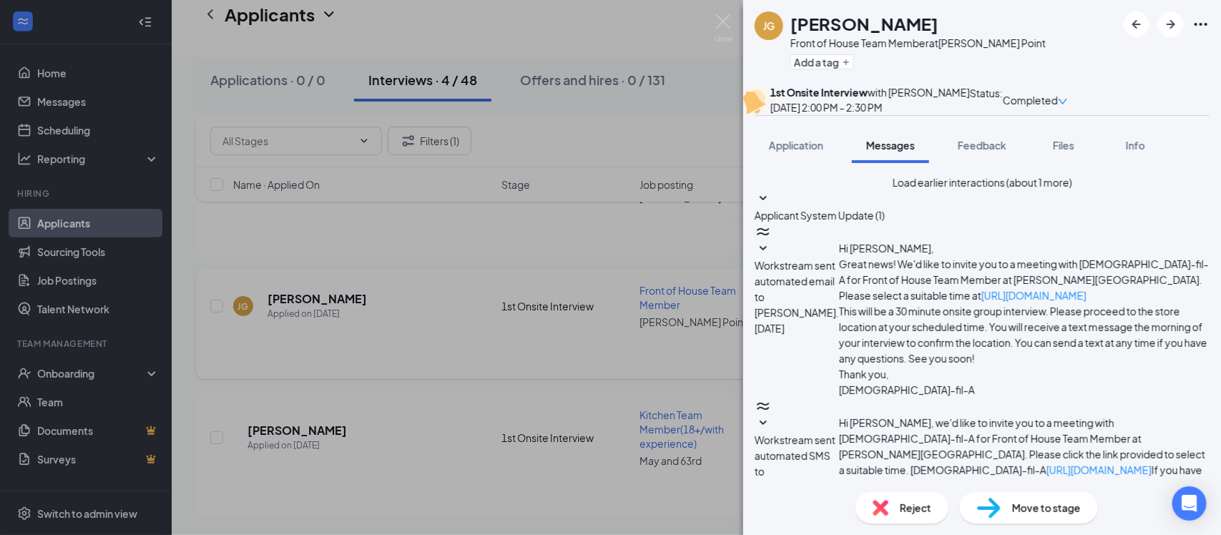
scroll to position [680, 0]
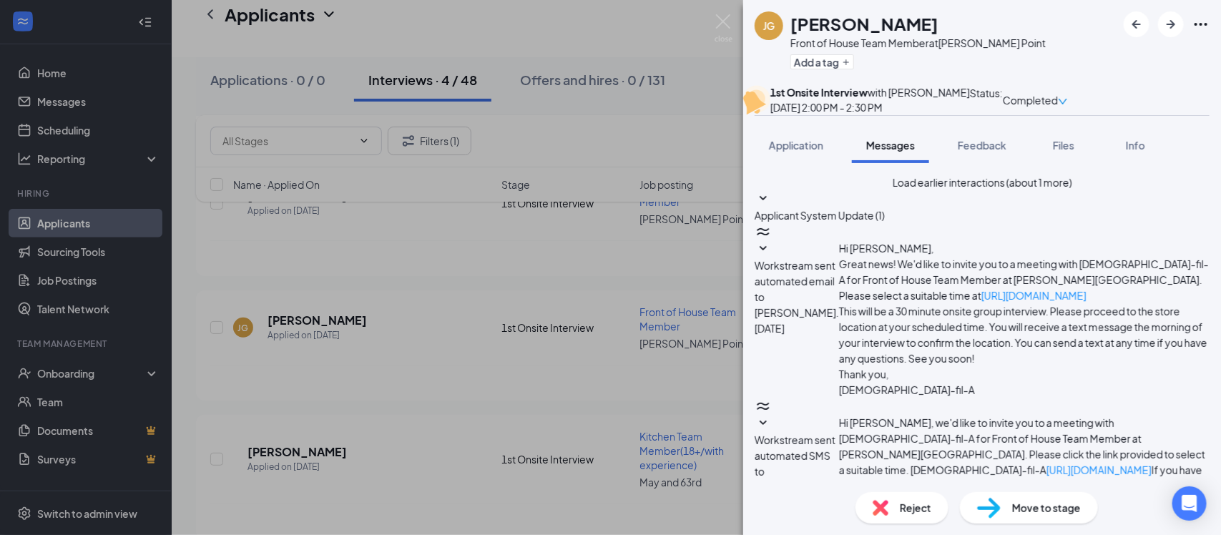
type textarea "Hello, [PERSON_NAME]! It was a pleasure to meet you in the group interview. I w…"
checkbox input "true"
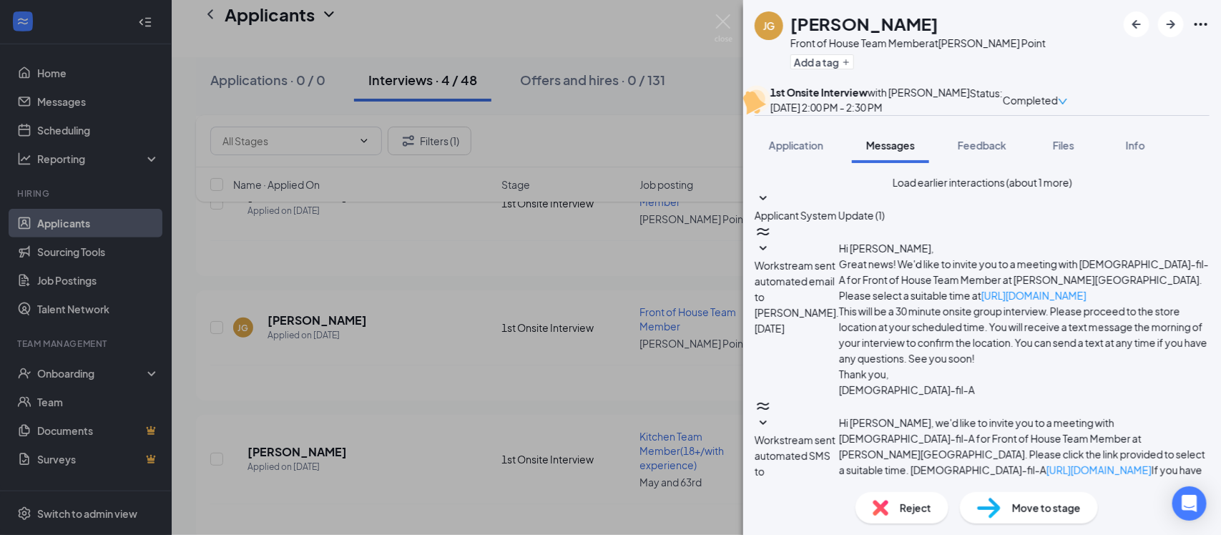
scroll to position [957, 0]
click at [724, 16] on img at bounding box center [724, 28] width 18 height 28
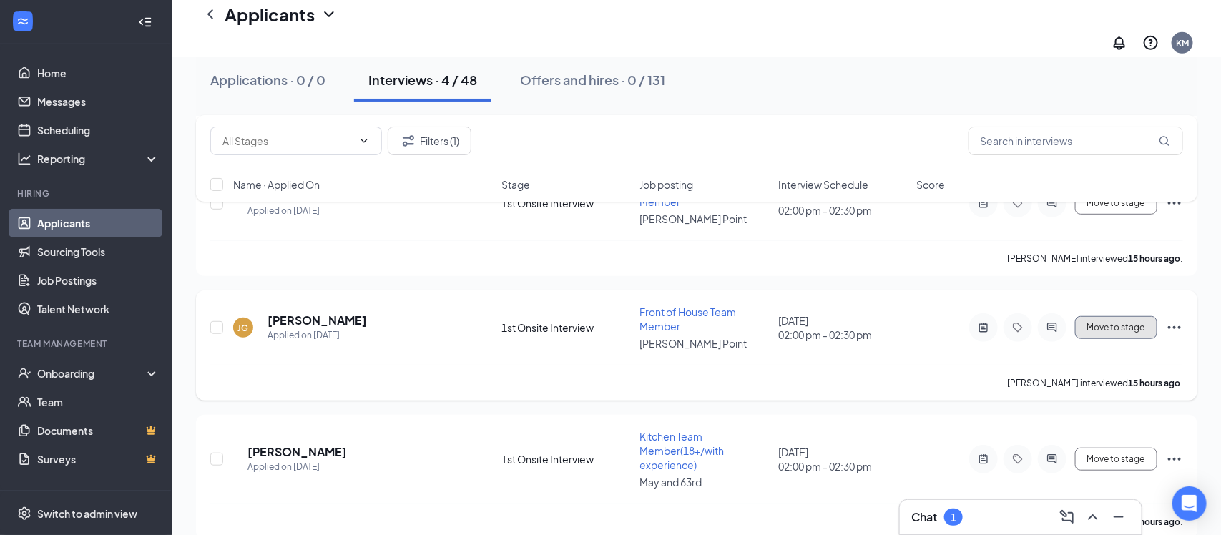
click at [1093, 316] on button "Move to stage" at bounding box center [1116, 327] width 82 height 23
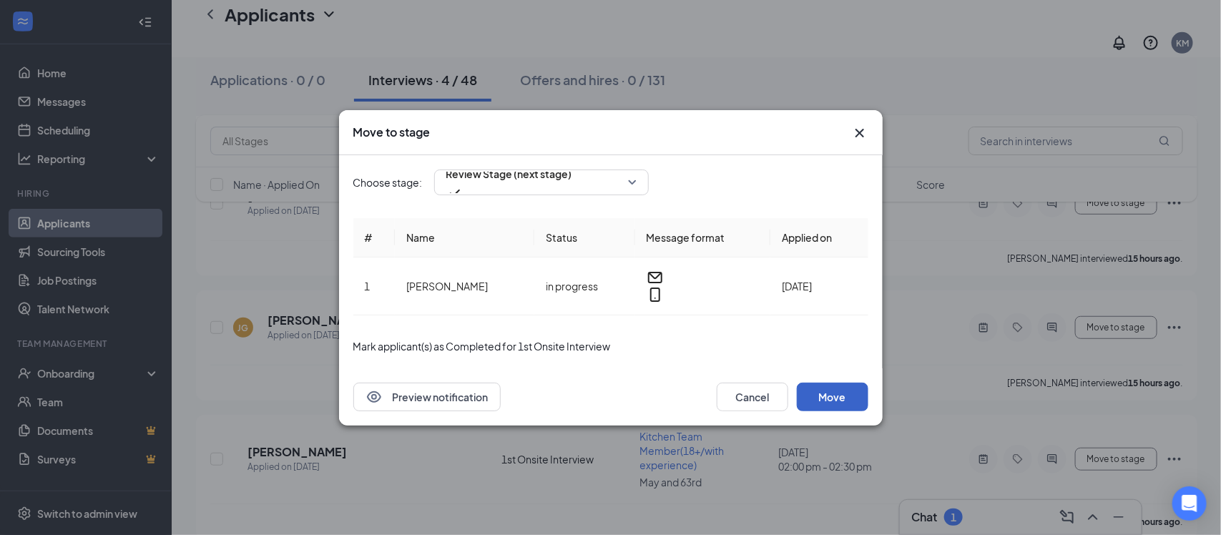
click at [827, 383] on button "Move" at bounding box center [833, 397] width 72 height 29
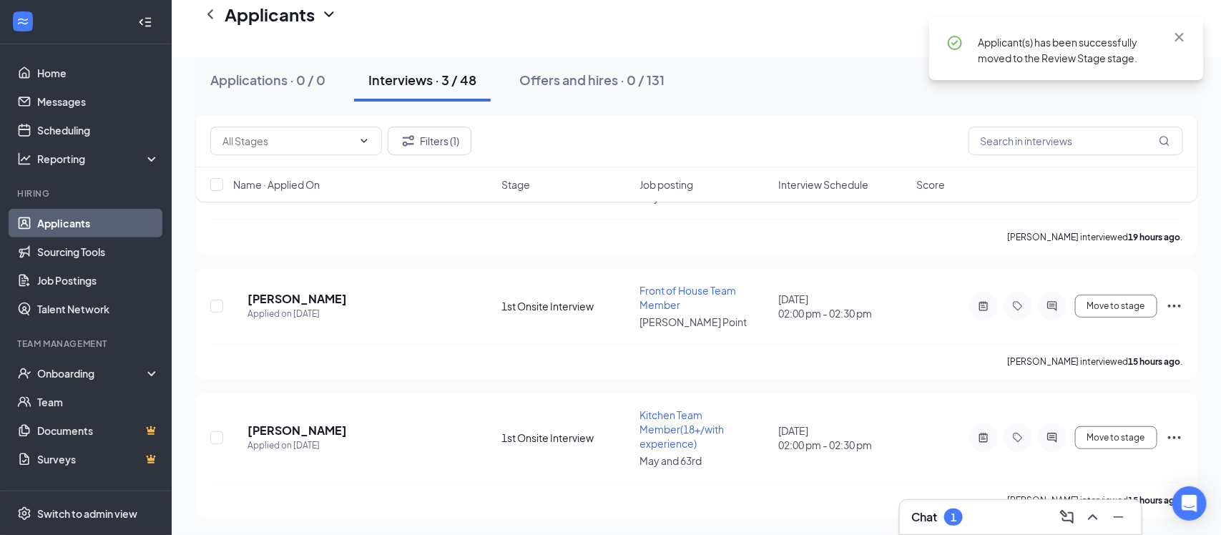
scroll to position [155, 0]
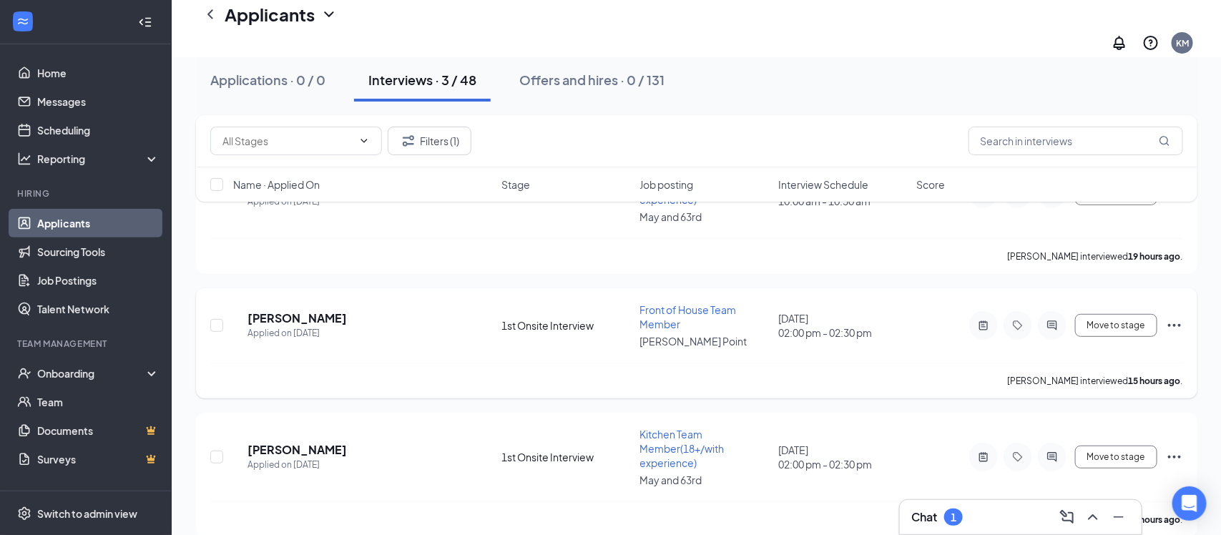
click at [1176, 317] on icon "Ellipses" at bounding box center [1174, 325] width 17 height 17
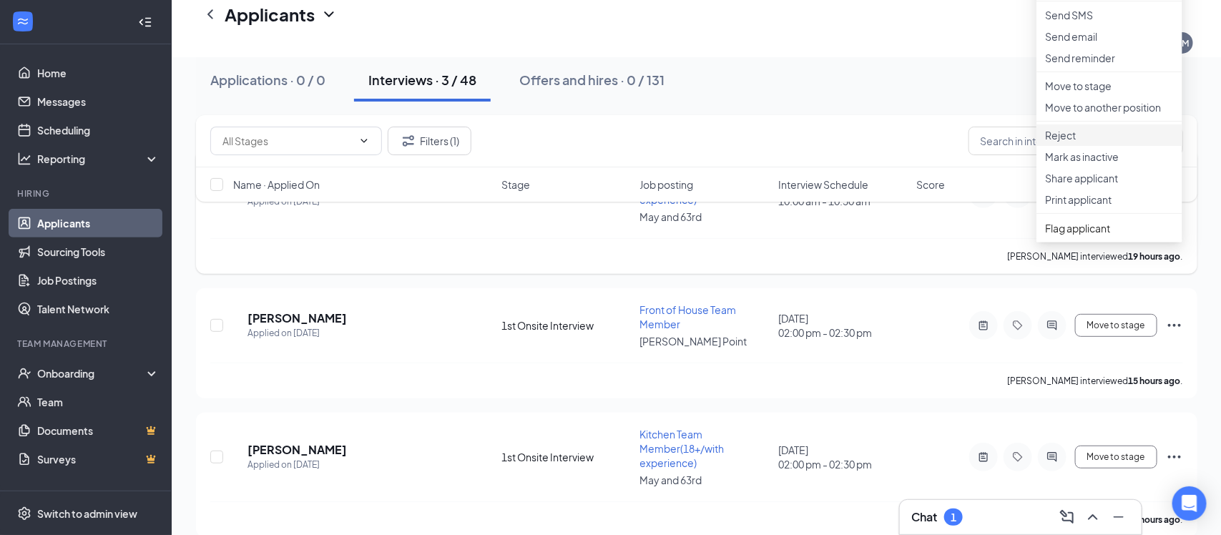
click at [1078, 142] on p "Reject" at bounding box center [1109, 135] width 129 height 14
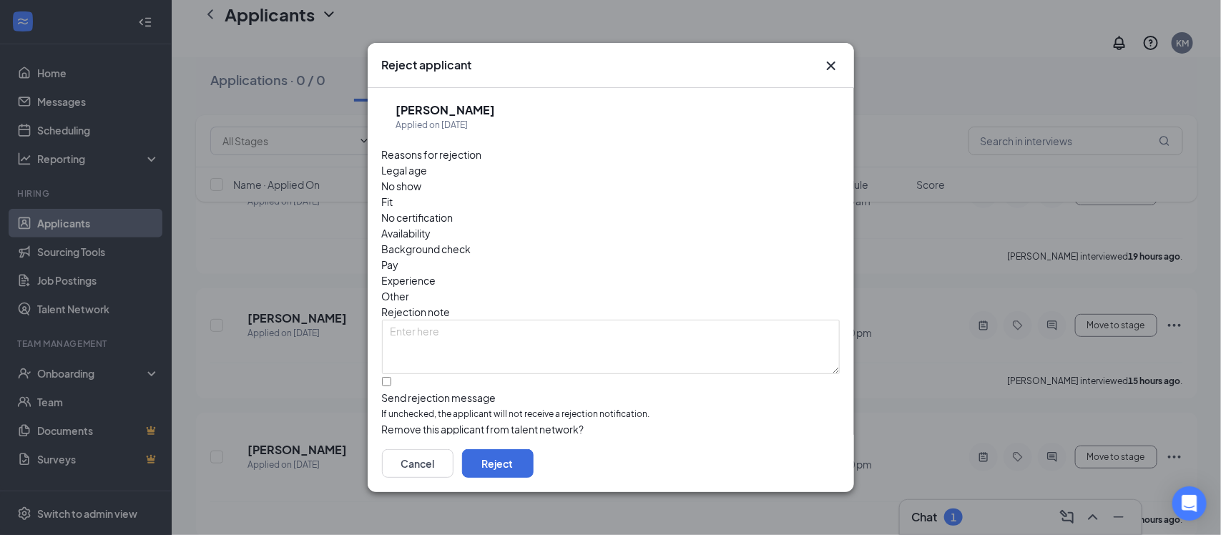
click at [546, 194] on div "Fit" at bounding box center [611, 202] width 458 height 16
click at [391, 377] on input "Send rejection message If unchecked, the applicant will not receive a rejection…" at bounding box center [386, 381] width 9 height 9
checkbox input "true"
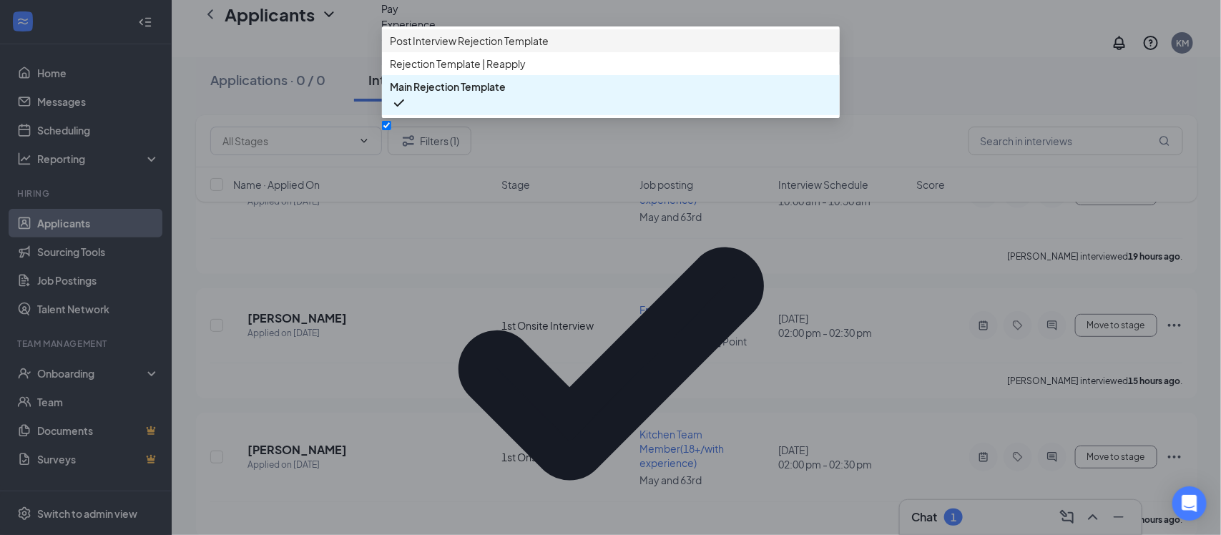
click at [450, 49] on span "Post Interview Rejection Template" at bounding box center [470, 41] width 159 height 16
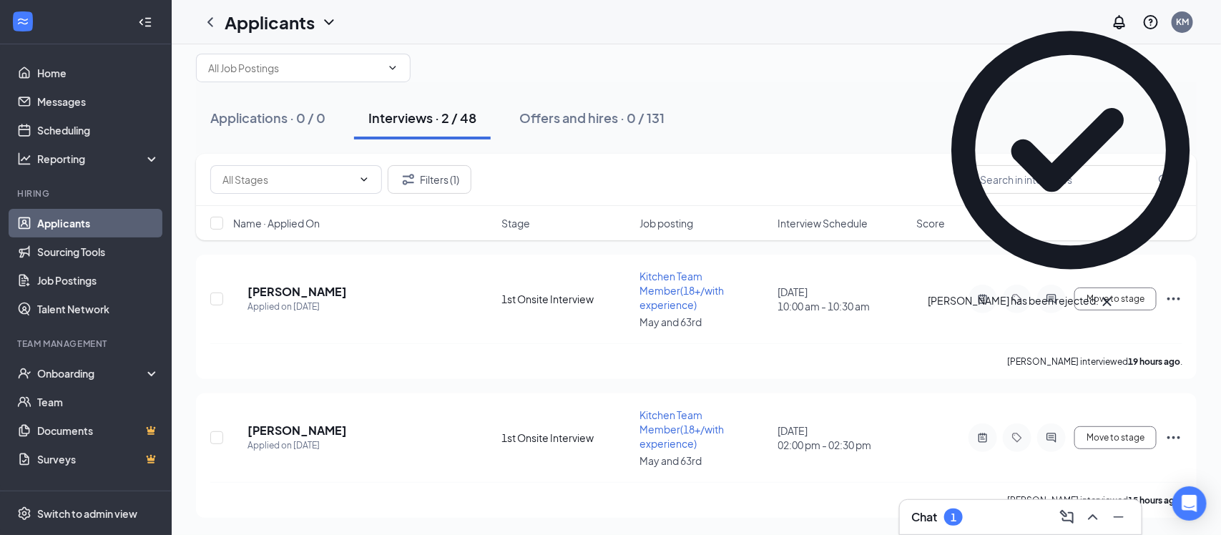
scroll to position [32, 0]
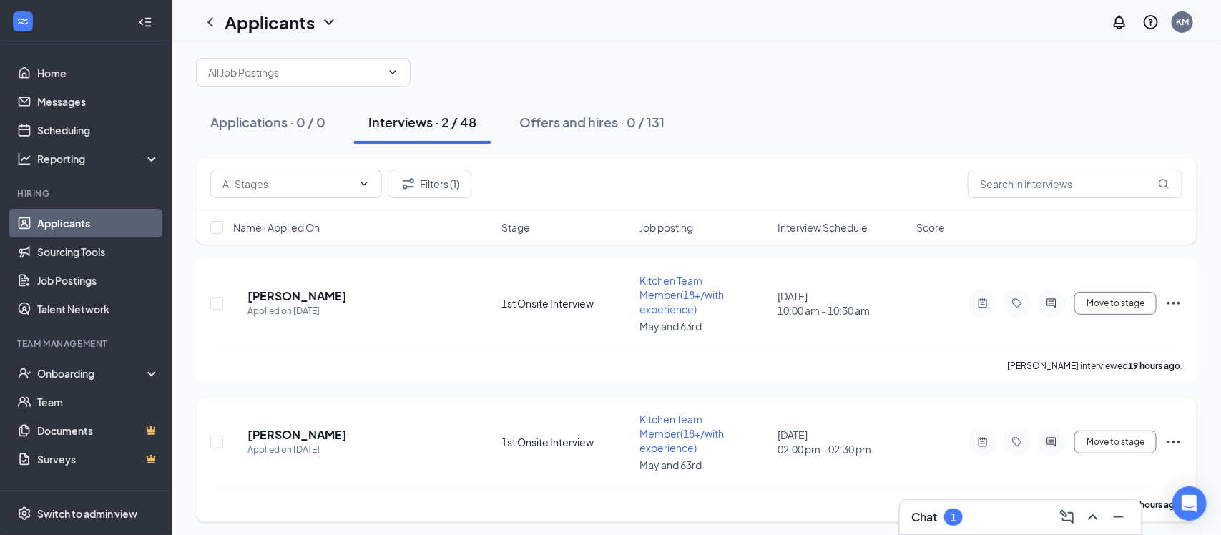
click at [1174, 436] on icon "Ellipses" at bounding box center [1174, 442] width 17 height 17
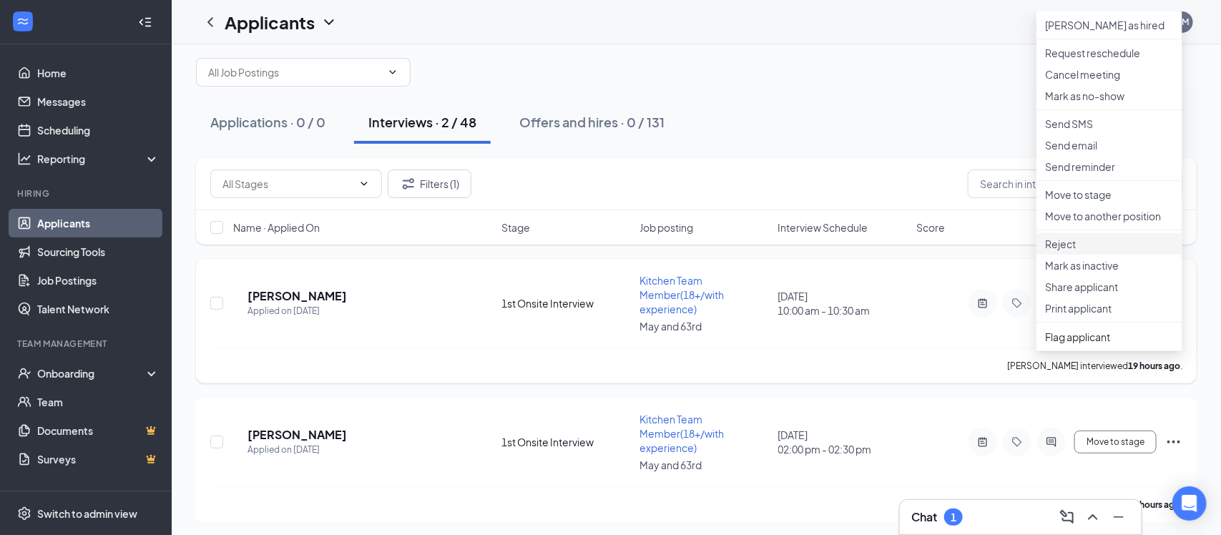
click at [1065, 251] on p "Reject" at bounding box center [1109, 244] width 129 height 14
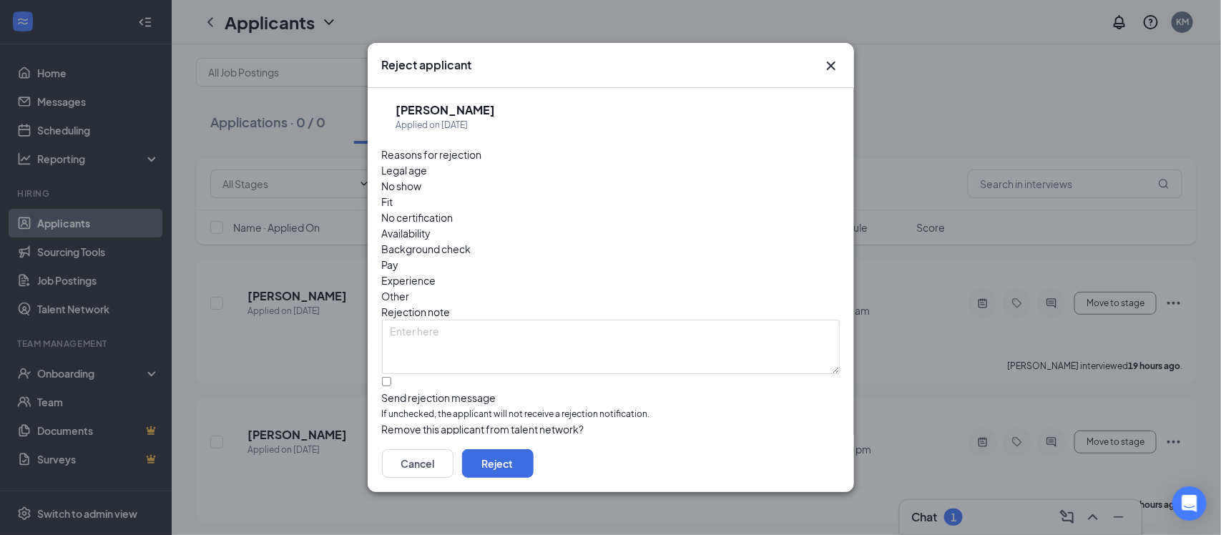
click at [546, 194] on div "Fit" at bounding box center [611, 202] width 458 height 16
click at [389, 377] on input "Send rejection message If unchecked, the applicant will not receive a rejection…" at bounding box center [386, 381] width 9 height 9
checkbox input "true"
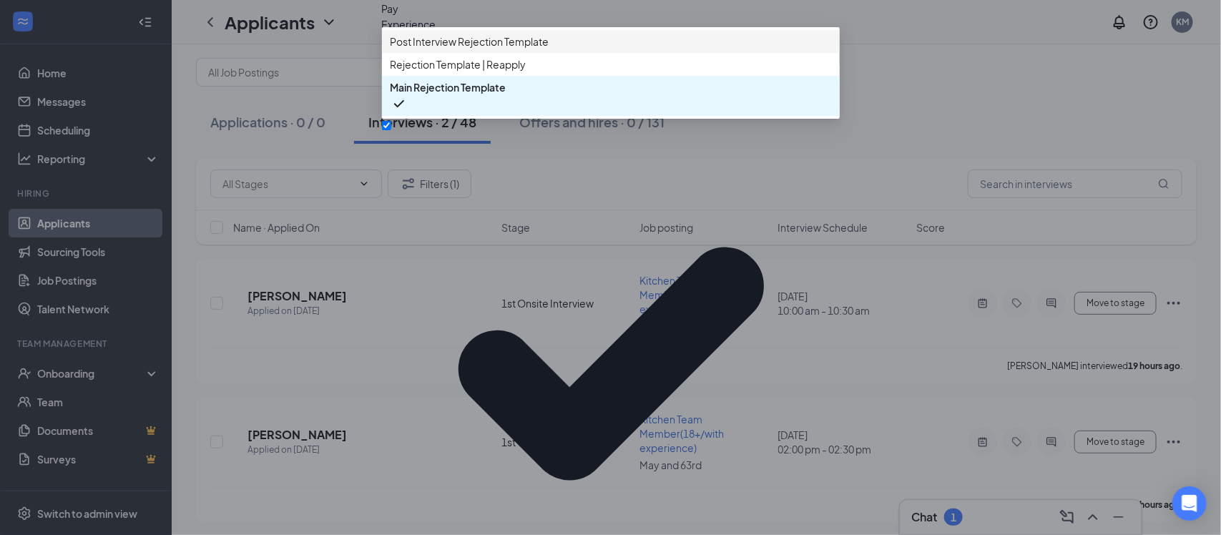
click at [437, 49] on span "Post Interview Rejection Template" at bounding box center [470, 42] width 159 height 16
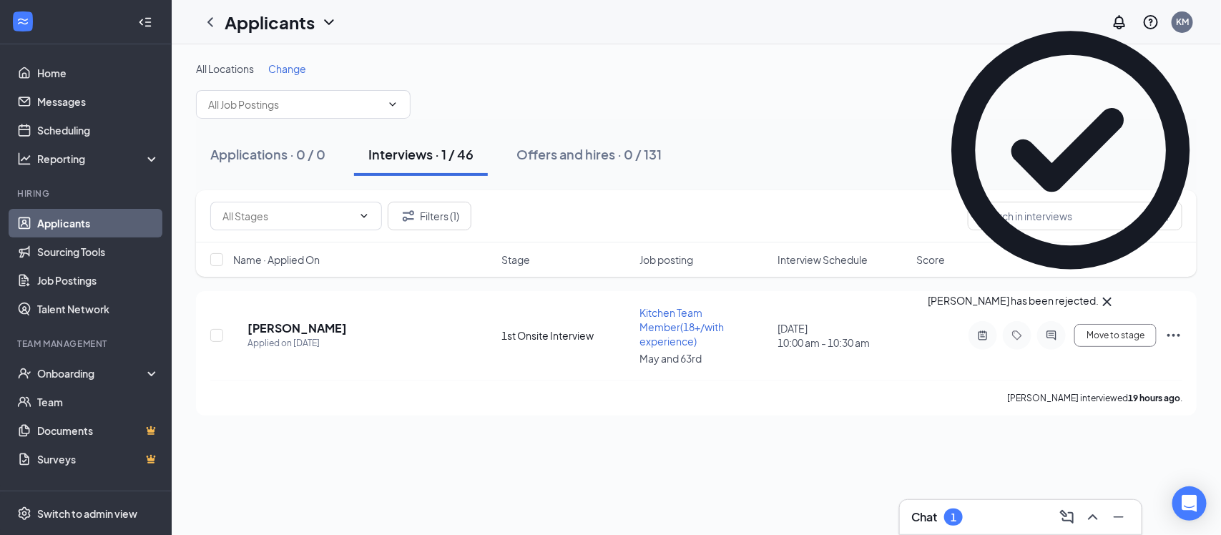
scroll to position [0, 0]
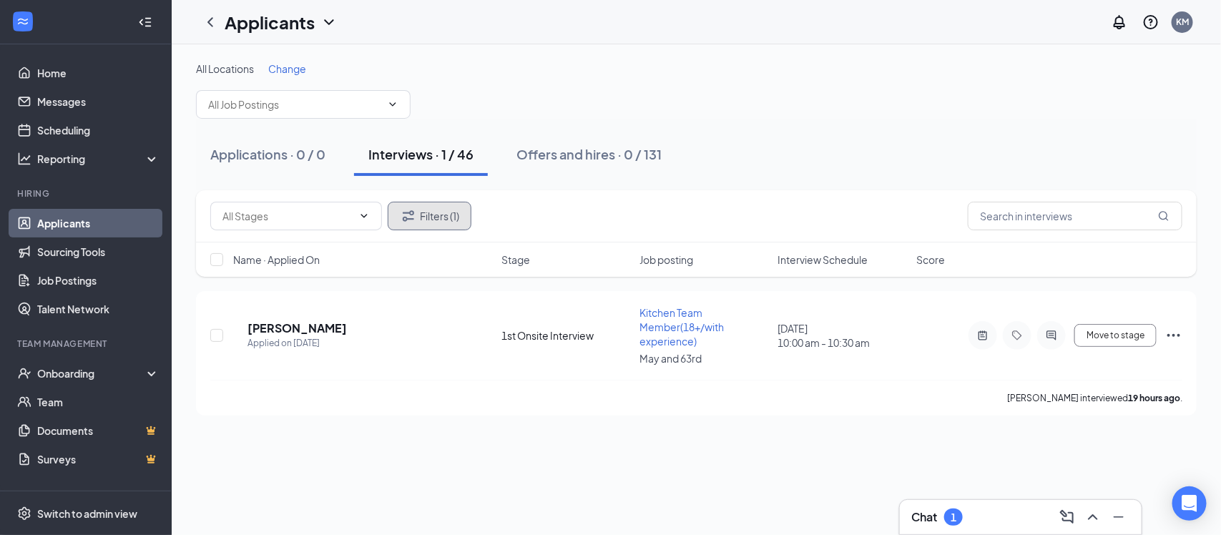
click at [446, 212] on button "Filters (1)" at bounding box center [430, 216] width 84 height 29
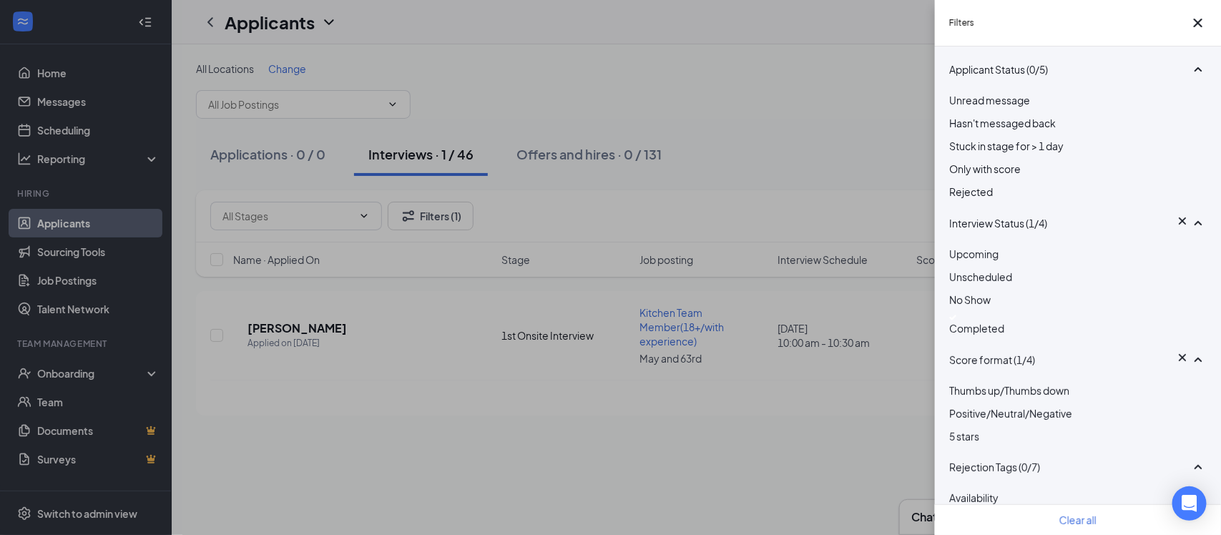
click at [962, 321] on div at bounding box center [1078, 318] width 258 height 6
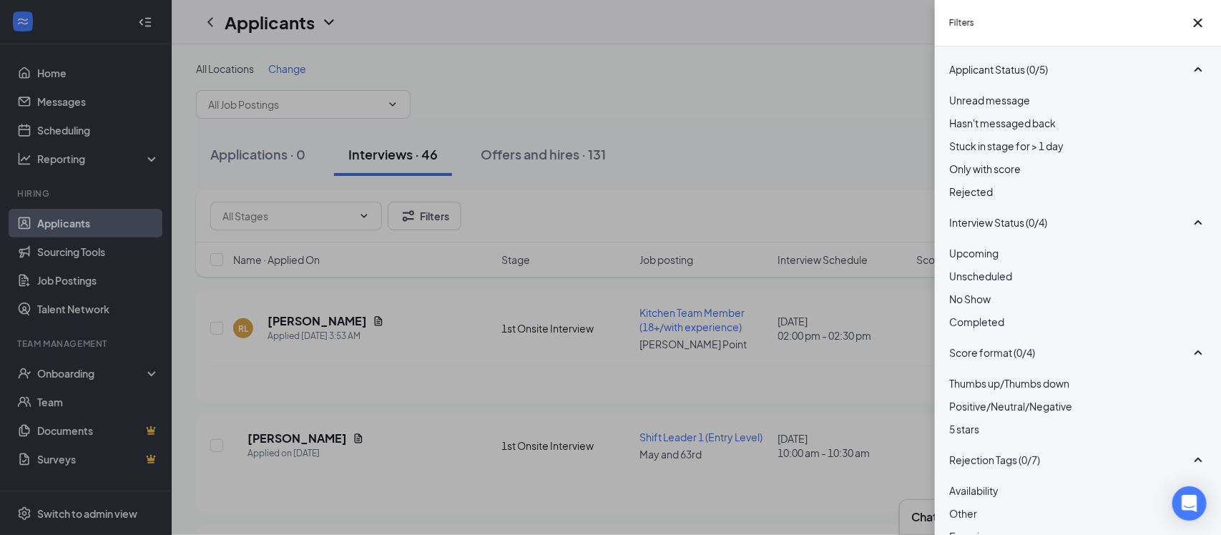
click at [959, 291] on div at bounding box center [1078, 291] width 258 height 0
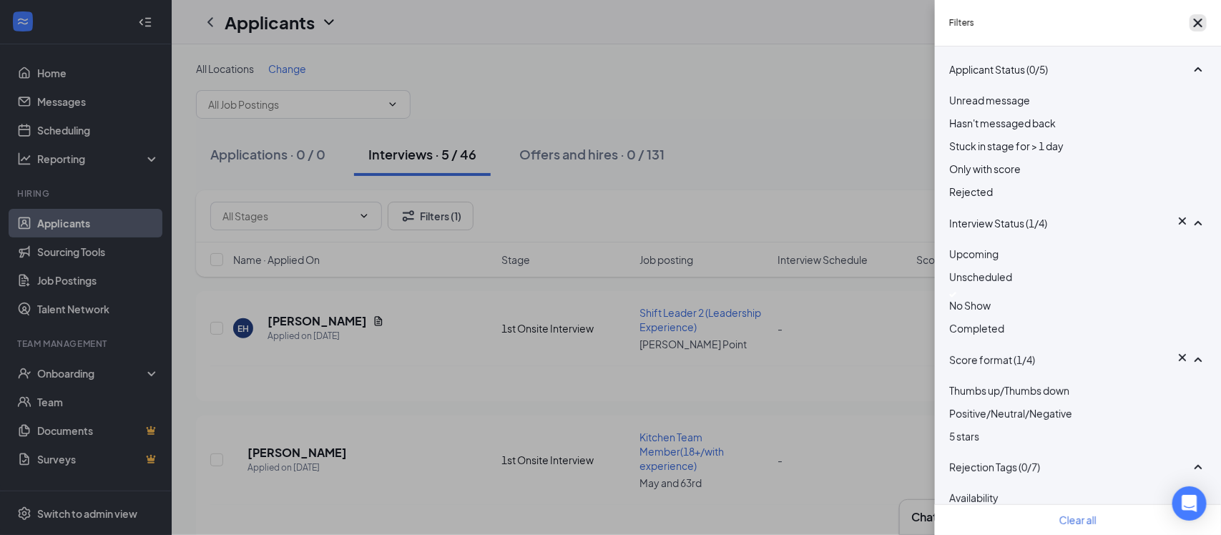
click at [1193, 29] on icon "Cross" at bounding box center [1198, 22] width 17 height 17
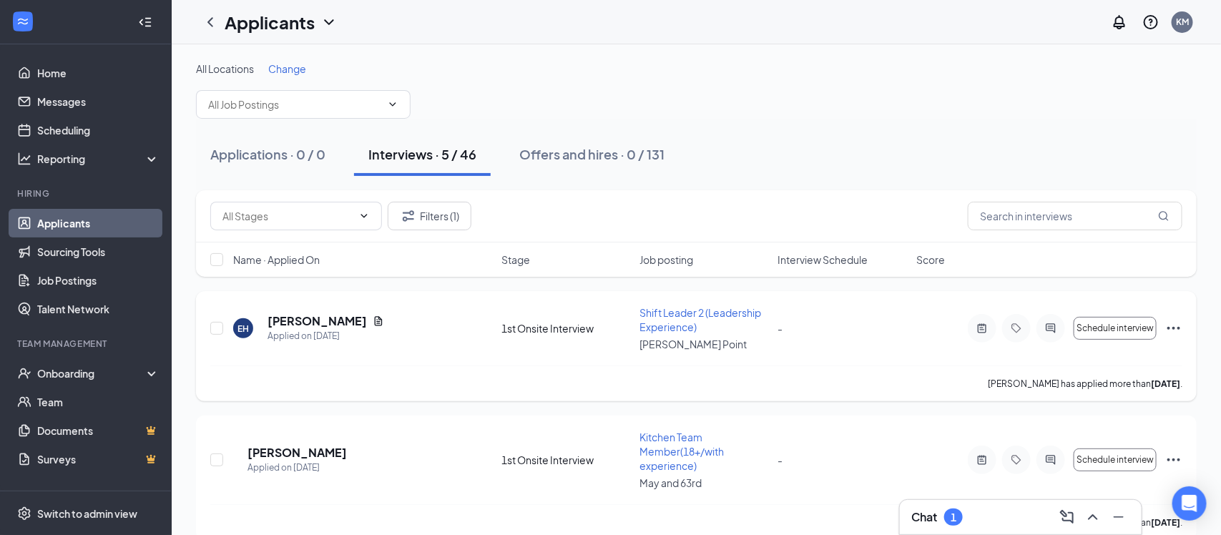
click at [1174, 324] on icon "Ellipses" at bounding box center [1174, 328] width 17 height 17
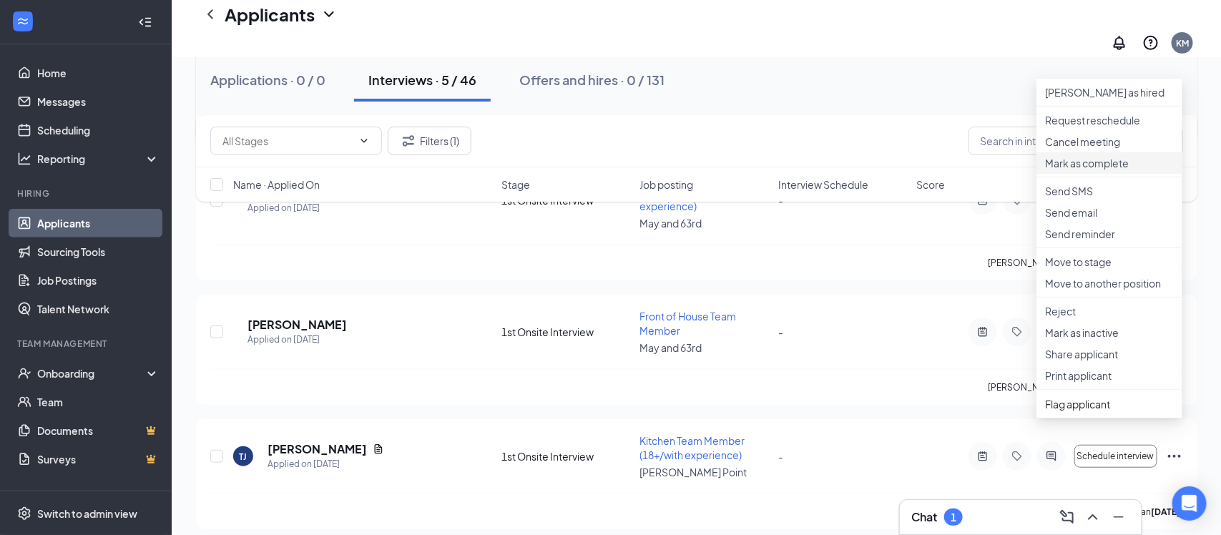
scroll to position [273, 0]
click at [1056, 318] on p "Reject" at bounding box center [1109, 310] width 129 height 14
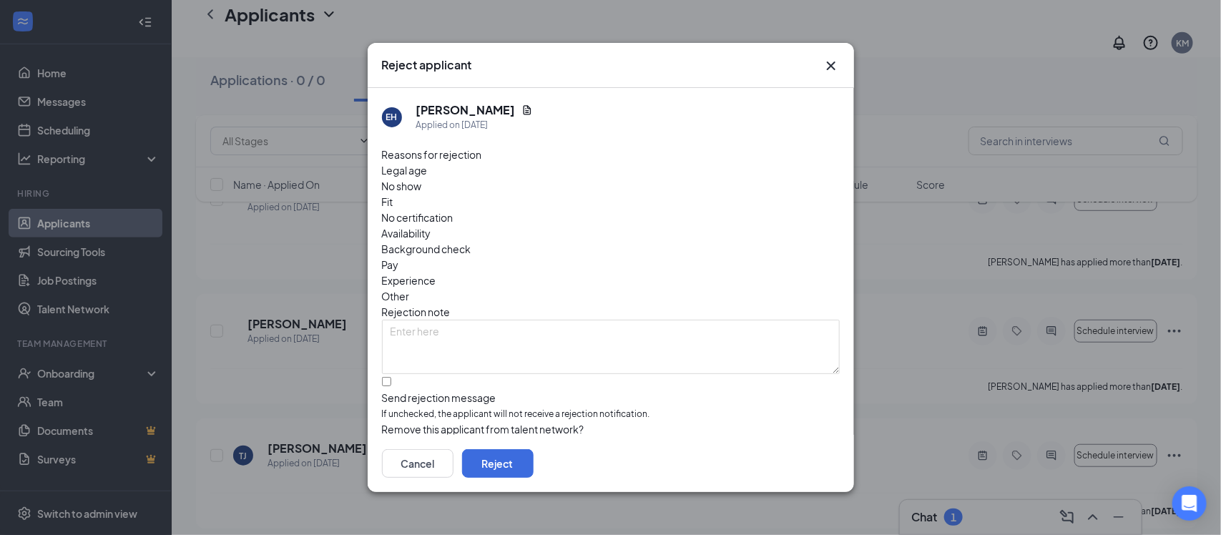
click at [422, 180] on span "No show" at bounding box center [402, 186] width 40 height 16
click at [391, 377] on input "Send rejection message If unchecked, the applicant will not receive a rejection…" at bounding box center [386, 381] width 9 height 9
checkbox input "true"
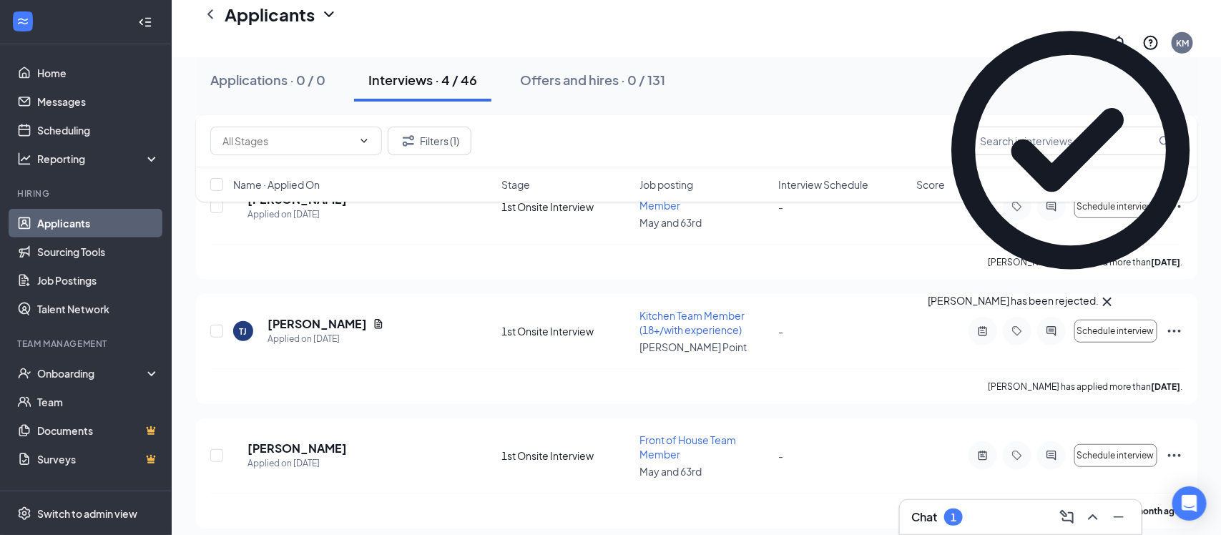
scroll to position [263, 0]
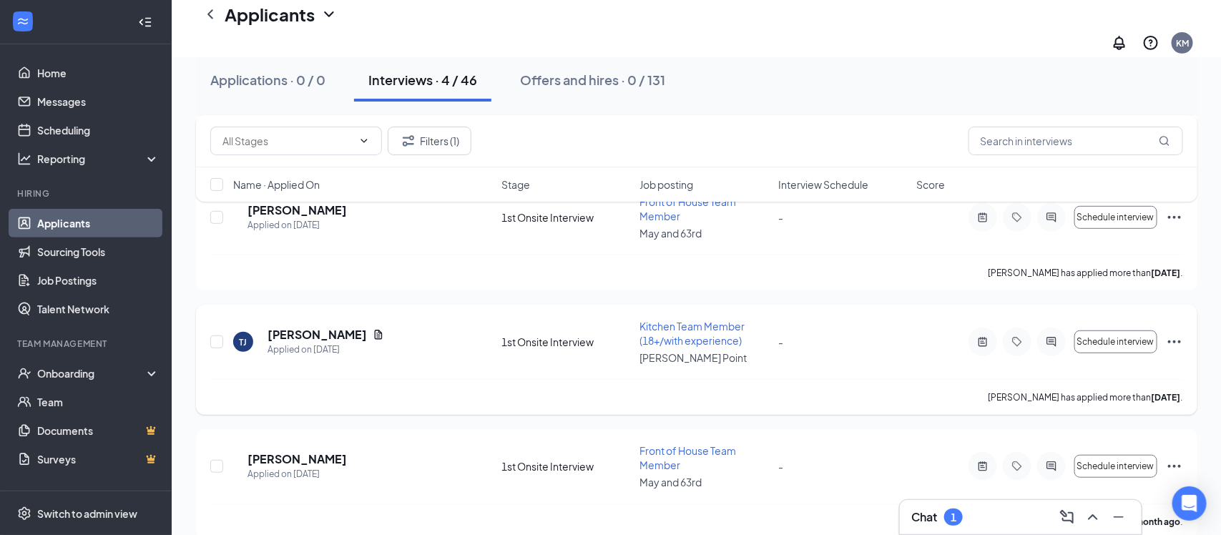
click at [1177, 333] on icon "Ellipses" at bounding box center [1174, 341] width 17 height 17
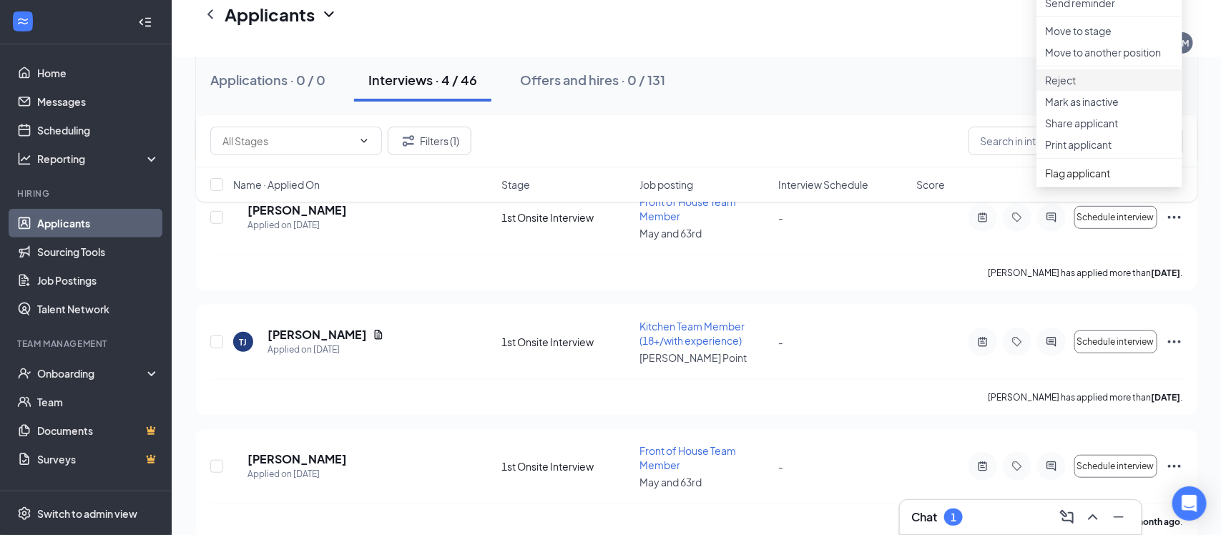
click at [1065, 87] on p "Reject" at bounding box center [1109, 80] width 129 height 14
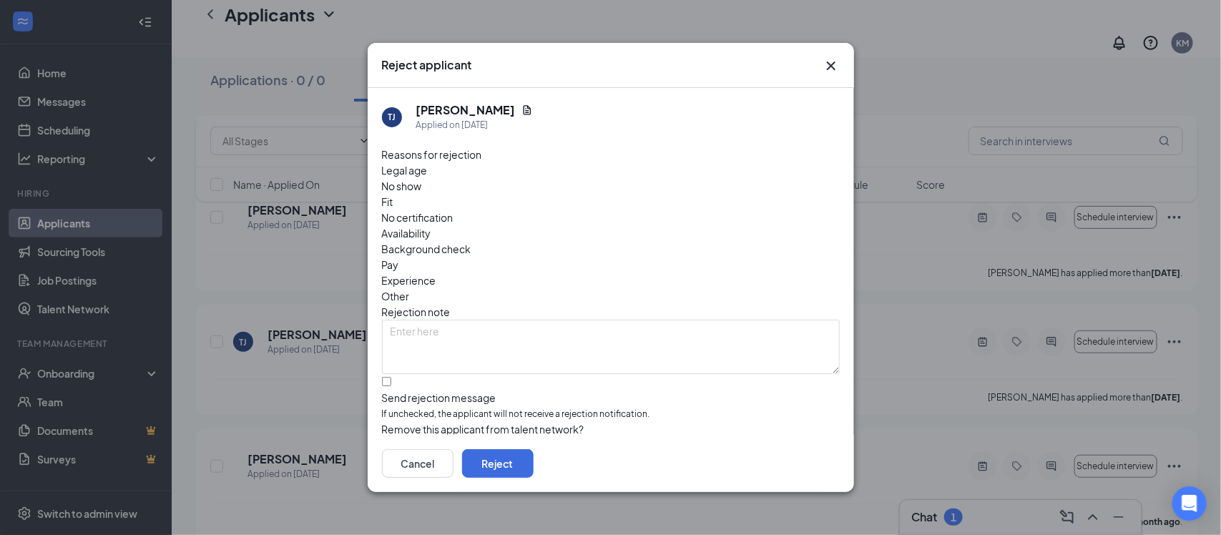
click at [422, 185] on span "No show" at bounding box center [402, 186] width 40 height 16
click at [391, 377] on input "Send rejection message If unchecked, the applicant will not receive a rejection…" at bounding box center [386, 381] width 9 height 9
checkbox input "true"
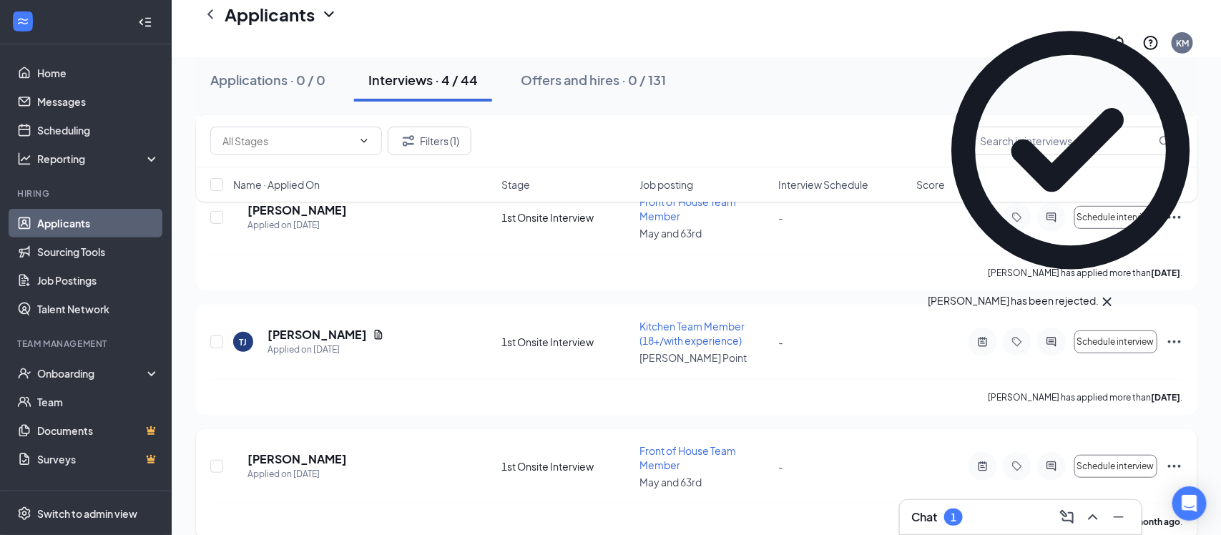
scroll to position [140, 0]
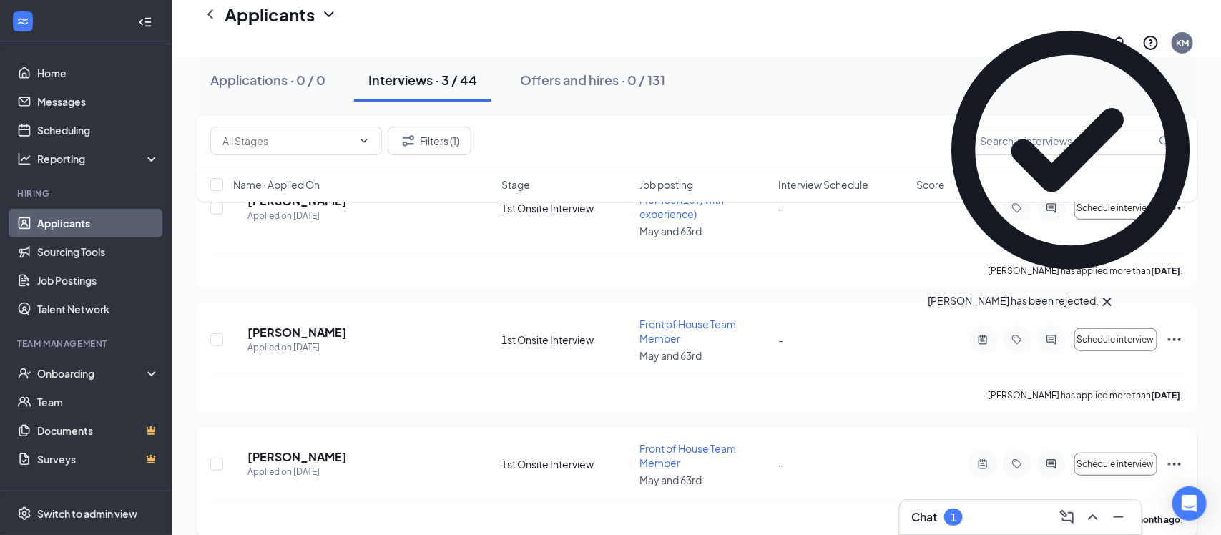
click at [1175, 456] on icon "Ellipses" at bounding box center [1174, 464] width 17 height 17
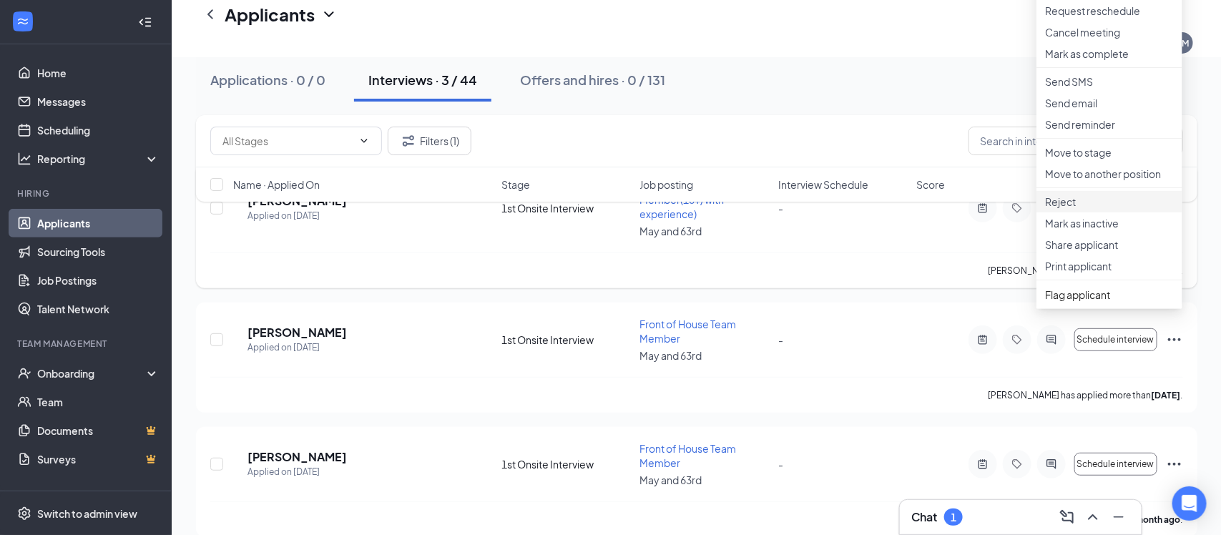
click at [1063, 209] on p "Reject" at bounding box center [1109, 202] width 129 height 14
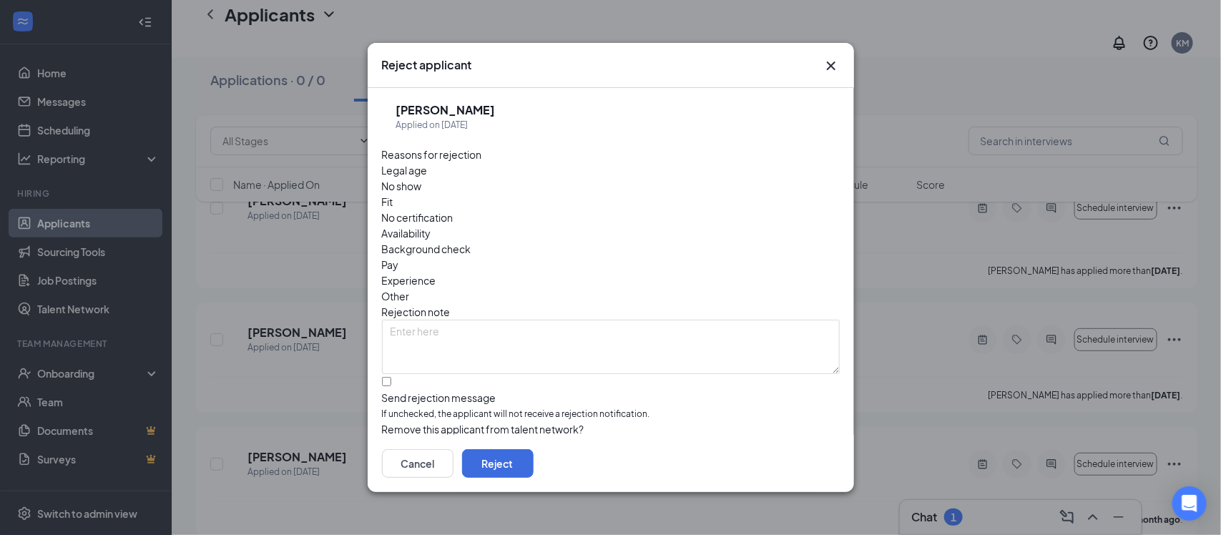
click at [422, 179] on span "No show" at bounding box center [402, 186] width 40 height 16
click at [389, 377] on input "Send rejection message If unchecked, the applicant will not receive a rejection…" at bounding box center [386, 381] width 9 height 9
checkbox input "true"
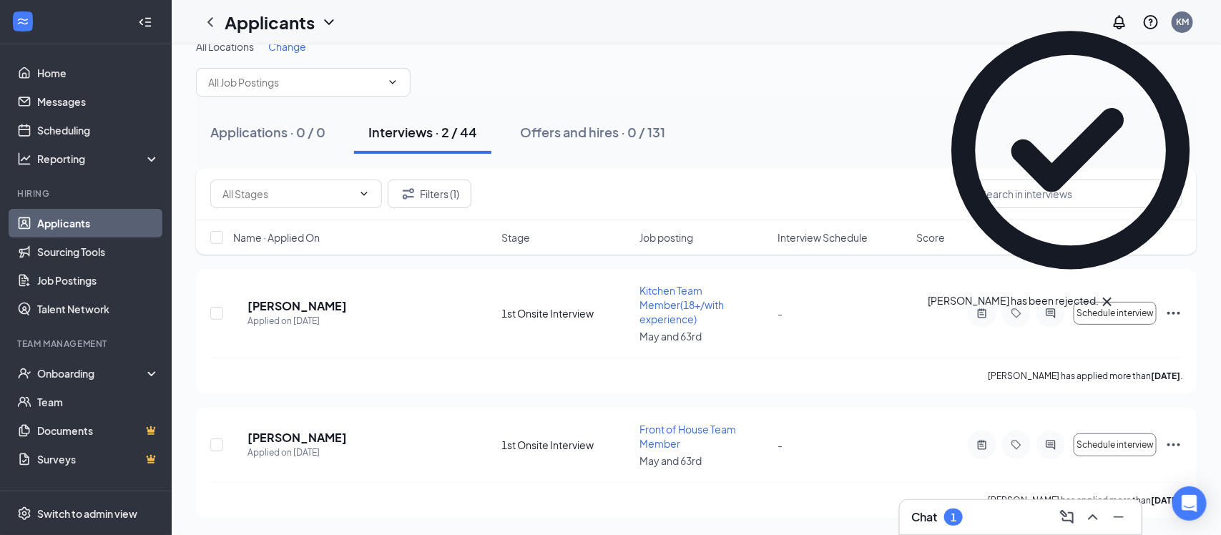
scroll to position [18, 0]
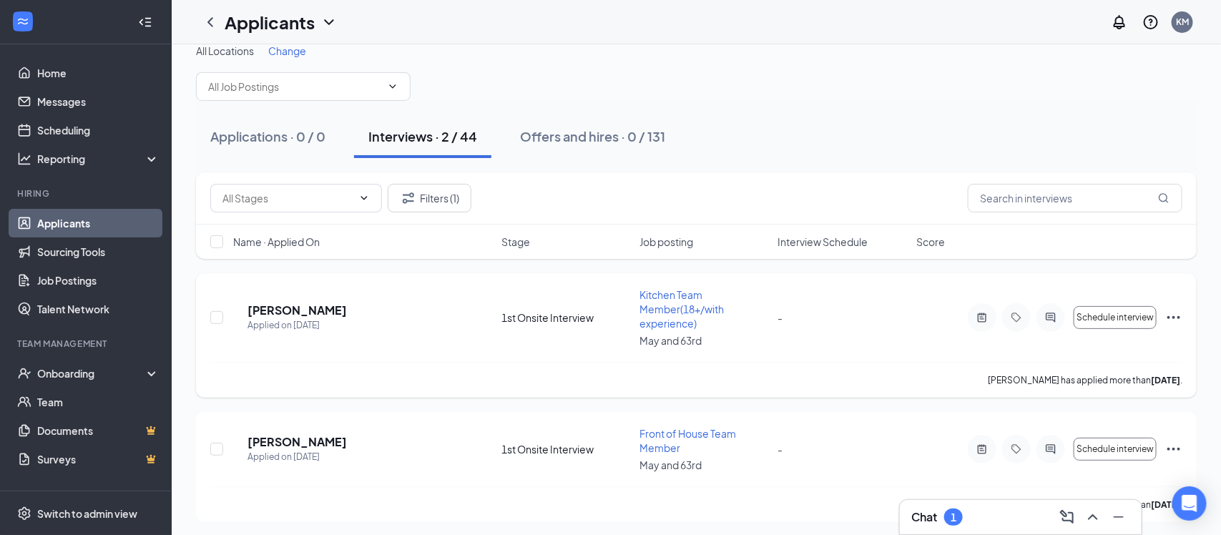
click at [1174, 318] on icon "Ellipses" at bounding box center [1174, 317] width 13 height 3
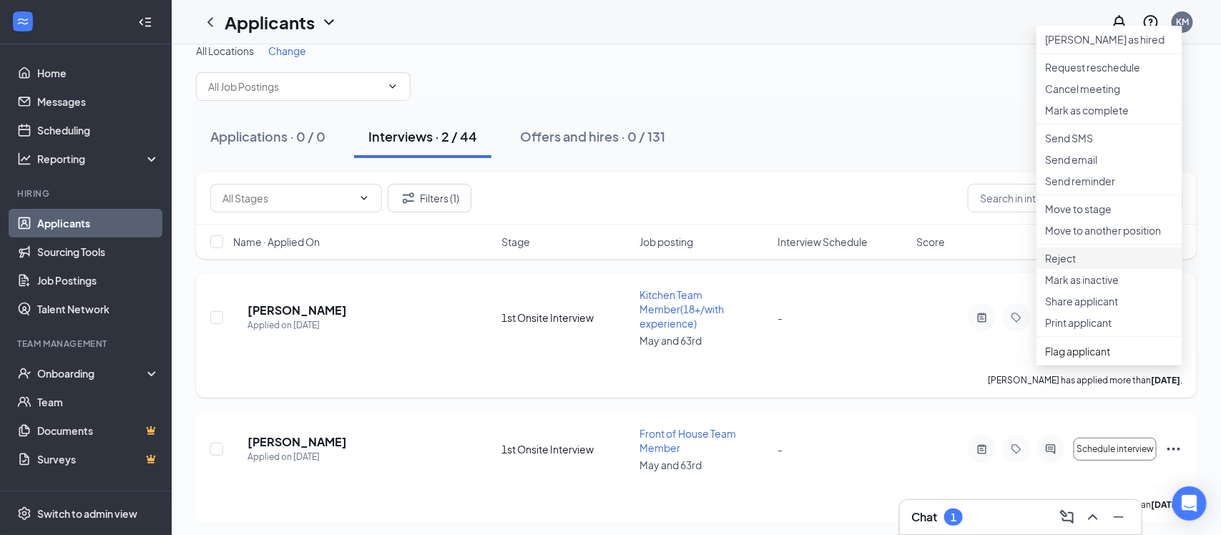
click at [1063, 265] on p "Reject" at bounding box center [1109, 258] width 129 height 14
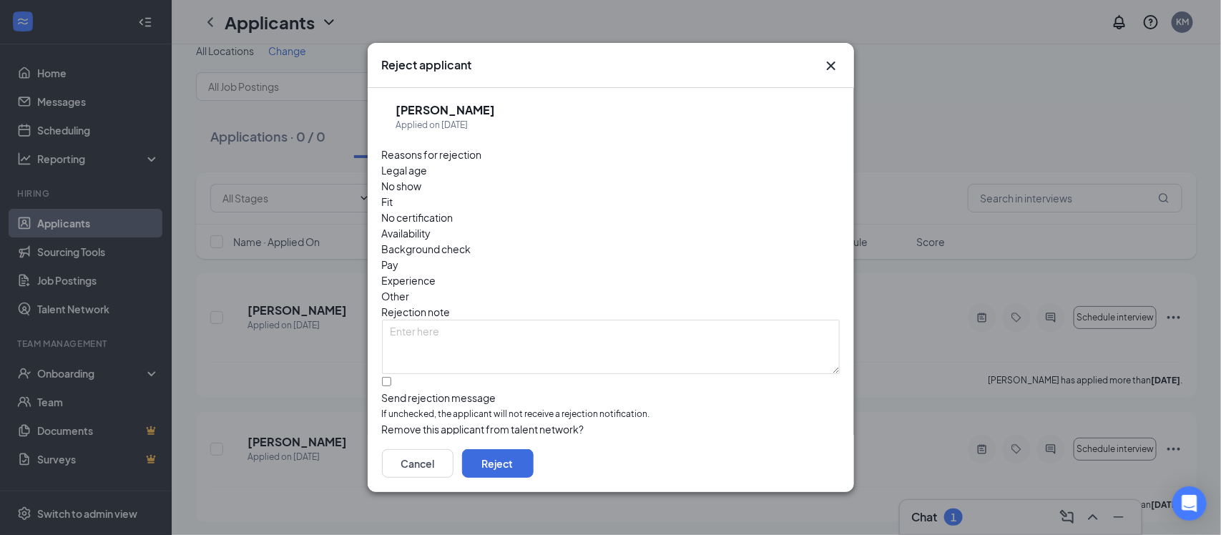
click at [422, 183] on span "No show" at bounding box center [402, 186] width 40 height 16
click at [391, 377] on input "Send rejection message If unchecked, the applicant will not receive a rejection…" at bounding box center [386, 381] width 9 height 9
checkbox input "true"
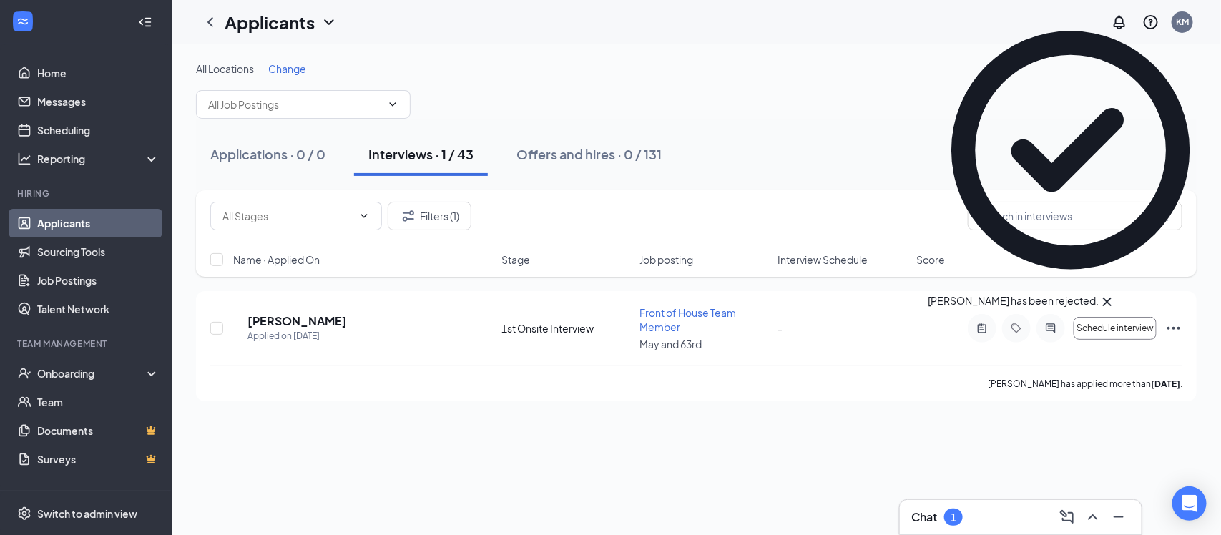
scroll to position [0, 0]
click at [1172, 328] on icon "Ellipses" at bounding box center [1174, 328] width 17 height 17
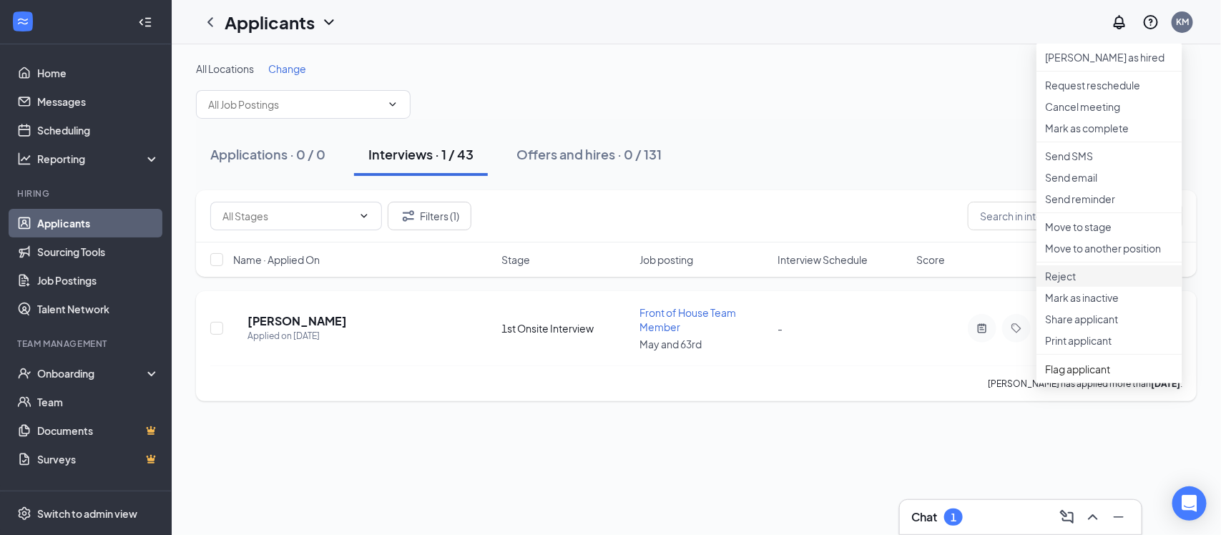
click at [1048, 283] on p "Reject" at bounding box center [1109, 276] width 129 height 14
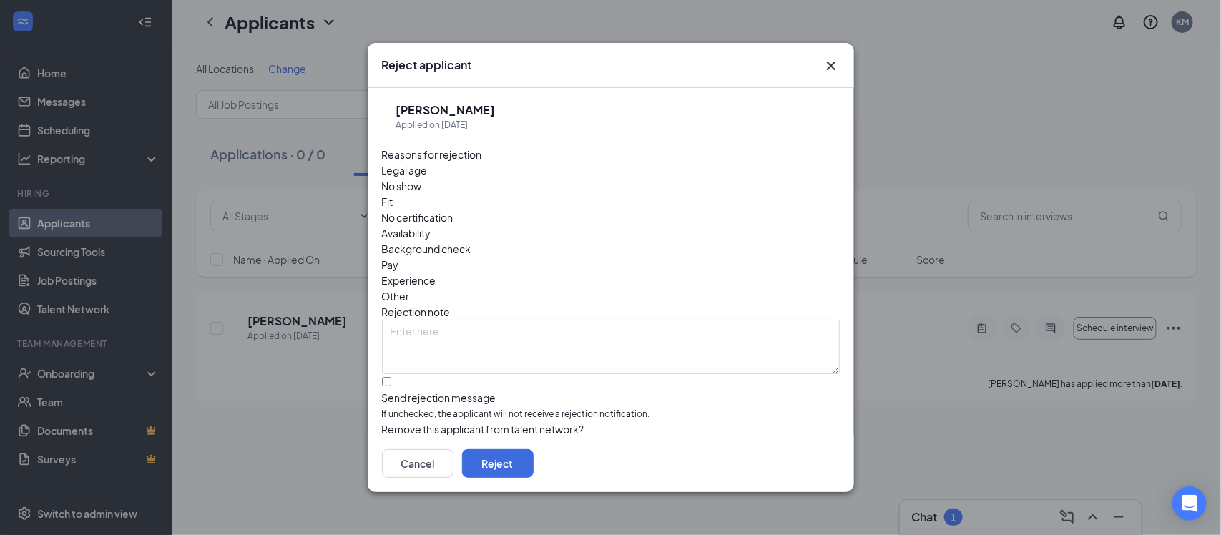
click at [431, 225] on span "Availability" at bounding box center [406, 233] width 49 height 16
click at [422, 183] on span "No show" at bounding box center [402, 186] width 40 height 16
click at [687, 225] on div "Availability" at bounding box center [611, 233] width 458 height 16
click at [391, 377] on input "Send rejection message If unchecked, the applicant will not receive a rejection…" at bounding box center [386, 381] width 9 height 9
checkbox input "true"
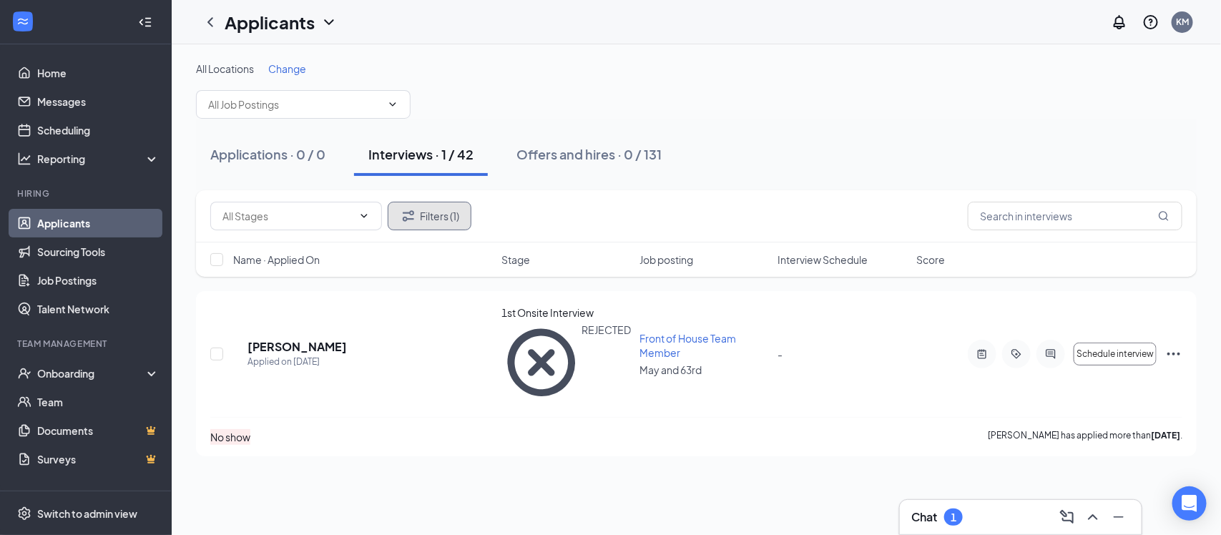
click at [451, 223] on button "Filters (1)" at bounding box center [430, 216] width 84 height 29
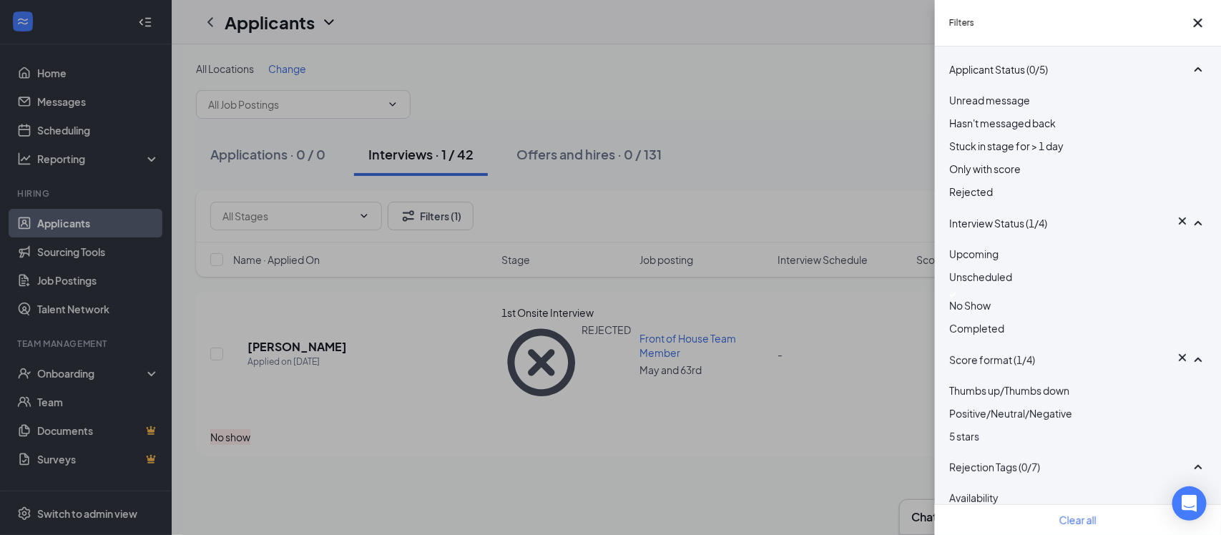
click at [962, 298] on div at bounding box center [1078, 295] width 258 height 6
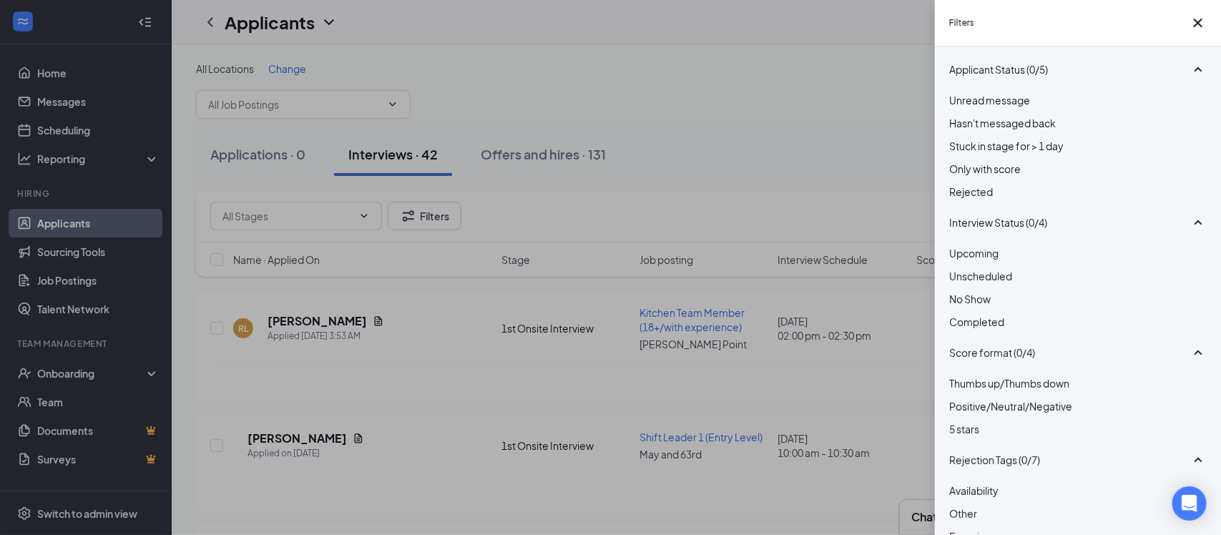
click at [956, 268] on div at bounding box center [1078, 268] width 258 height 0
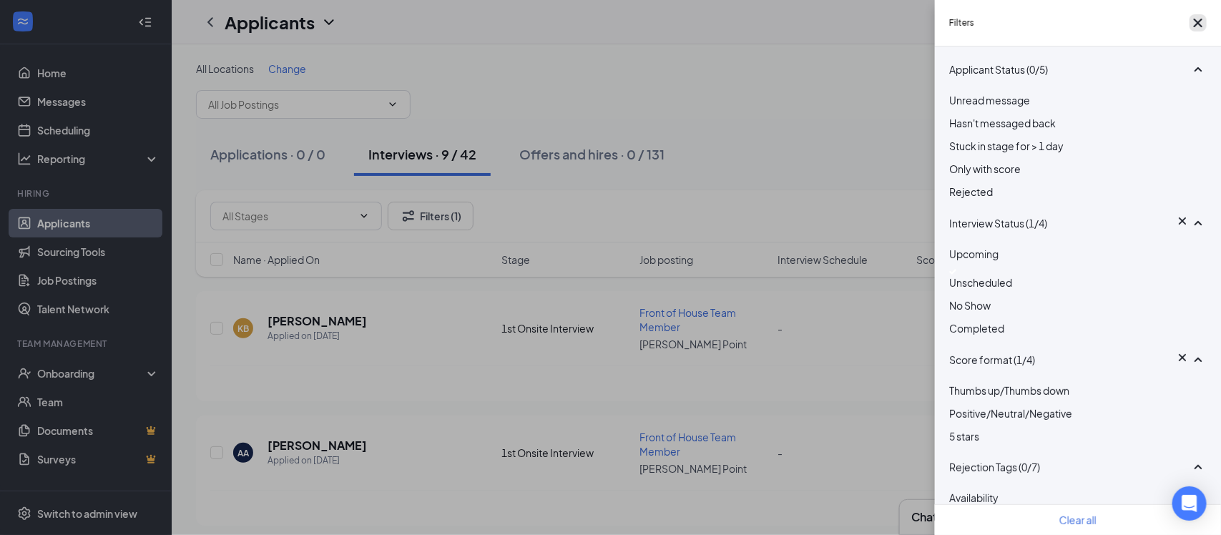
click at [1190, 23] on icon "Cross" at bounding box center [1198, 22] width 17 height 17
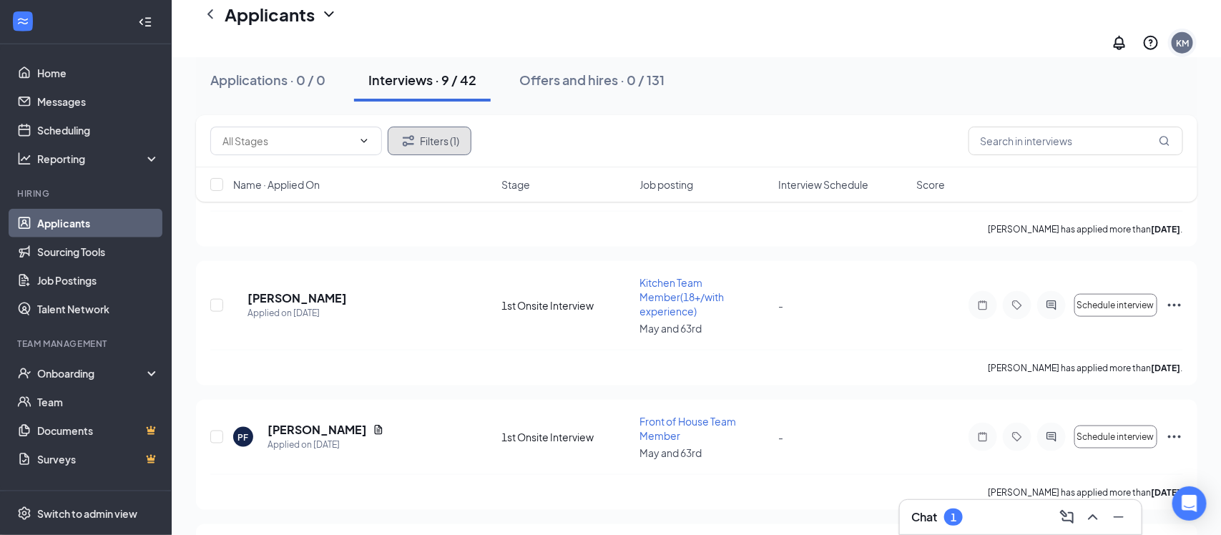
scroll to position [876, 0]
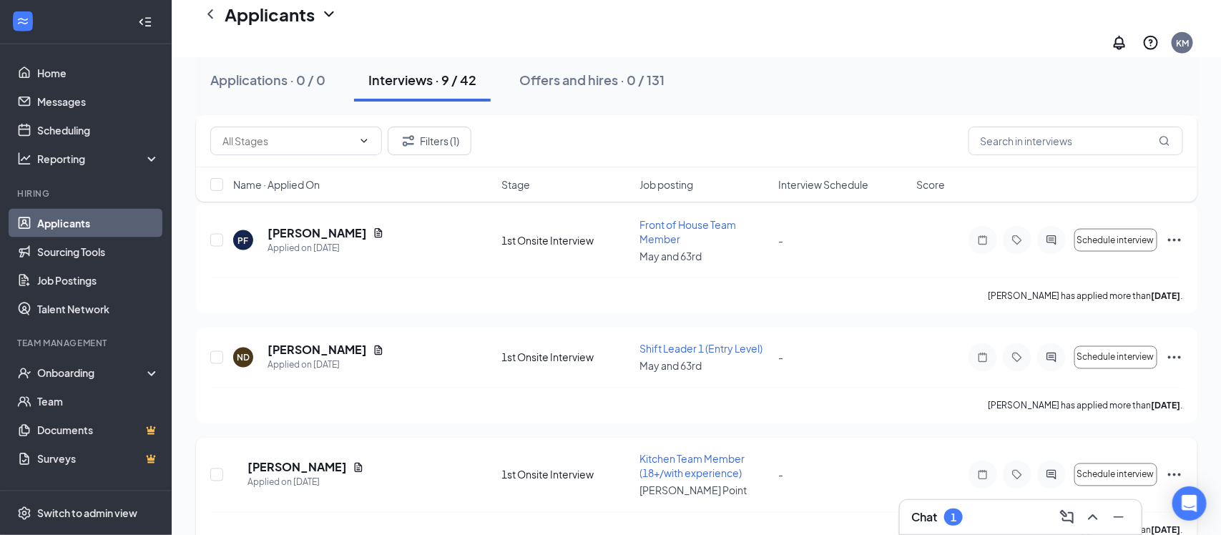
click at [1178, 467] on icon "Ellipses" at bounding box center [1174, 475] width 17 height 17
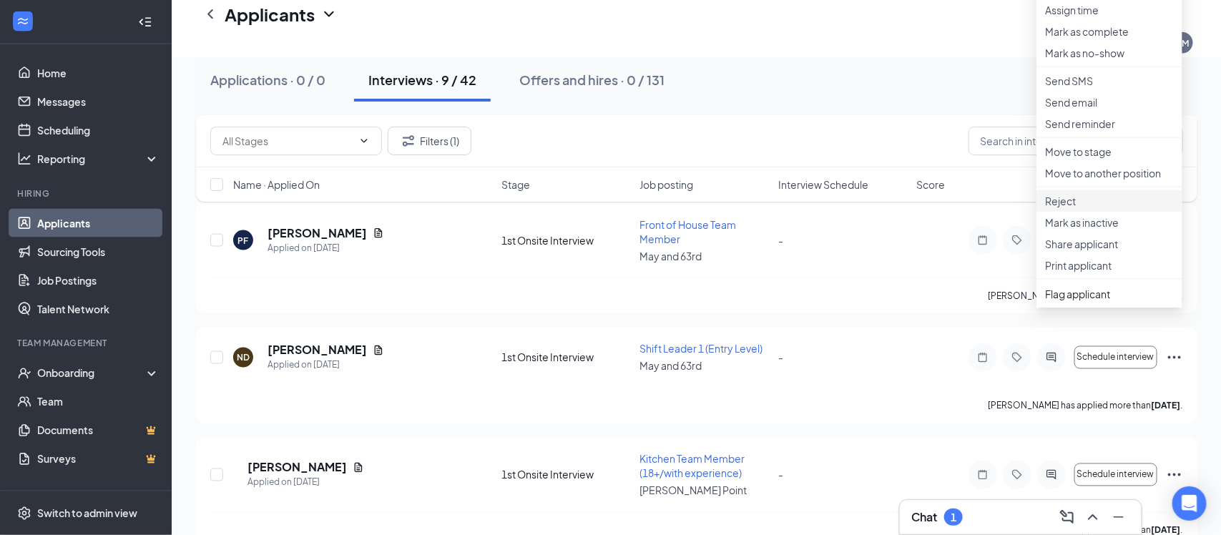
click at [1083, 208] on p "Reject" at bounding box center [1109, 201] width 129 height 14
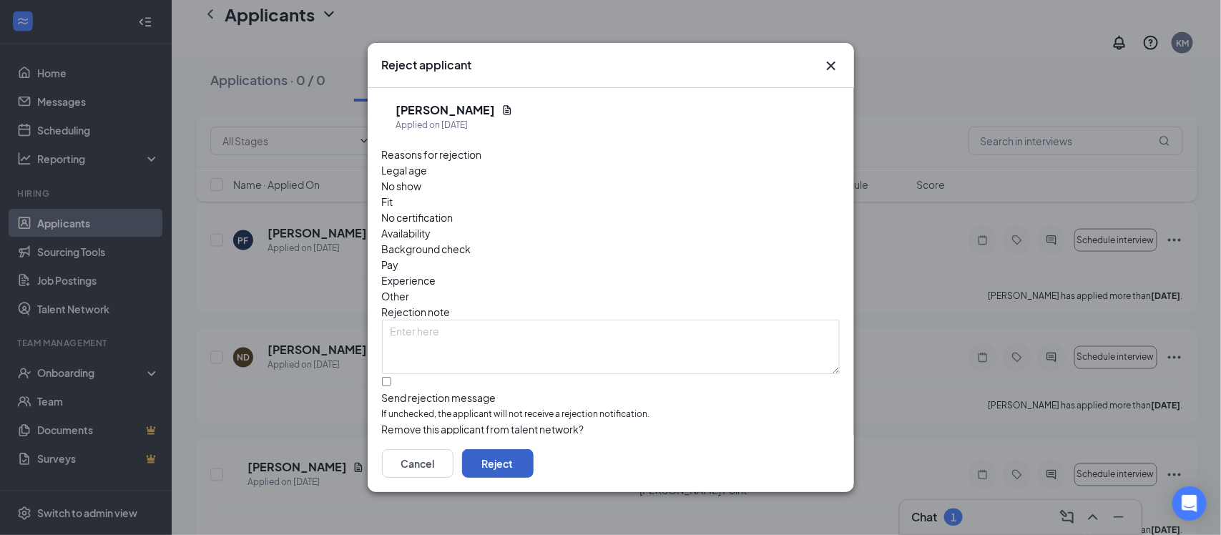
click at [534, 470] on button "Reject" at bounding box center [498, 463] width 72 height 29
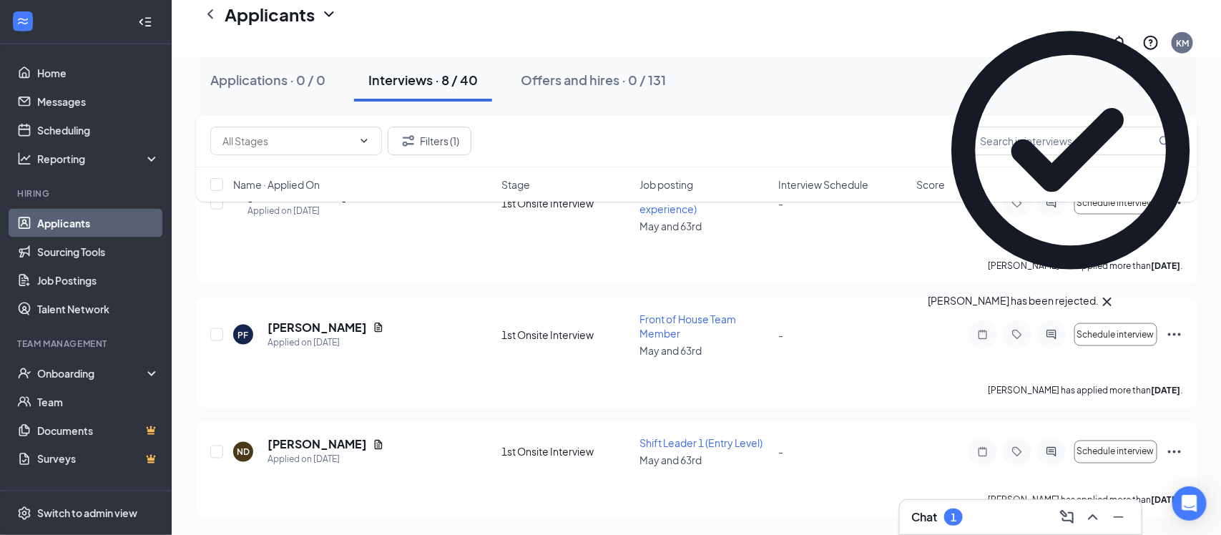
scroll to position [753, 0]
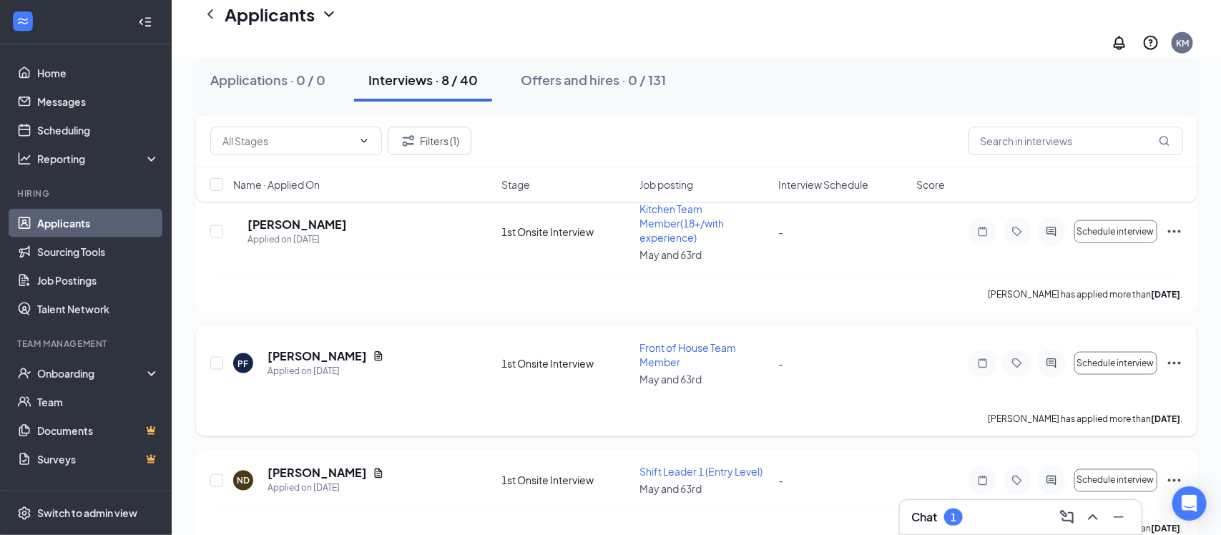
click at [1174, 362] on icon "Ellipses" at bounding box center [1174, 363] width 13 height 3
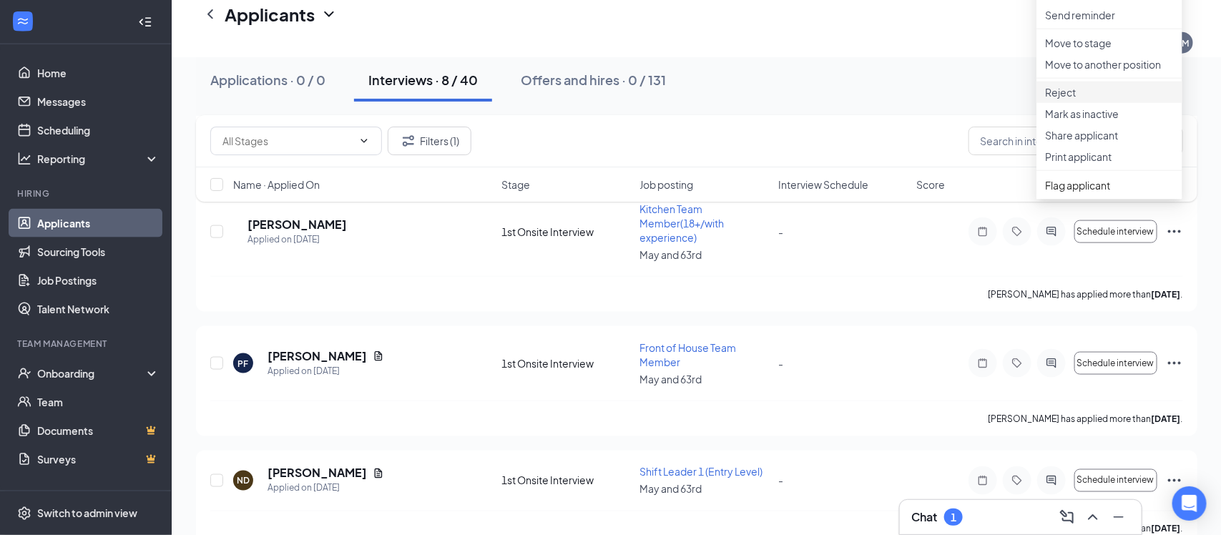
click at [1060, 99] on p "Reject" at bounding box center [1109, 92] width 129 height 14
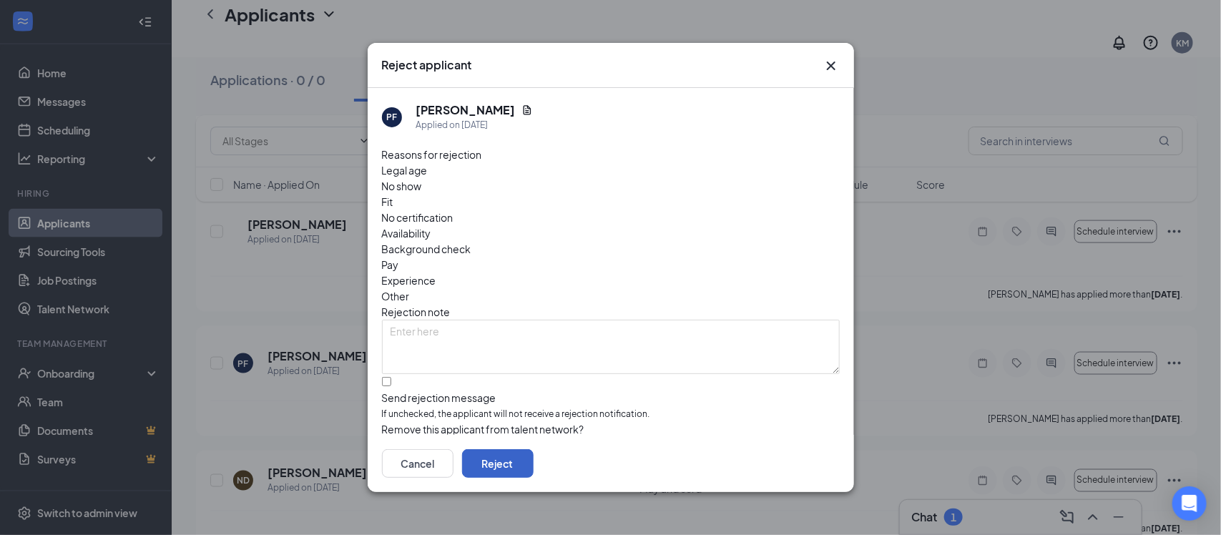
click at [534, 464] on button "Reject" at bounding box center [498, 463] width 72 height 29
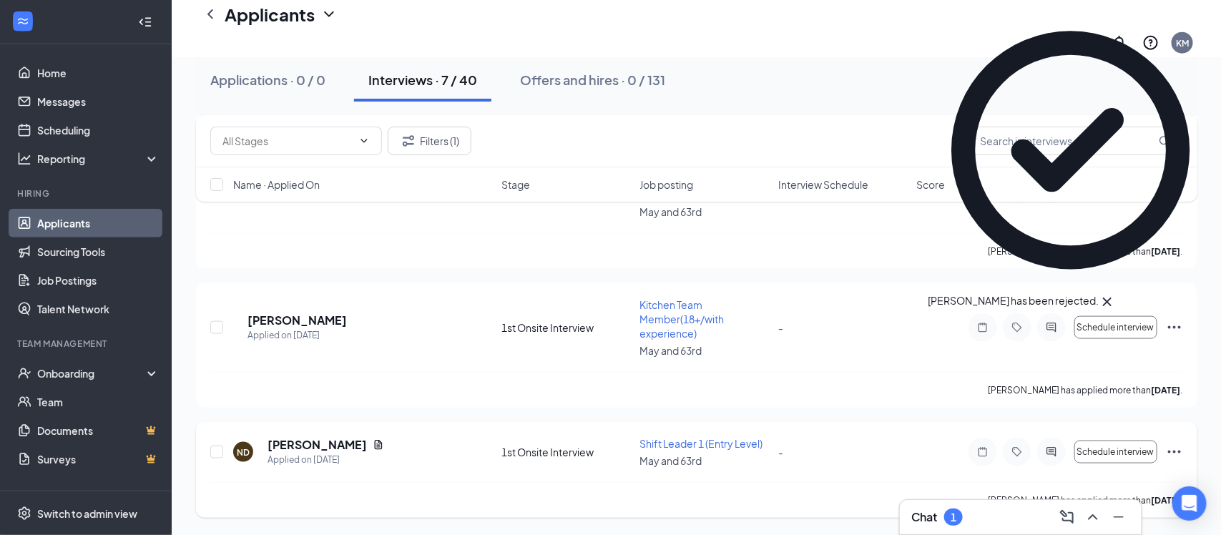
scroll to position [631, 0]
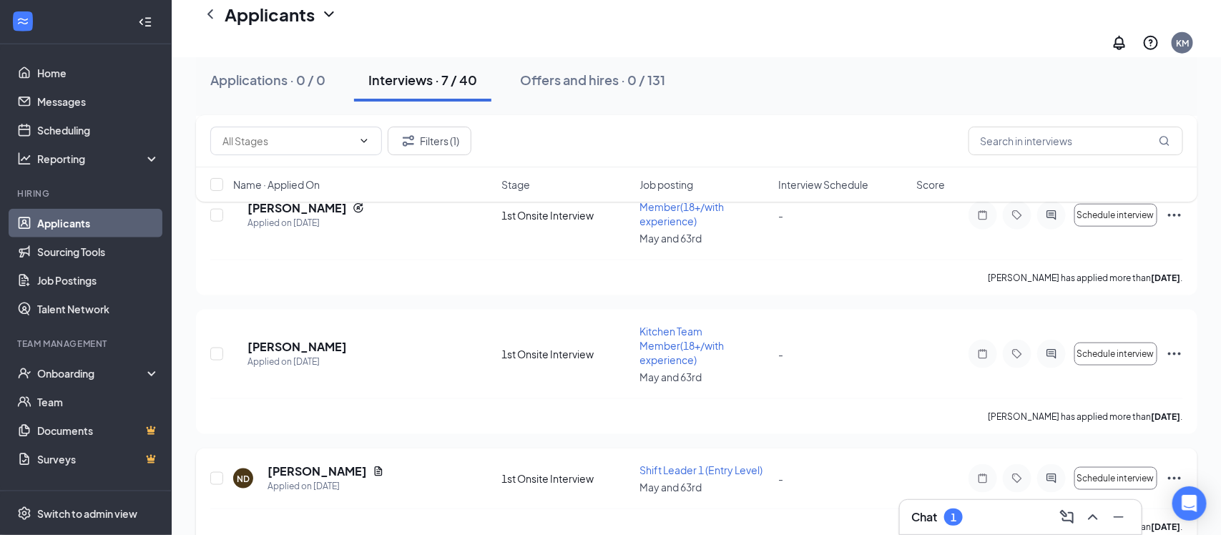
click at [1171, 470] on icon "Ellipses" at bounding box center [1174, 478] width 17 height 17
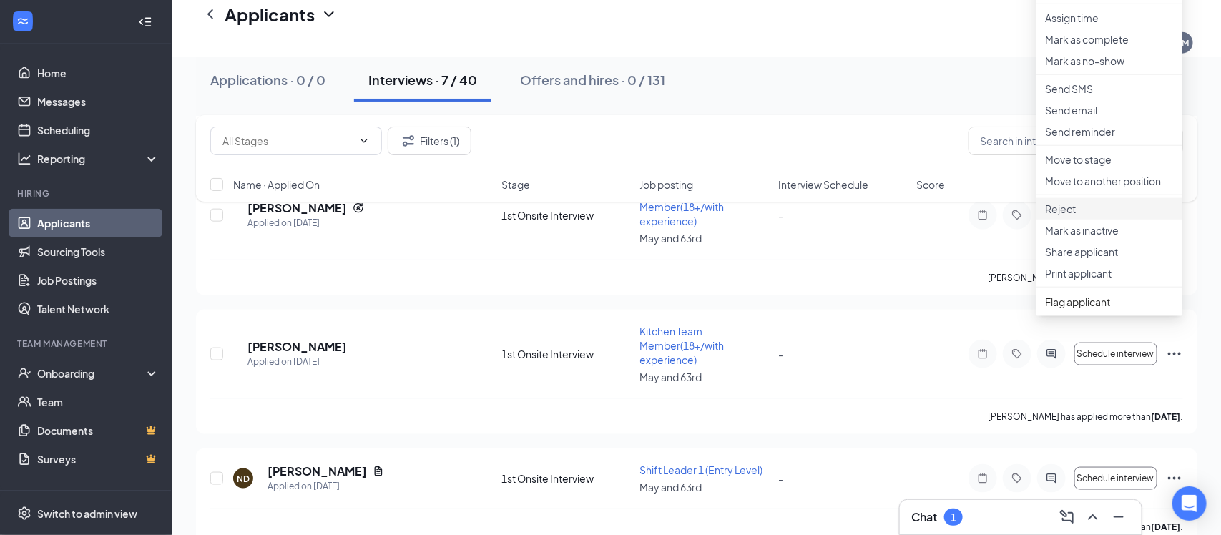
click at [1080, 216] on p "Reject" at bounding box center [1109, 209] width 129 height 14
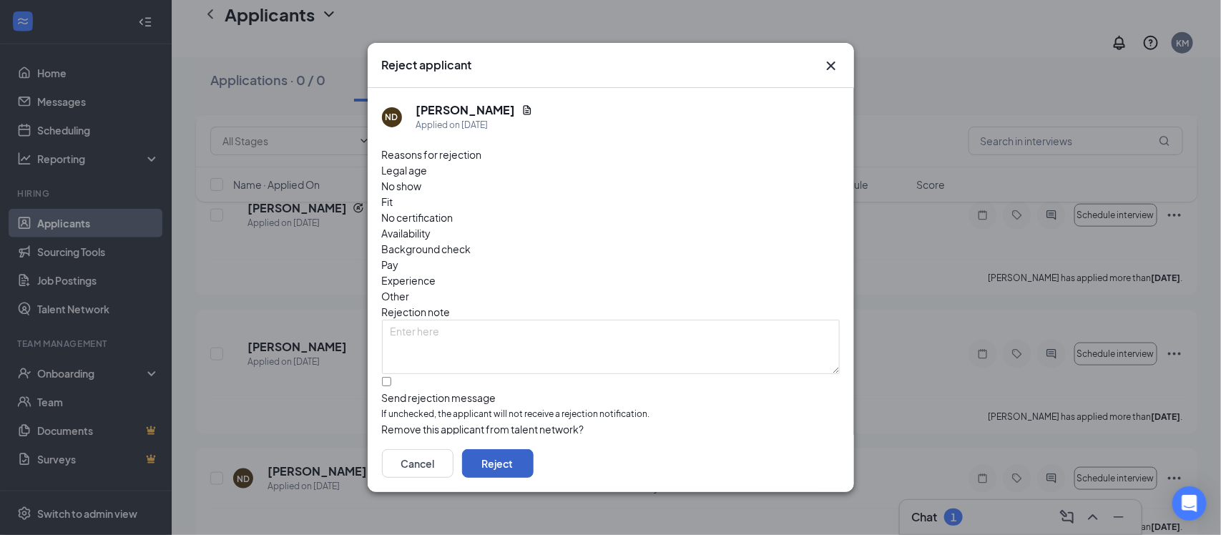
click at [534, 459] on button "Reject" at bounding box center [498, 463] width 72 height 29
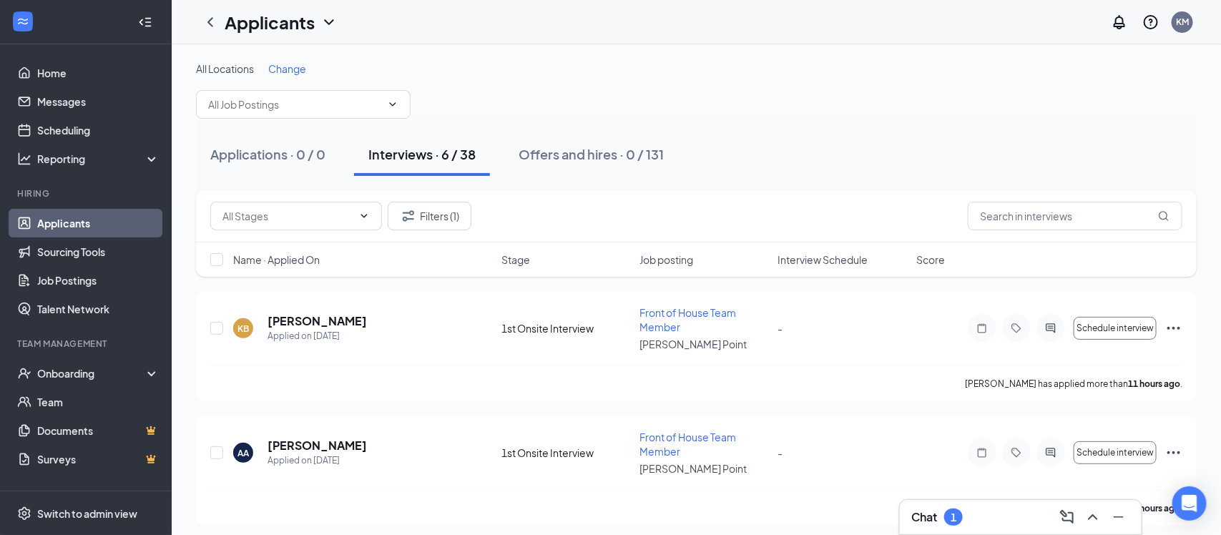
scroll to position [2, 0]
click at [457, 217] on button "Filters (1)" at bounding box center [430, 214] width 84 height 29
click at [457, 217] on div "Filters Applicant Status (0/5) Unread message Hasn't messaged back Stuck in sta…" at bounding box center [610, 267] width 1221 height 535
click at [459, 214] on button "Filters (1)" at bounding box center [430, 214] width 84 height 29
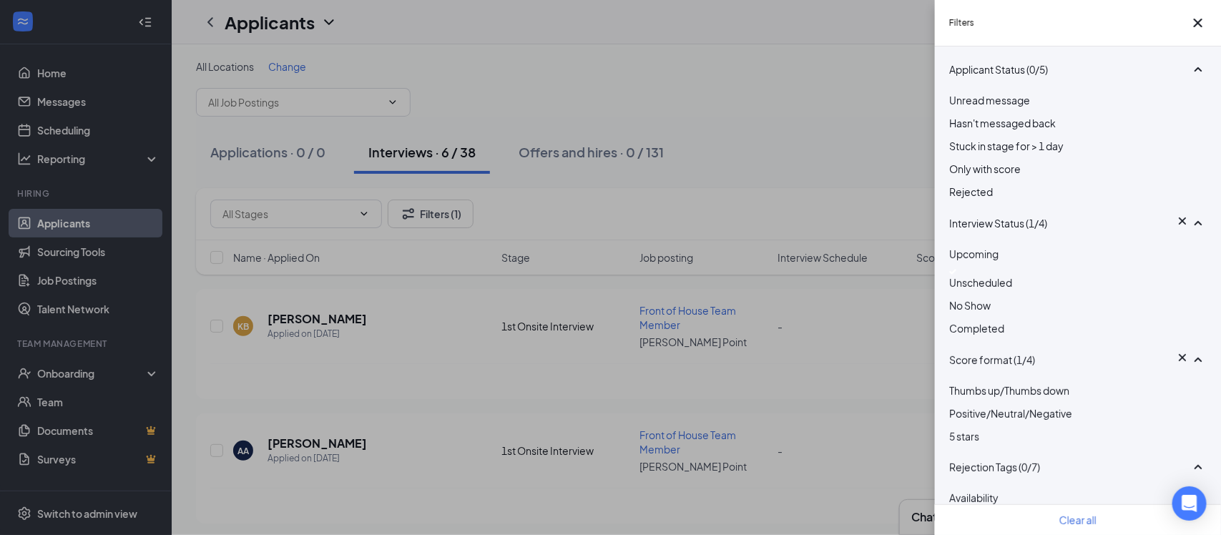
click at [954, 275] on img at bounding box center [952, 272] width 7 height 6
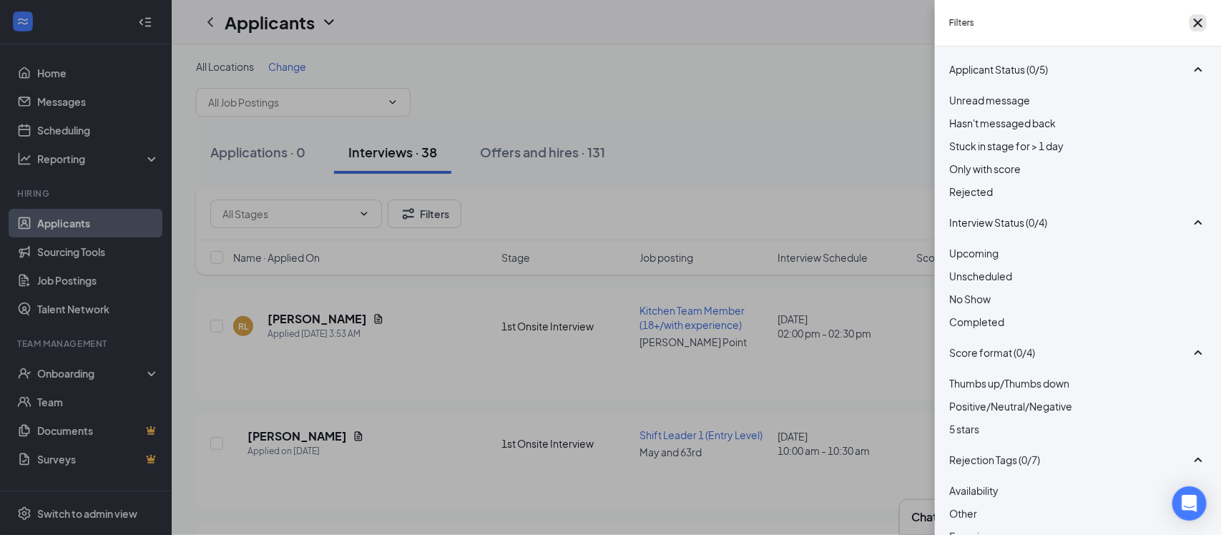
click at [1194, 27] on icon "Cross" at bounding box center [1198, 23] width 9 height 9
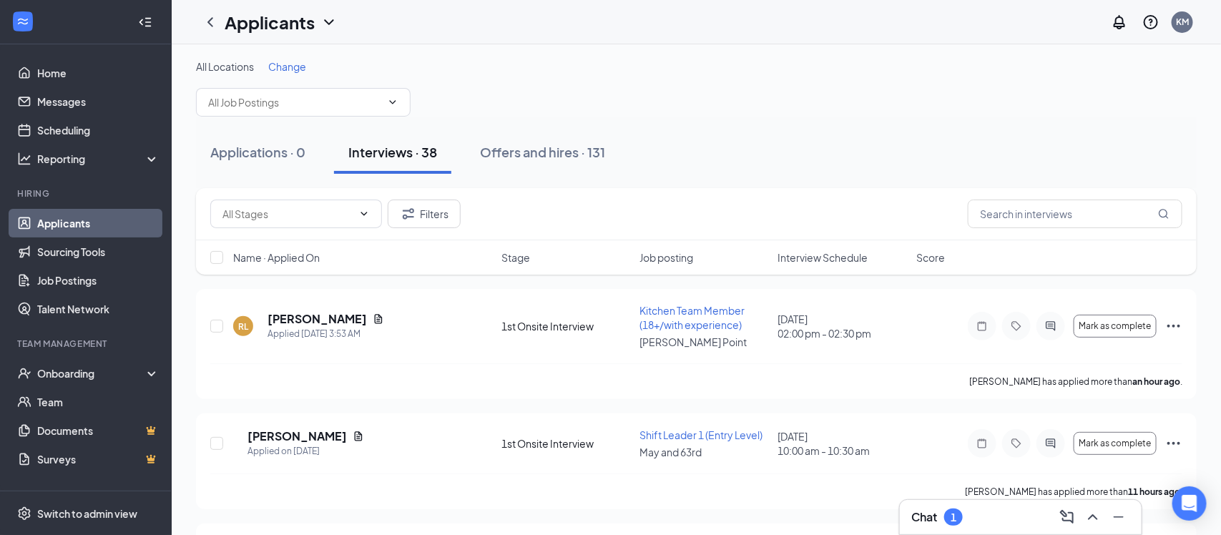
click at [53, 219] on link "Applicants" at bounding box center [98, 223] width 122 height 29
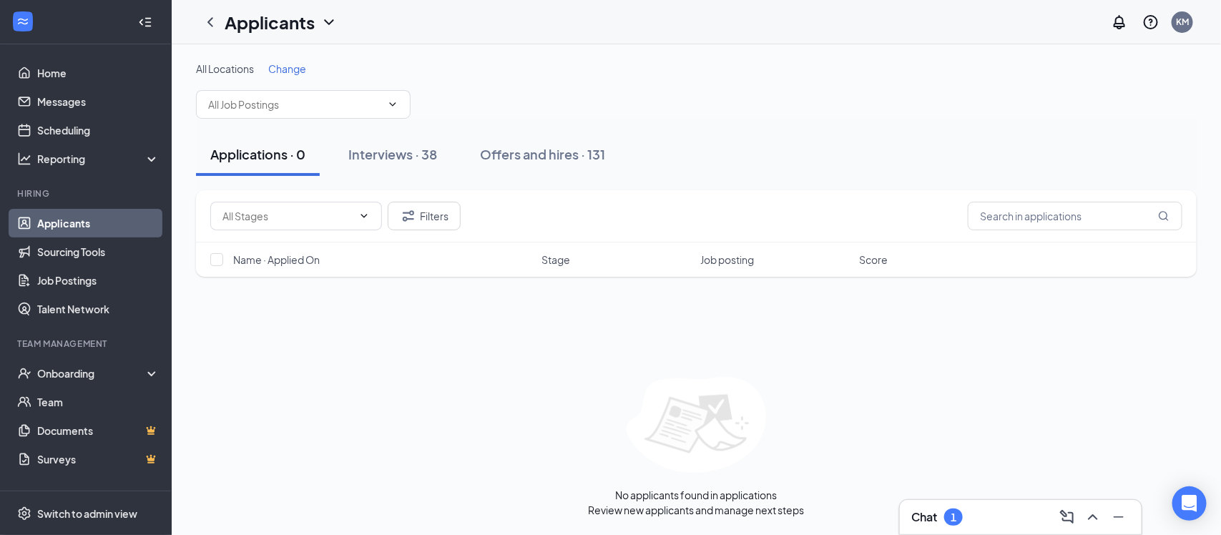
click at [56, 213] on link "Applicants" at bounding box center [98, 223] width 122 height 29
click at [272, 100] on input "text" at bounding box center [294, 105] width 173 height 16
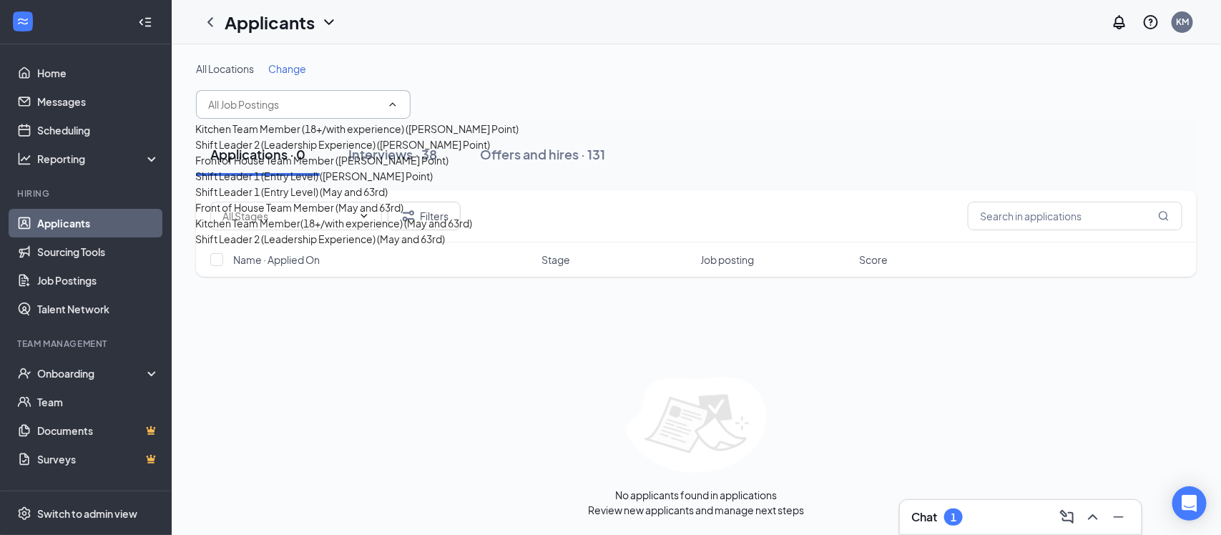
scroll to position [174, 0]
click at [331, 231] on div "Kitchen Team Member(18+/with experience) (May and 63rd)" at bounding box center [333, 223] width 277 height 16
type input "Kitchen Team Member(18+/with experience) (May and 63rd)"
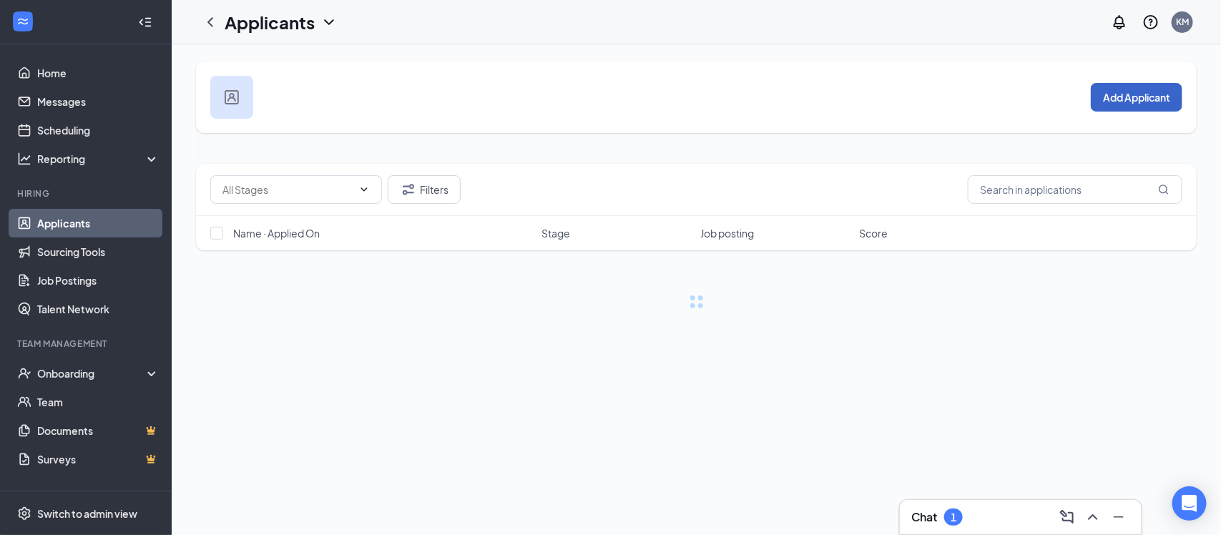
click at [1128, 89] on button "Add Applicant" at bounding box center [1137, 97] width 92 height 29
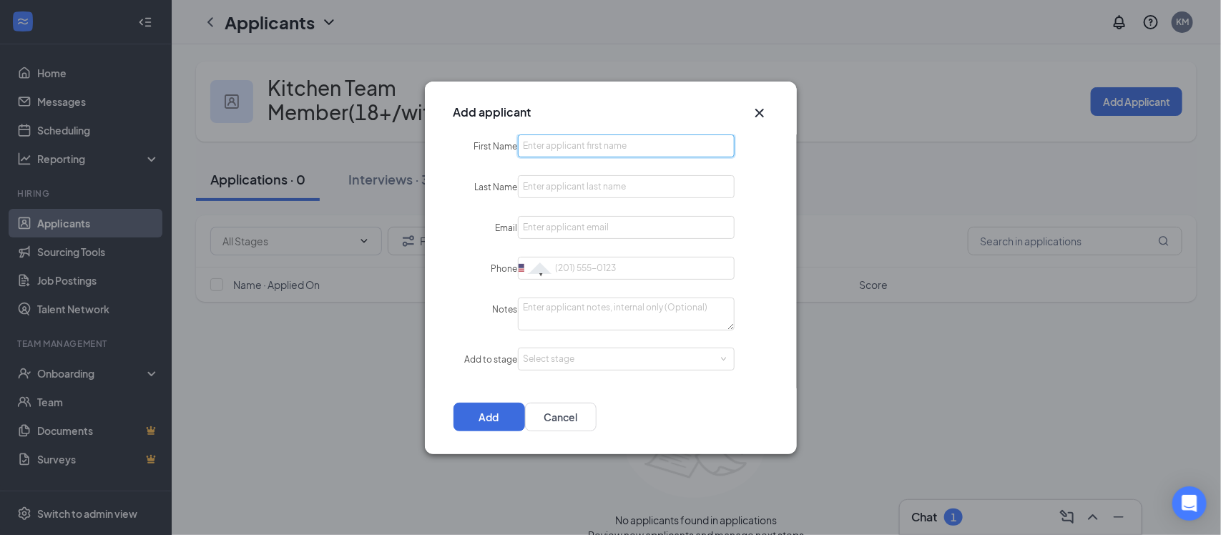
click at [548, 146] on input "First Name" at bounding box center [626, 146] width 217 height 23
type input "[PERSON_NAME]"
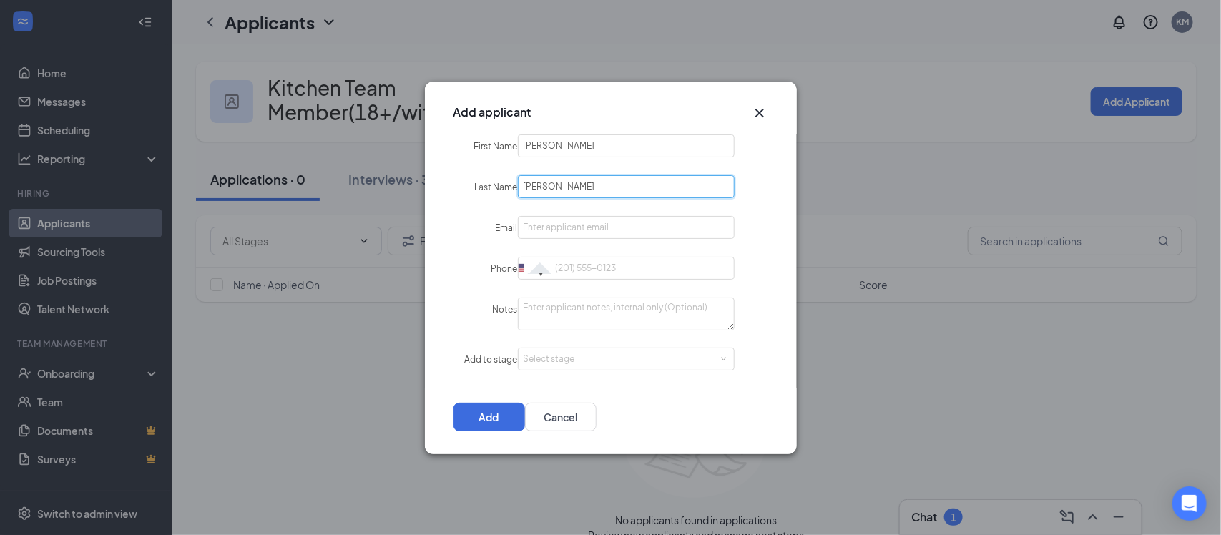
type input "[PERSON_NAME]"
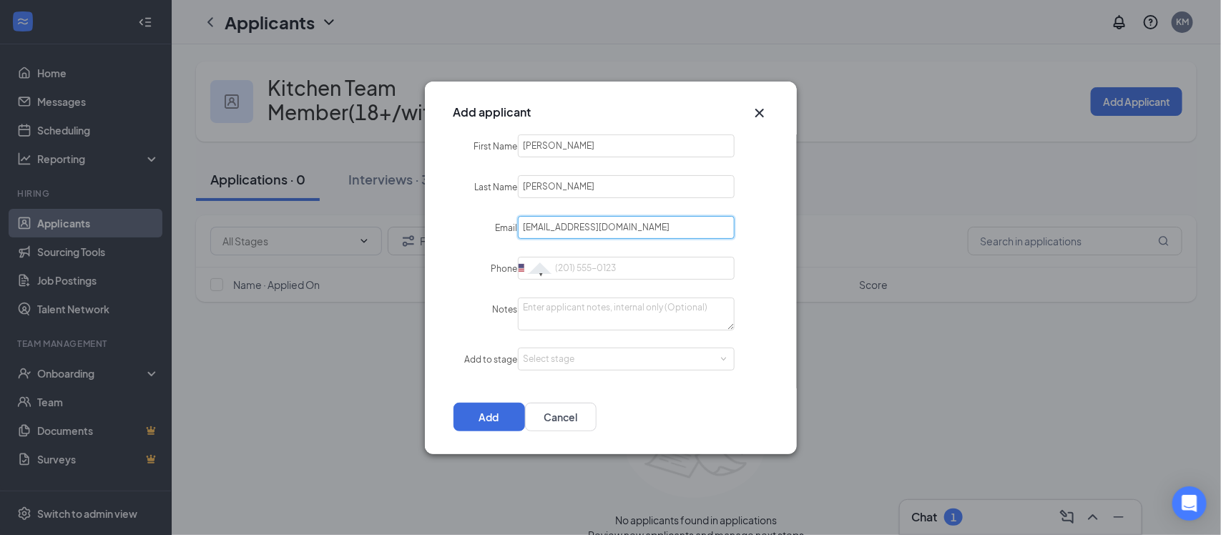
type input "[EMAIL_ADDRESS][DOMAIN_NAME]"
type input "[PHONE_NUMBER]"
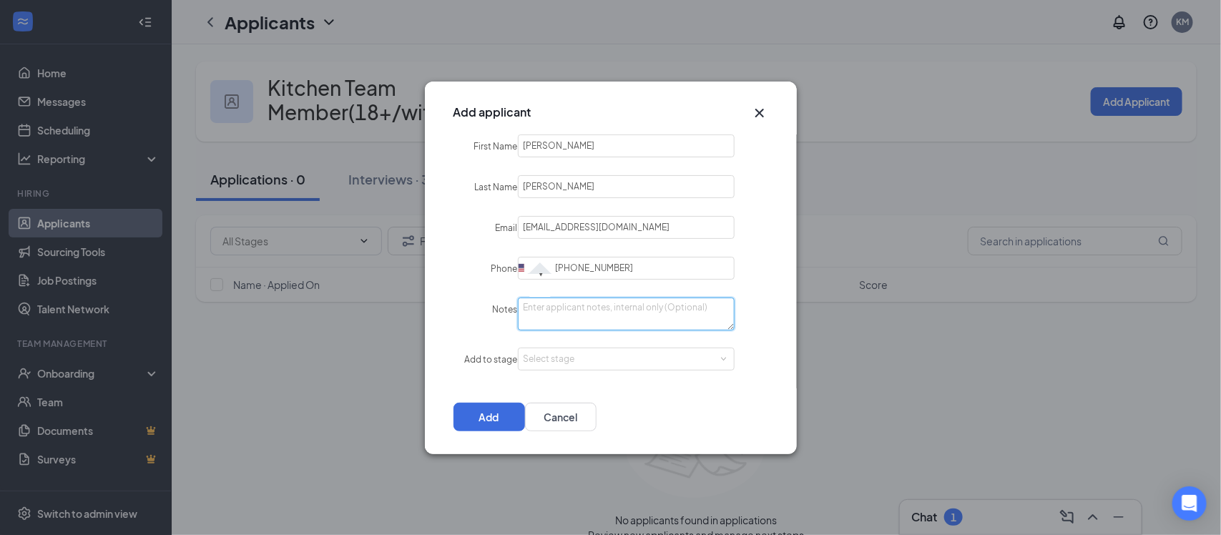
click at [588, 308] on textarea "Notes" at bounding box center [626, 314] width 217 height 33
click at [595, 360] on div "Select stage" at bounding box center [623, 359] width 199 height 14
type textarea "does not meet bilngual requirement"
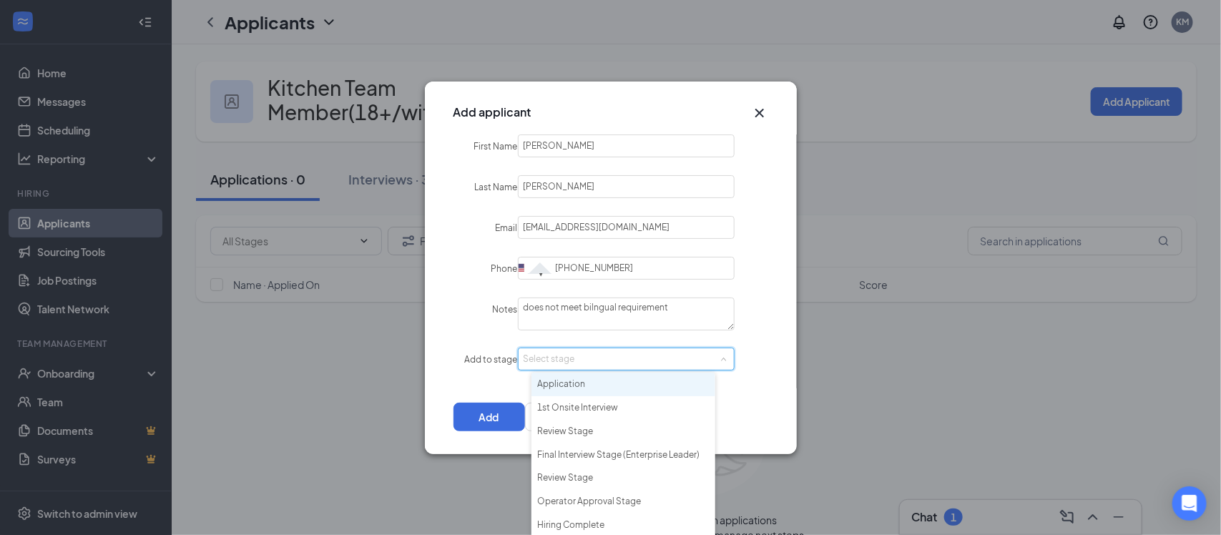
click at [600, 376] on li "Application" at bounding box center [624, 385] width 184 height 24
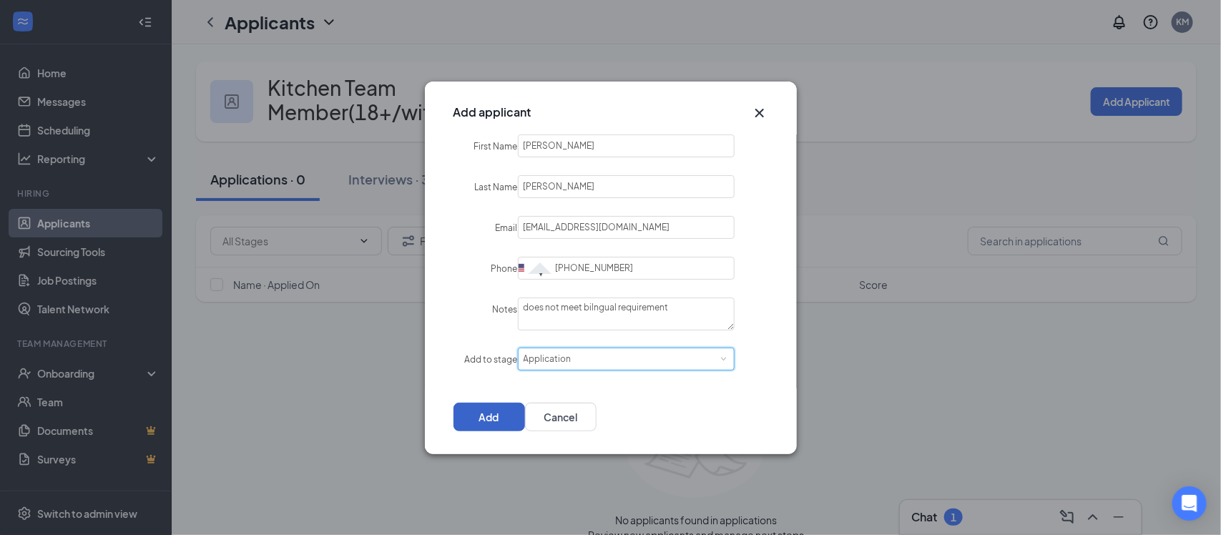
click at [525, 417] on button "Add" at bounding box center [490, 417] width 72 height 29
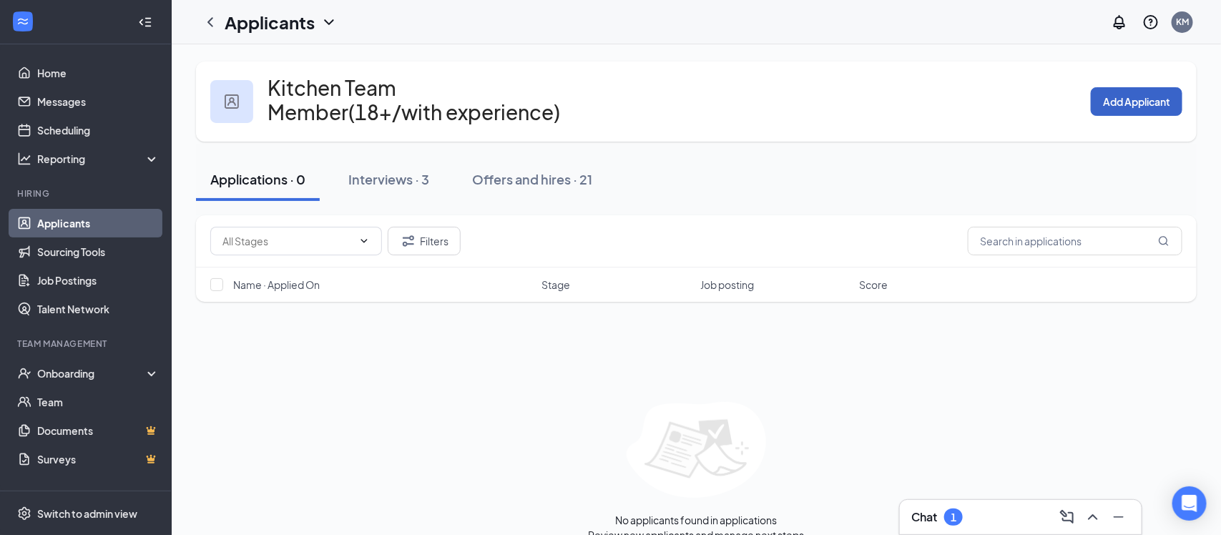
click at [1161, 104] on button "Add Applicant" at bounding box center [1137, 101] width 92 height 29
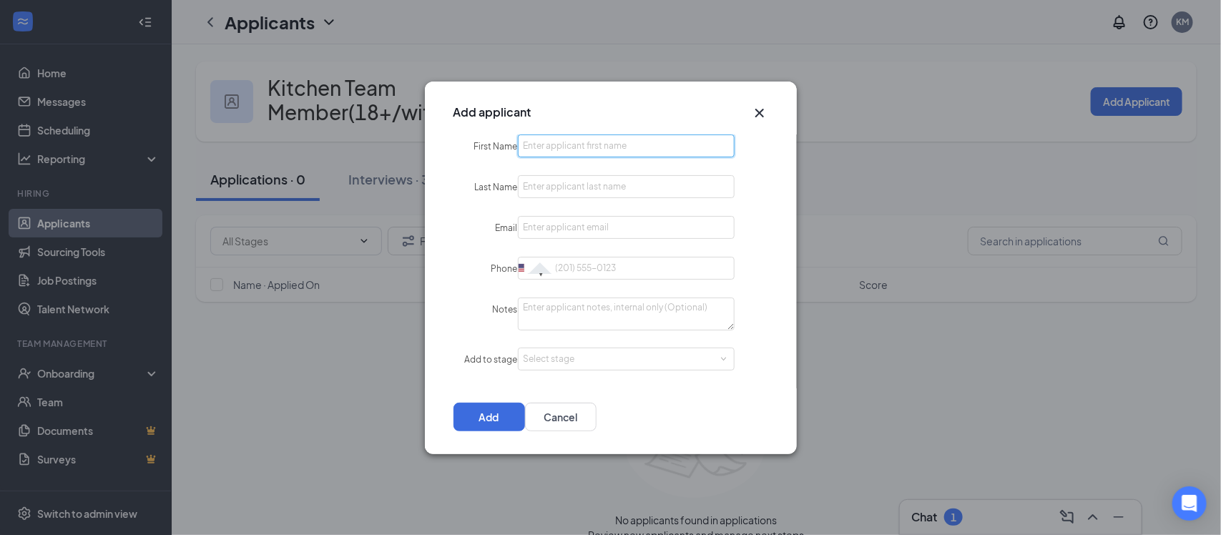
click at [551, 150] on input "First Name" at bounding box center [626, 146] width 217 height 23
type input "[PERSON_NAME]"
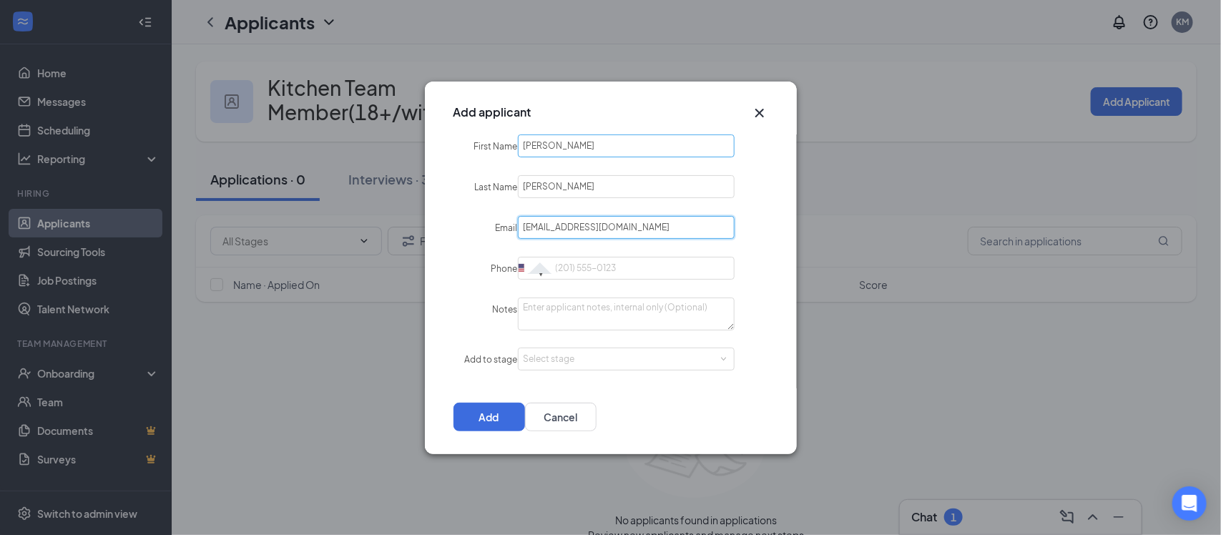
type input "[EMAIL_ADDRESS][DOMAIN_NAME]"
type input "[PHONE_NUMBER]"
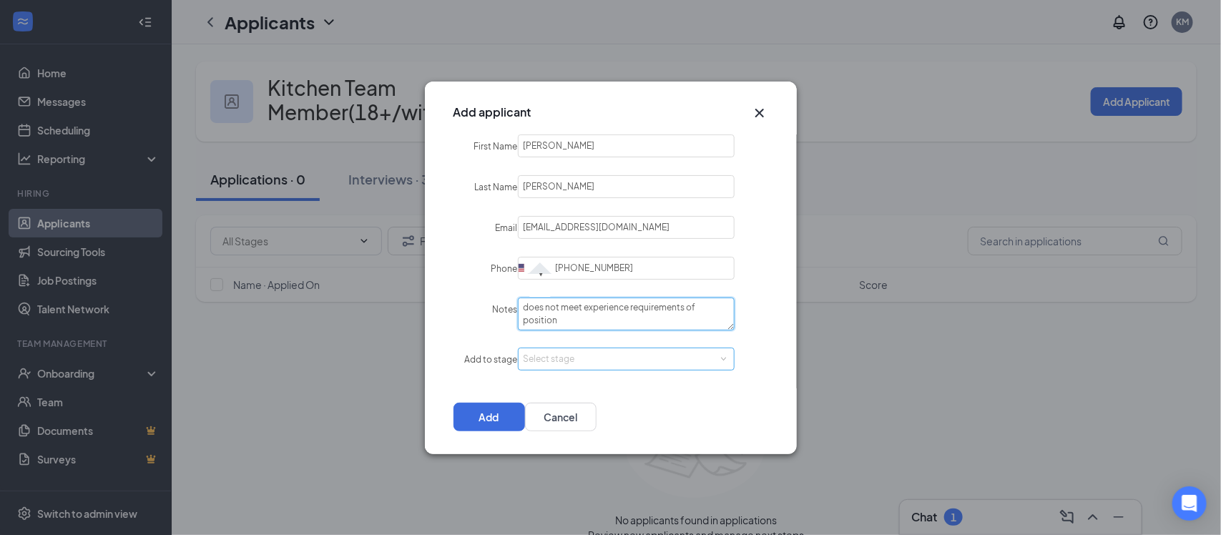
click at [620, 364] on div "Select stage" at bounding box center [623, 359] width 199 height 14
type textarea "does not meet experience requirements of position"
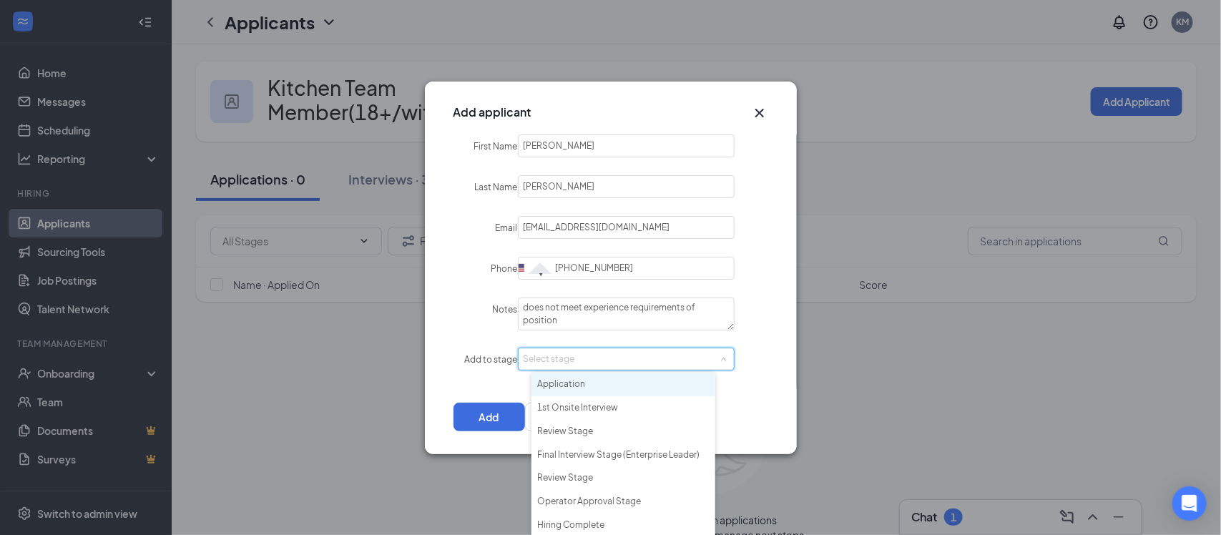
click at [625, 381] on li "Application" at bounding box center [624, 385] width 184 height 24
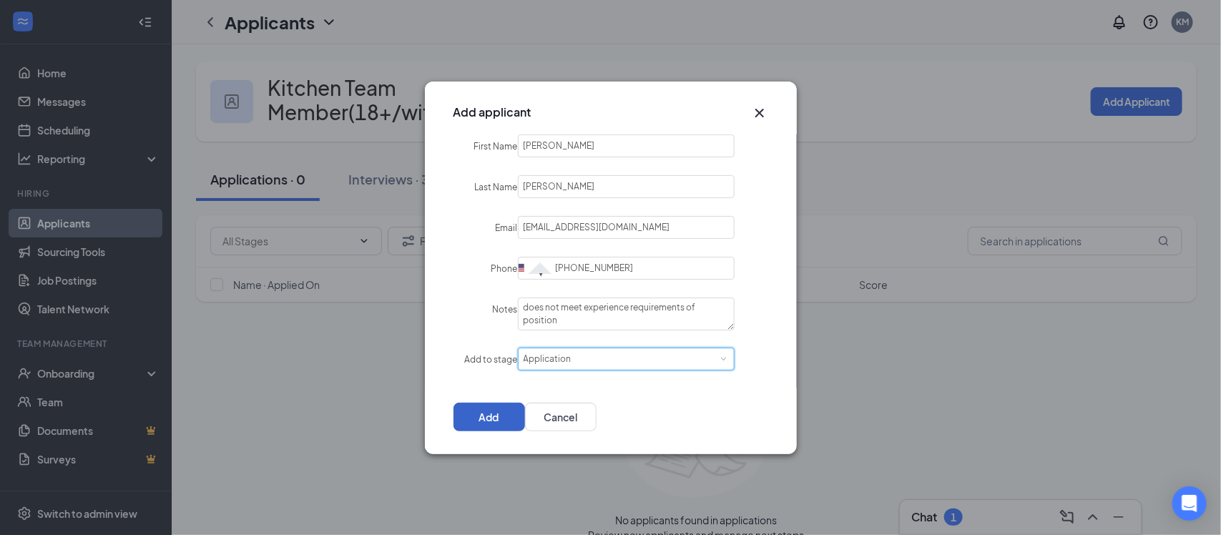
click at [525, 418] on button "Add" at bounding box center [490, 417] width 72 height 29
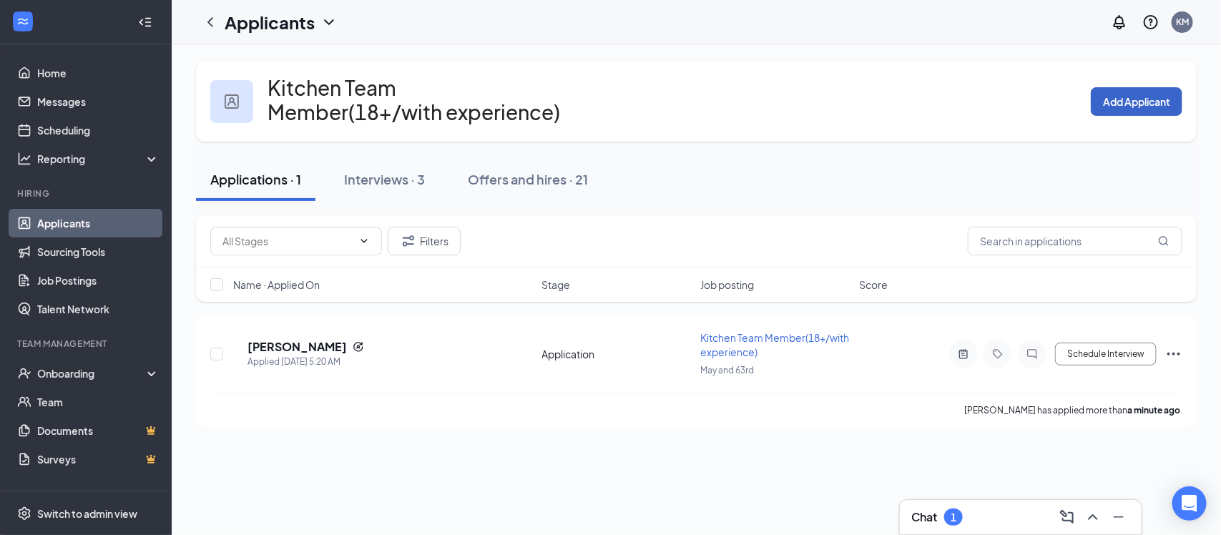
click at [1130, 89] on button "Add Applicant" at bounding box center [1137, 101] width 92 height 29
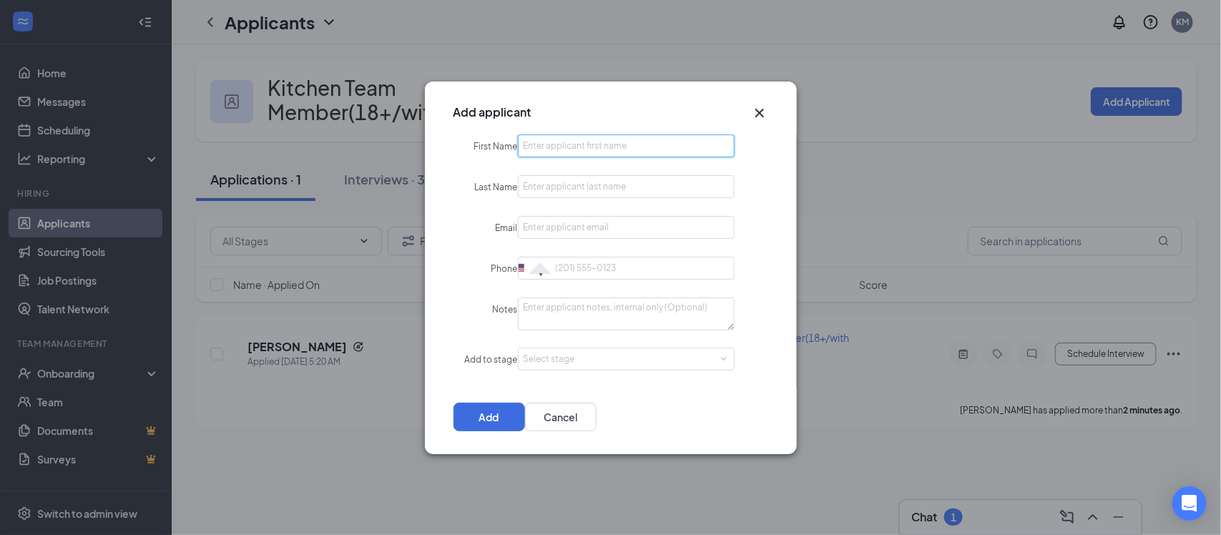
click at [683, 142] on input "First Name" at bounding box center [626, 146] width 217 height 23
type input "[PERSON_NAME]"
type input "Machic"
type input "[EMAIL_ADDRESS][DOMAIN_NAME]"
type input "[PHONE_NUMBER]"
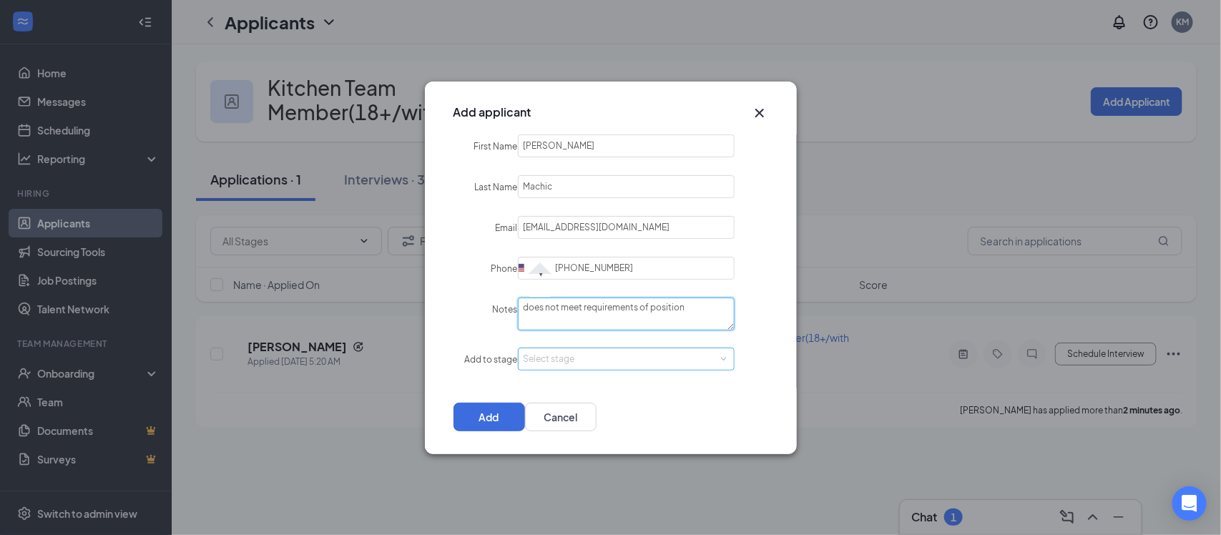
click at [678, 356] on div "Select stage" at bounding box center [623, 359] width 199 height 14
type textarea "does not meet requirements of position"
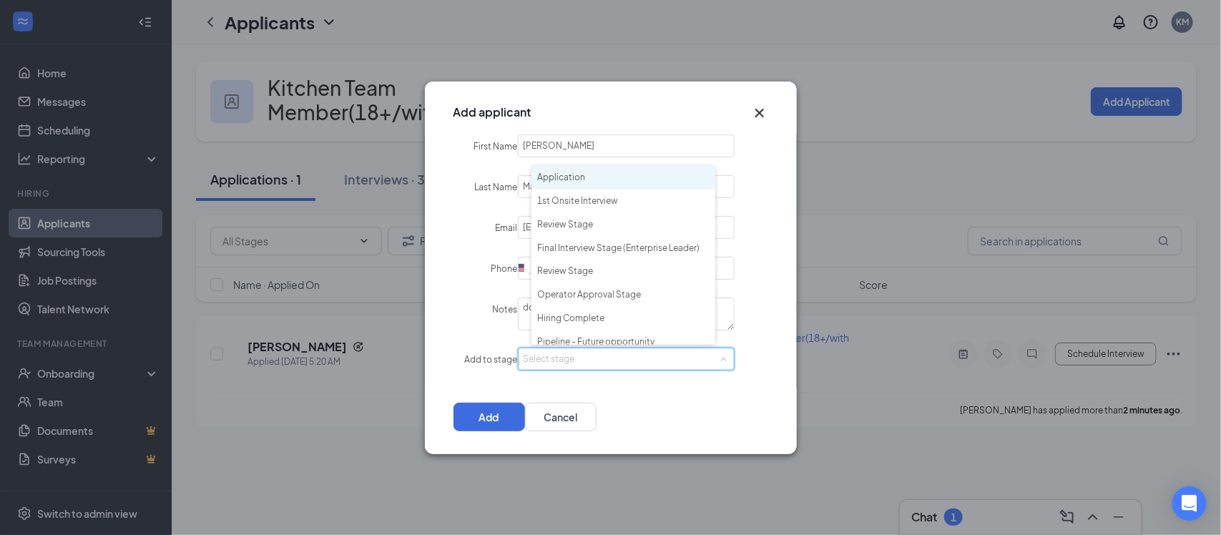
click at [597, 174] on li "Application" at bounding box center [624, 178] width 184 height 24
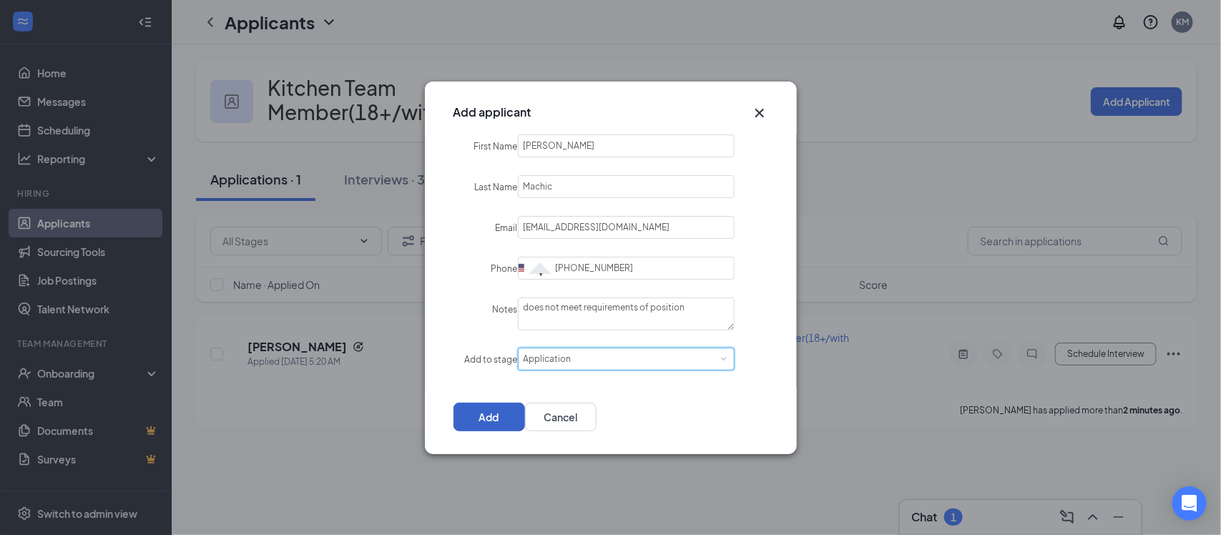
click at [525, 412] on button "Add" at bounding box center [490, 417] width 72 height 29
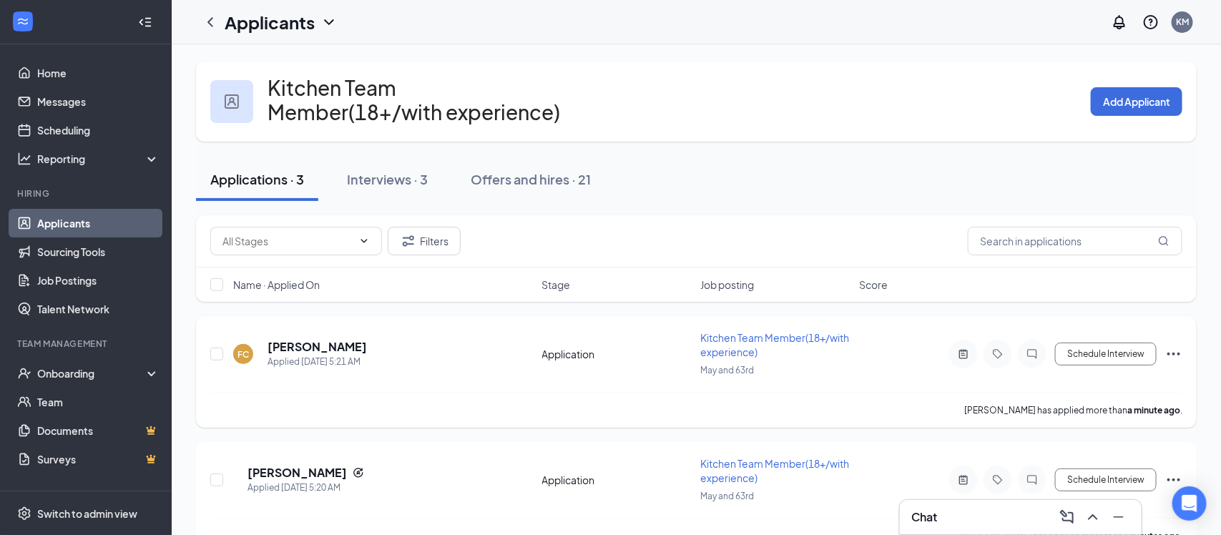
click at [1177, 353] on icon "Ellipses" at bounding box center [1174, 354] width 17 height 17
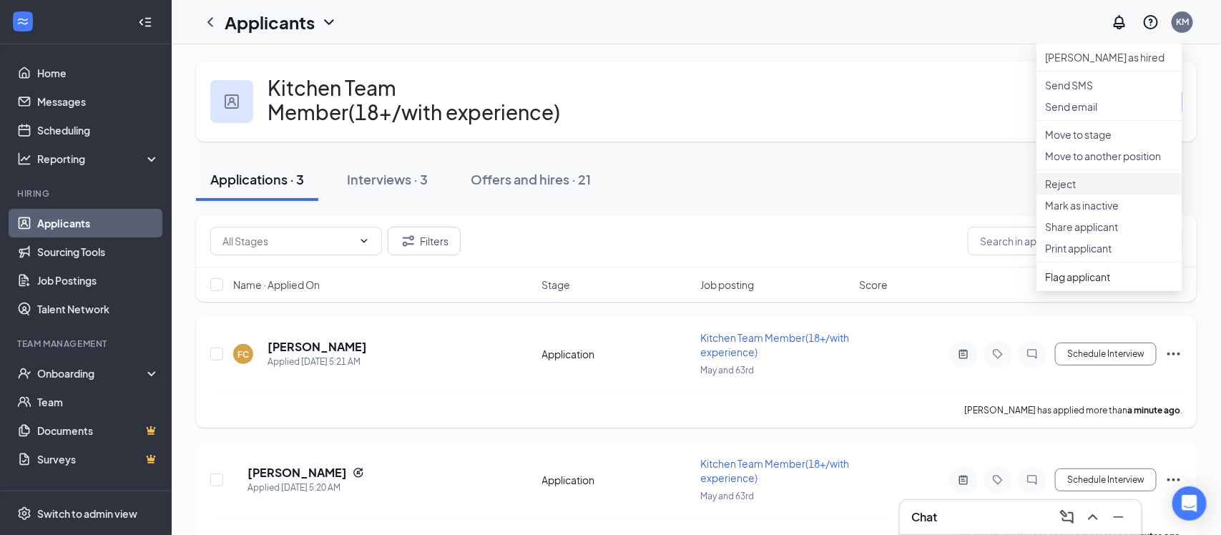
click at [1082, 191] on p "Reject" at bounding box center [1109, 184] width 129 height 14
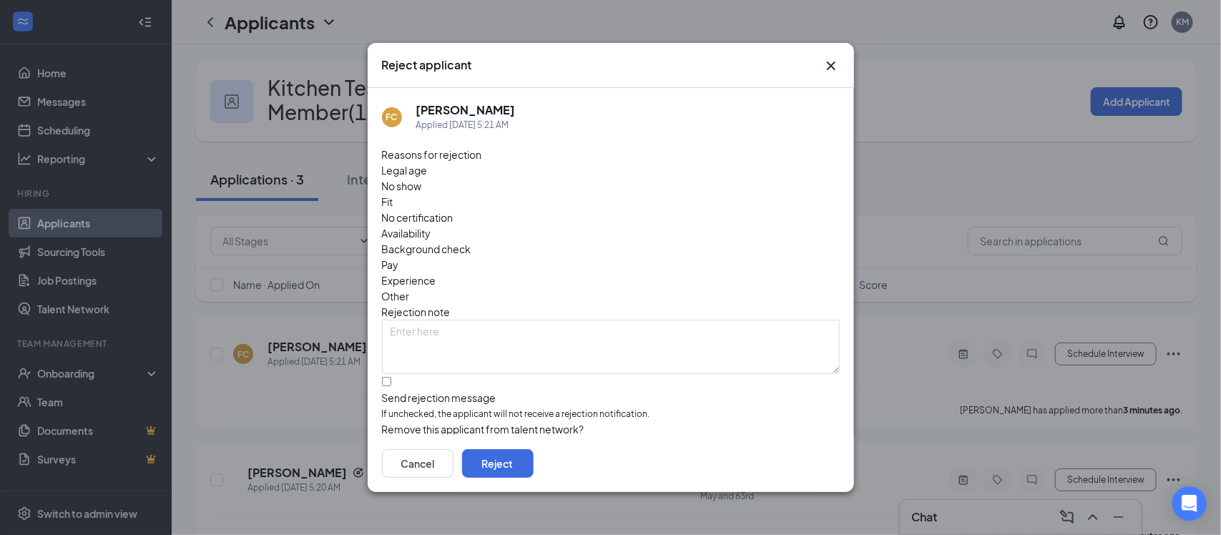
click at [410, 288] on span "Other" at bounding box center [396, 296] width 28 height 16
click at [391, 377] on input "Send rejection message If unchecked, the applicant will not receive a rejection…" at bounding box center [386, 381] width 9 height 9
checkbox input "true"
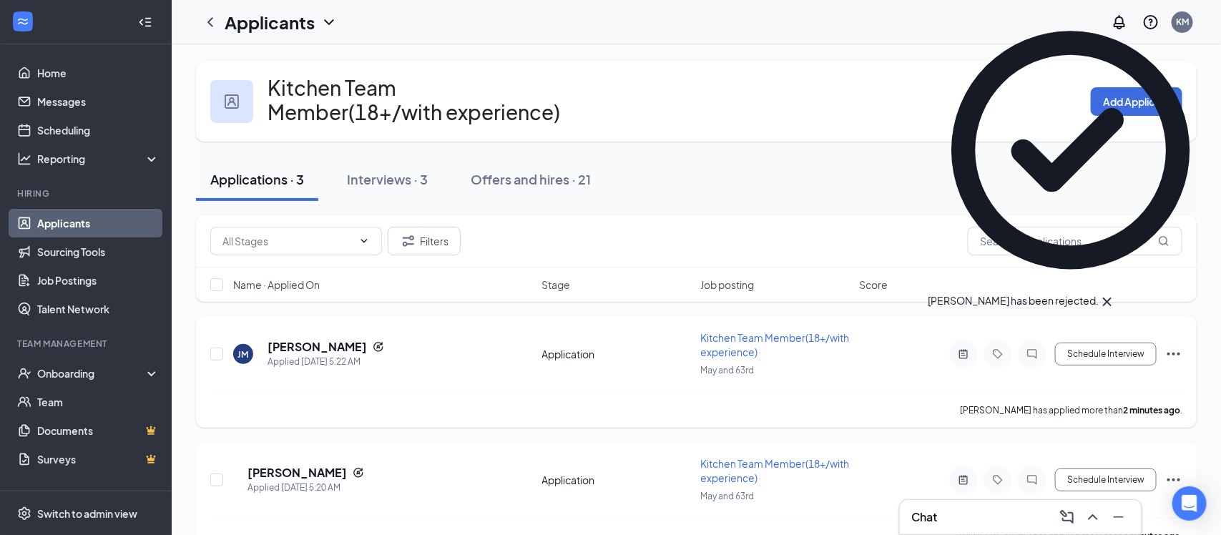
click at [1183, 355] on icon "Ellipses" at bounding box center [1174, 354] width 17 height 17
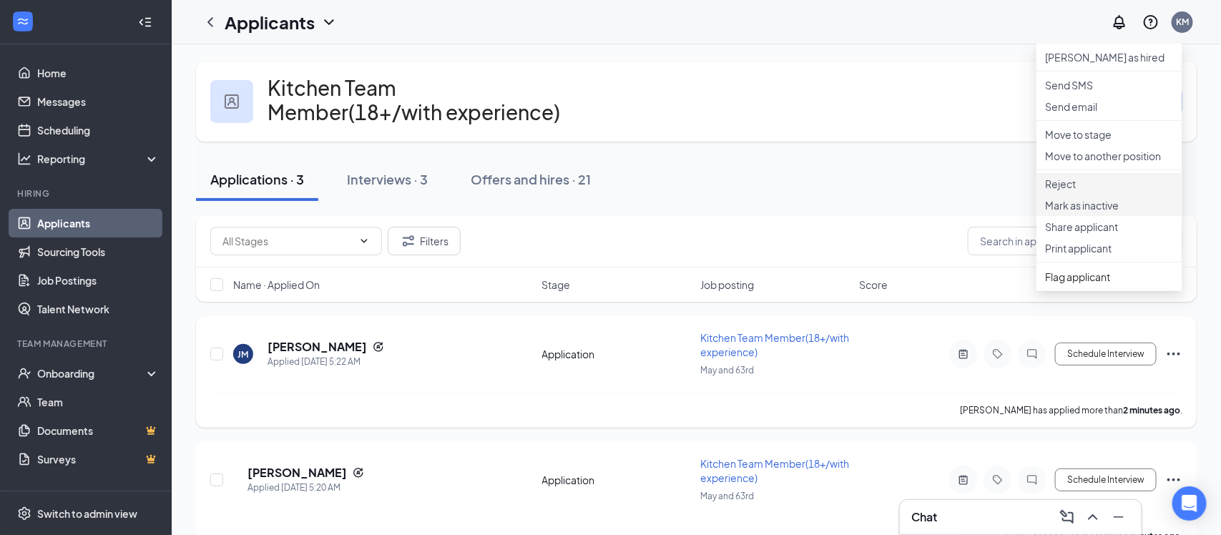
click at [1076, 191] on p "Reject" at bounding box center [1109, 184] width 129 height 14
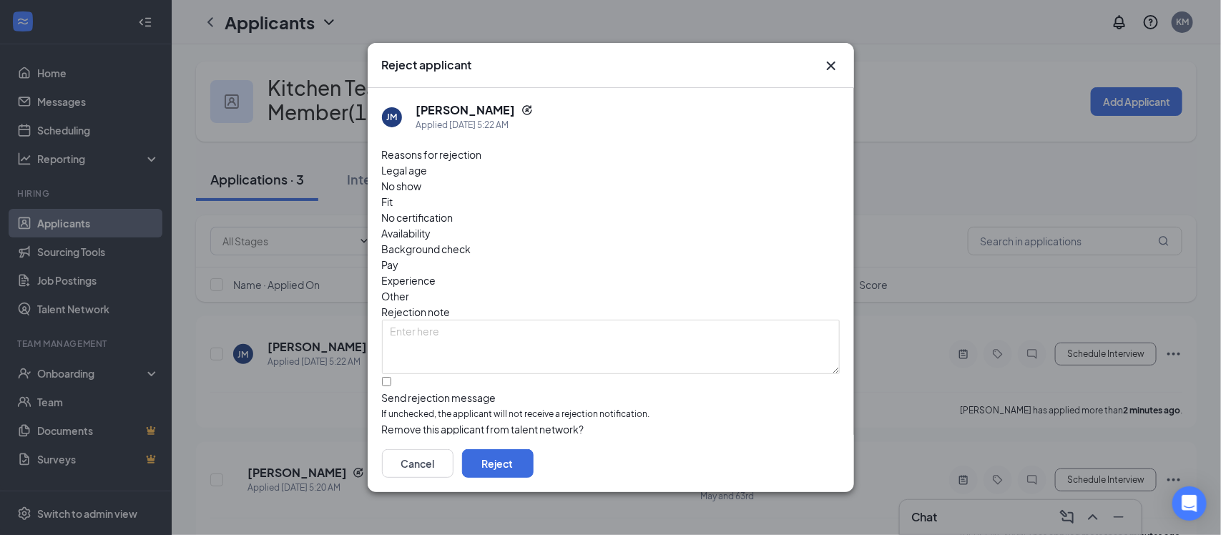
click at [436, 273] on span "Experience" at bounding box center [409, 281] width 54 height 16
click at [390, 377] on input "Send rejection message If unchecked, the applicant will not receive a rejection…" at bounding box center [386, 381] width 9 height 9
checkbox input "true"
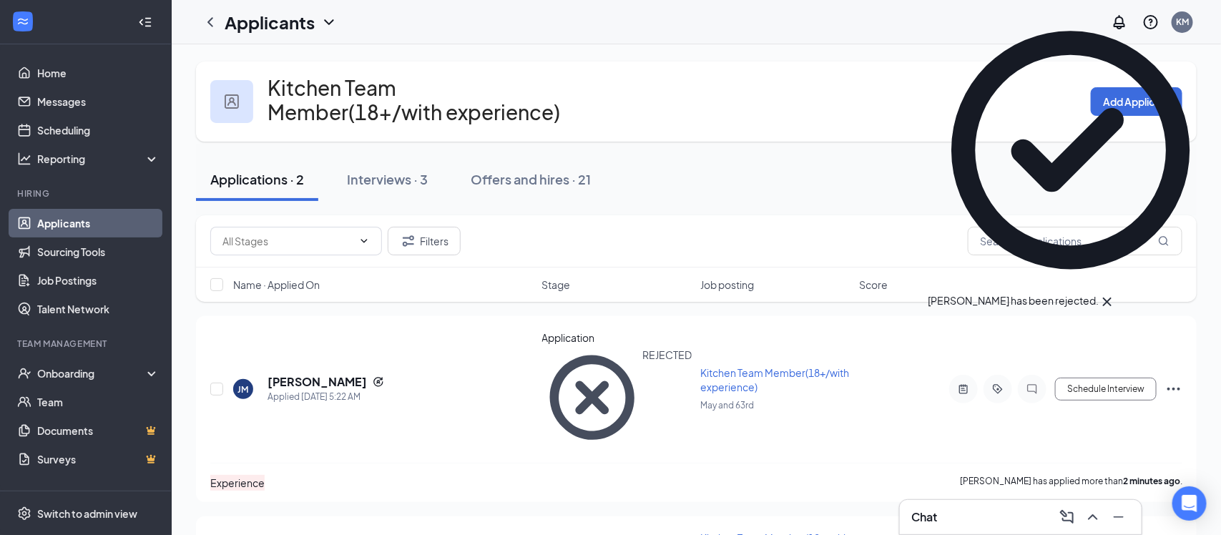
scroll to position [41, 0]
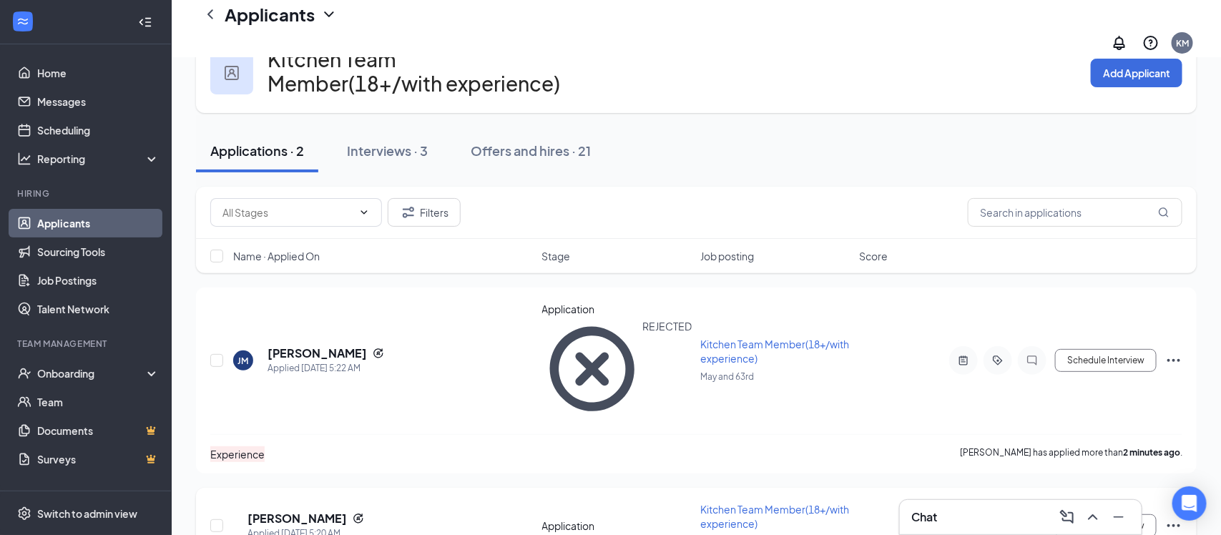
click at [1173, 517] on icon "Ellipses" at bounding box center [1174, 525] width 17 height 17
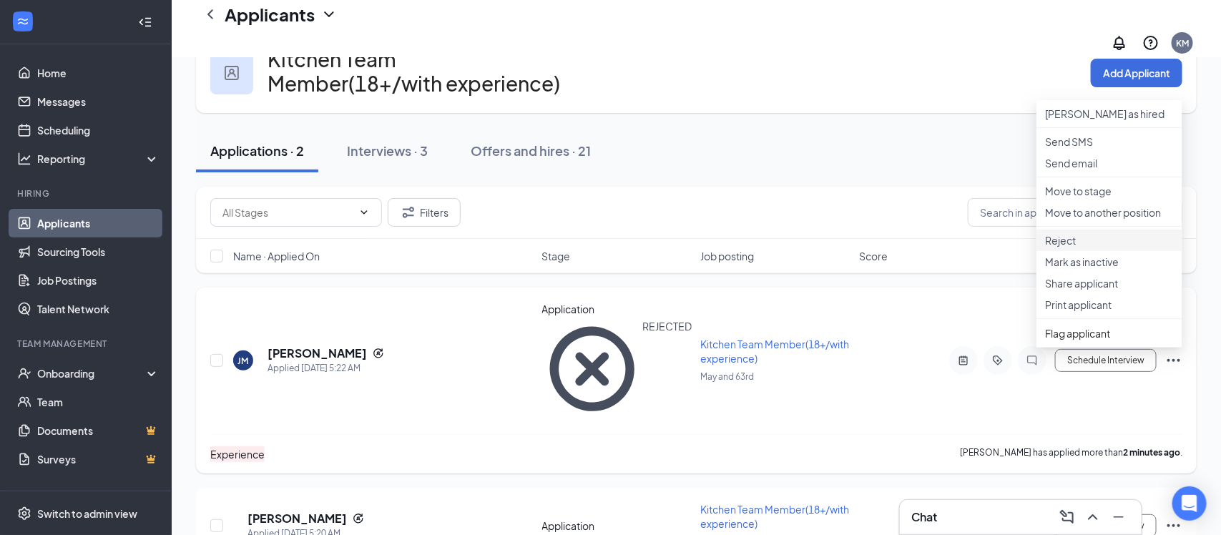
click at [1080, 248] on p "Reject" at bounding box center [1109, 240] width 129 height 14
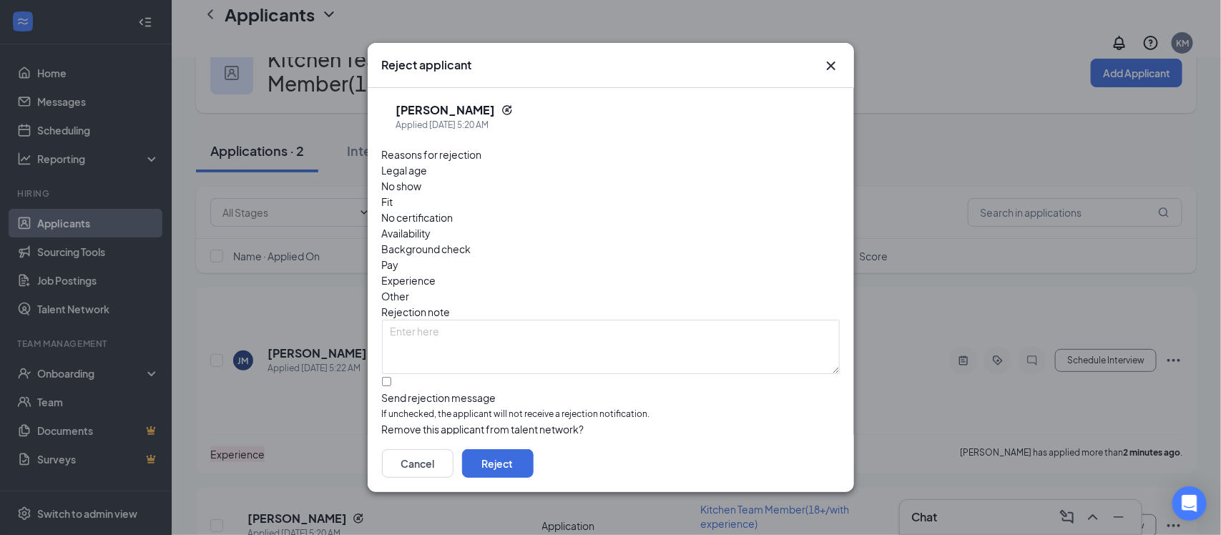
click at [410, 288] on span "Other" at bounding box center [396, 296] width 28 height 16
click at [386, 377] on input "Send rejection message If unchecked, the applicant will not receive a rejection…" at bounding box center [386, 381] width 9 height 9
checkbox input "true"
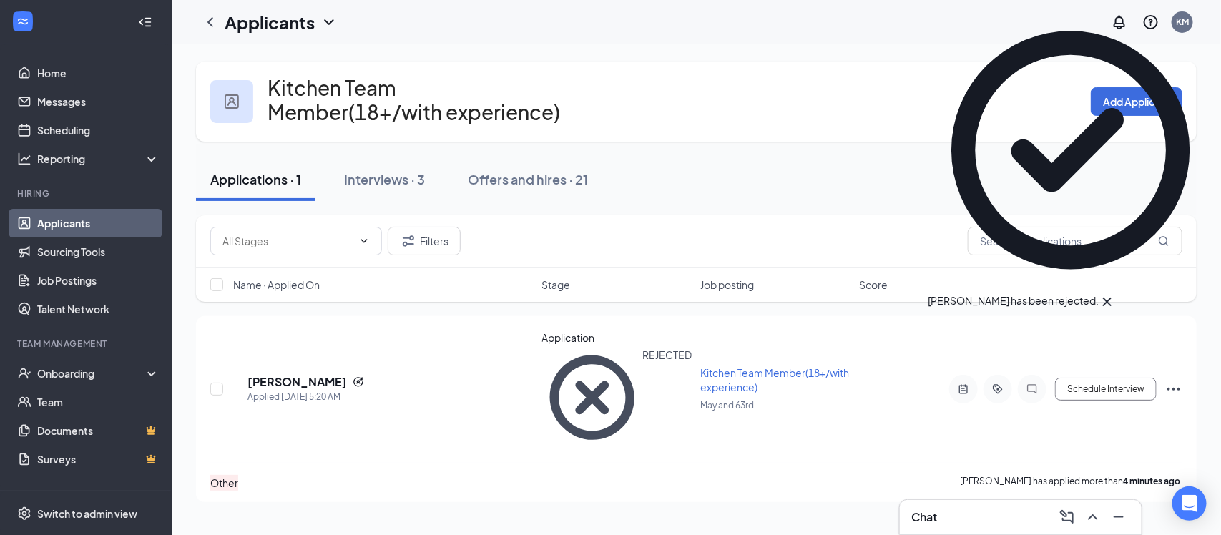
scroll to position [0, 0]
